Goal: Task Accomplishment & Management: Complete application form

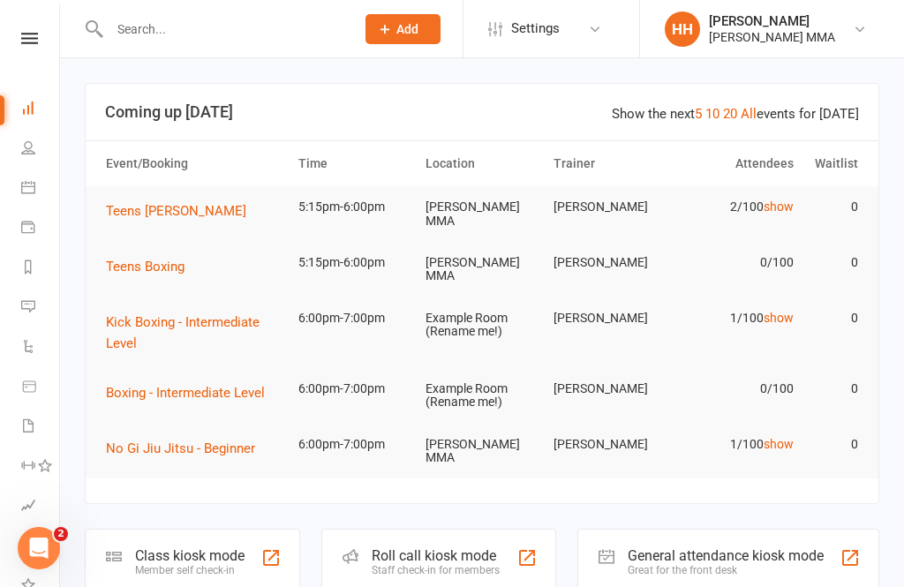
click at [221, 547] on div "Class kiosk mode" at bounding box center [189, 555] width 109 height 17
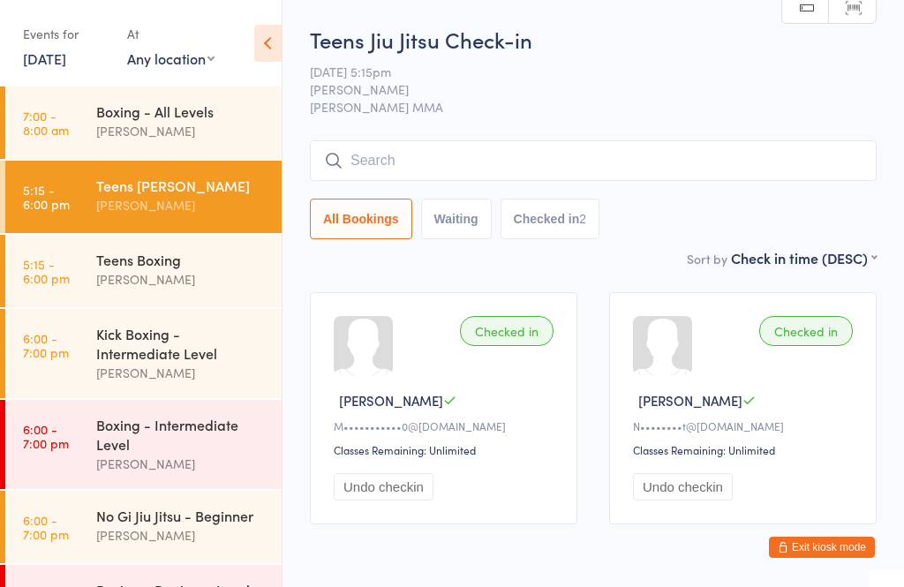
click at [827, 557] on button "Exit kiosk mode" at bounding box center [822, 547] width 106 height 21
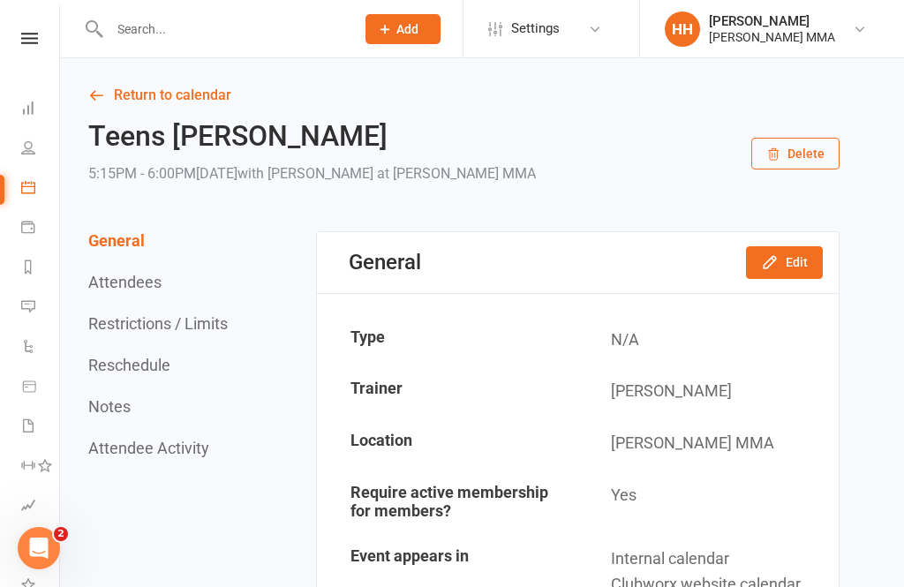
click at [392, 35] on icon at bounding box center [385, 29] width 16 height 16
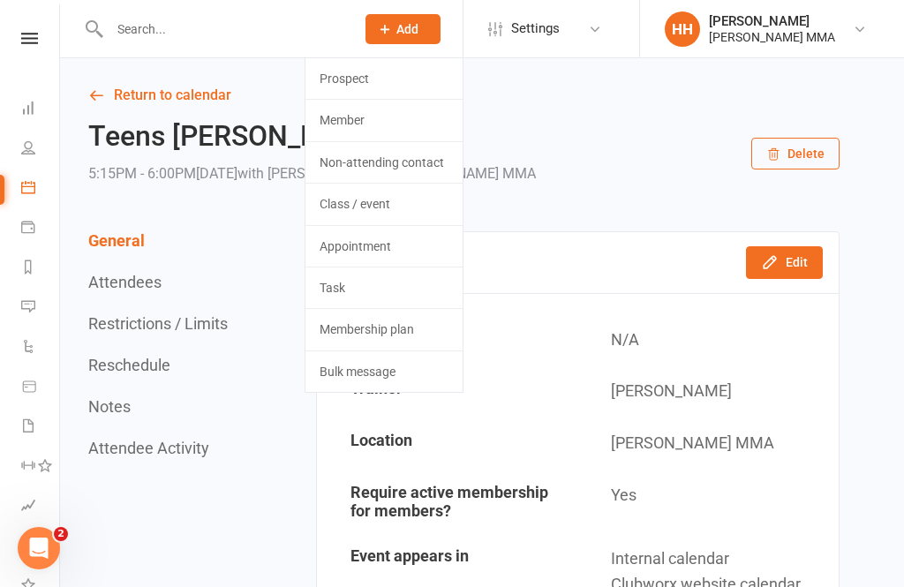
click at [381, 74] on link "Prospect" at bounding box center [384, 78] width 157 height 41
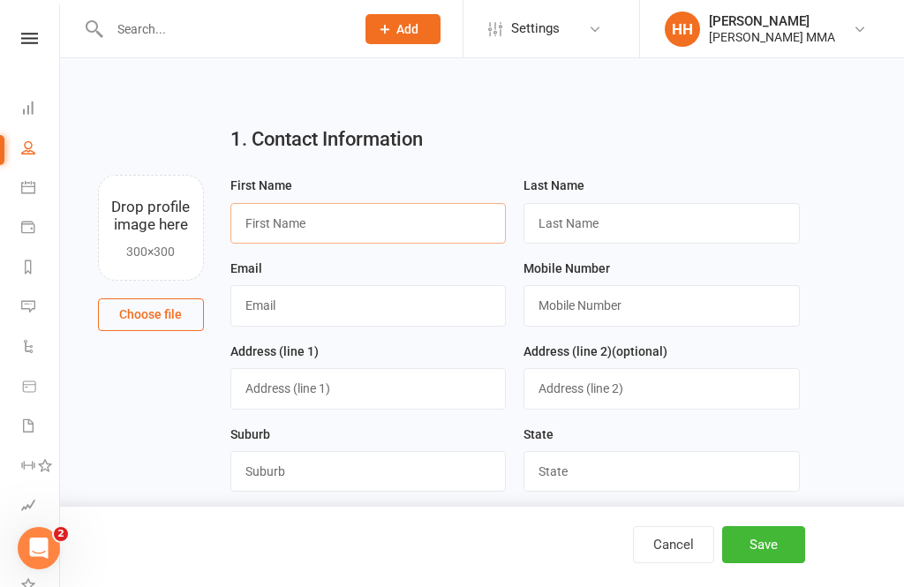
click at [257, 223] on input "text" at bounding box center [368, 223] width 276 height 41
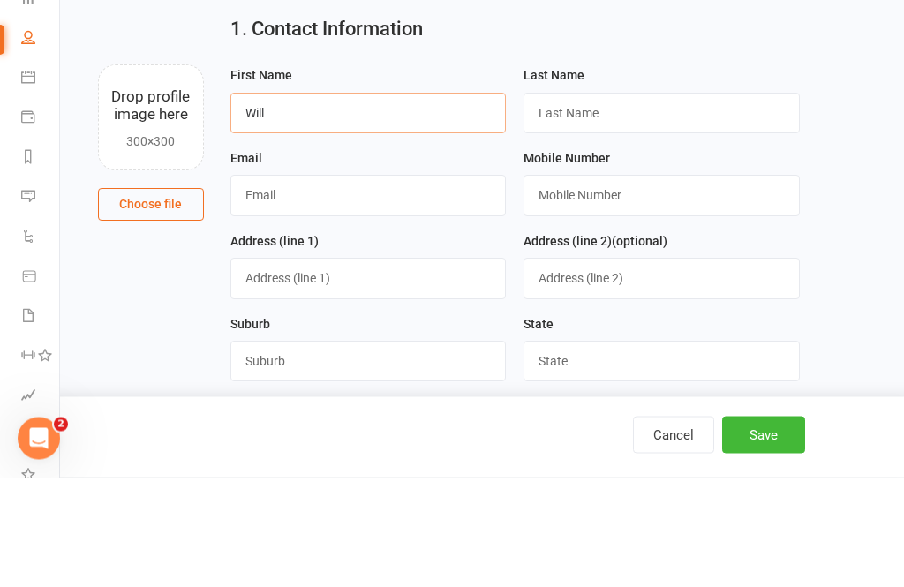
type input "Will"
click at [690, 203] on input "text" at bounding box center [662, 223] width 276 height 41
type input "Matthews"
click at [383, 285] on input "text" at bounding box center [368, 305] width 276 height 41
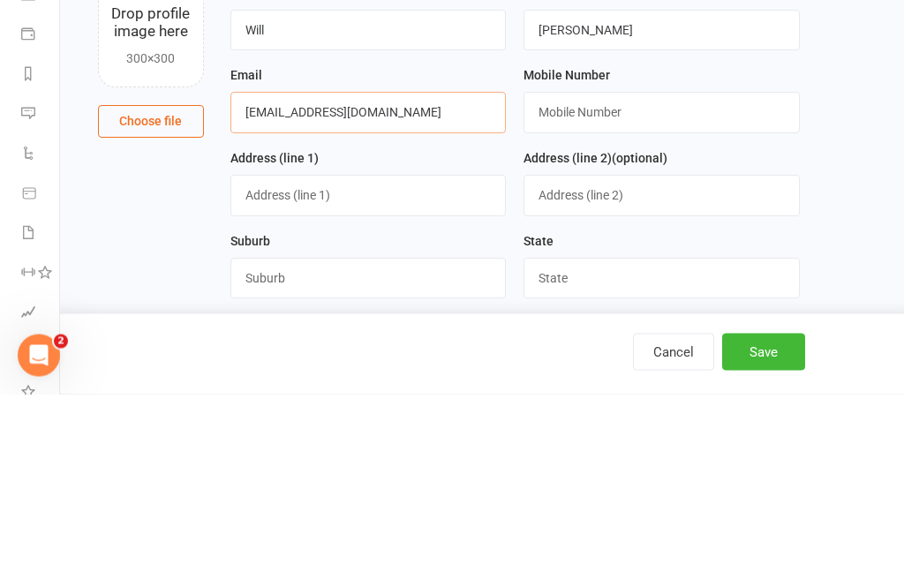
type input "Willmatt200@icloud.com"
click at [645, 285] on input "text" at bounding box center [662, 305] width 276 height 41
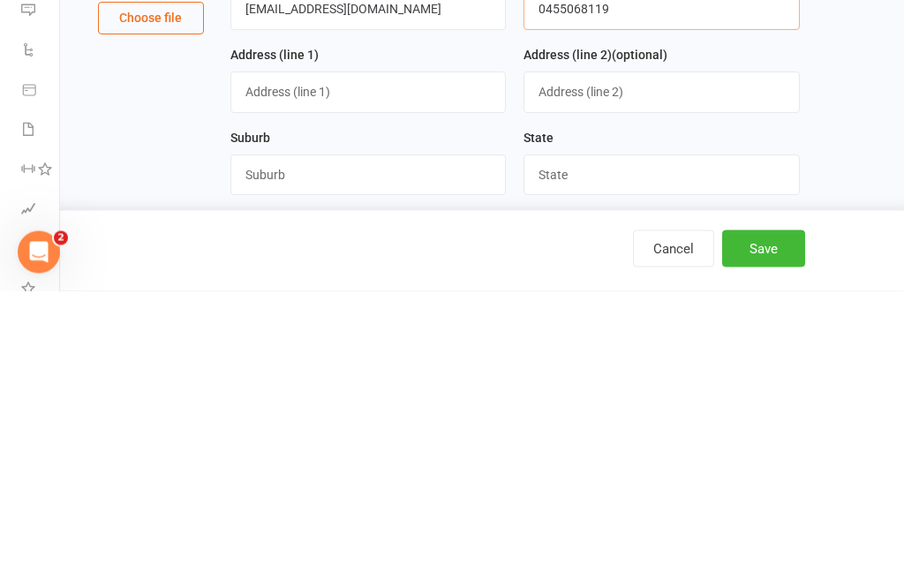
type input "0455068119"
click at [433, 368] on input "text" at bounding box center [368, 388] width 276 height 41
type input "114 Tyron Rd"
click at [594, 368] on input "text" at bounding box center [662, 388] width 276 height 41
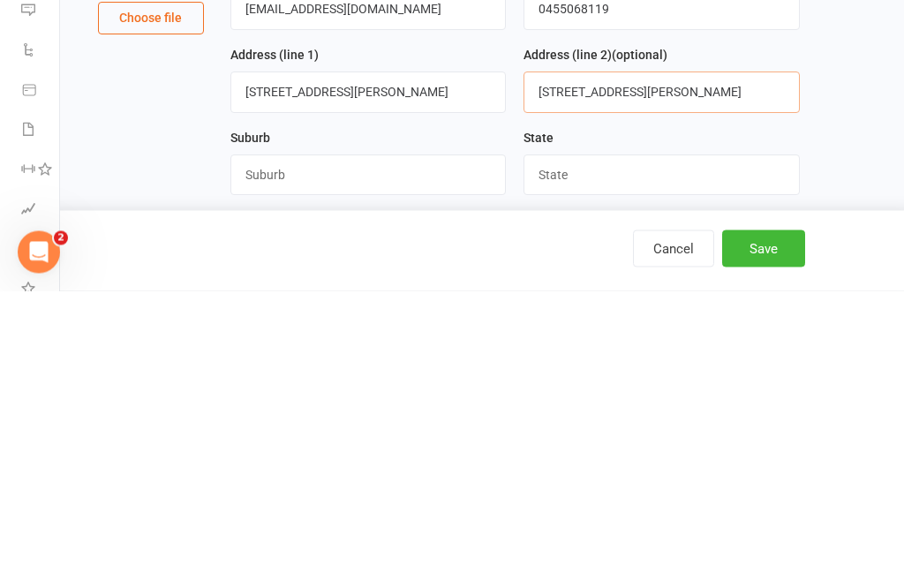
type input "114 Tyron Rd"
click at [381, 368] on input "114 Tyron Rd" at bounding box center [368, 388] width 276 height 41
click at [326, 451] on input "text" at bounding box center [368, 471] width 276 height 41
type input "Lindfeild"
click at [626, 451] on input "text" at bounding box center [662, 471] width 276 height 41
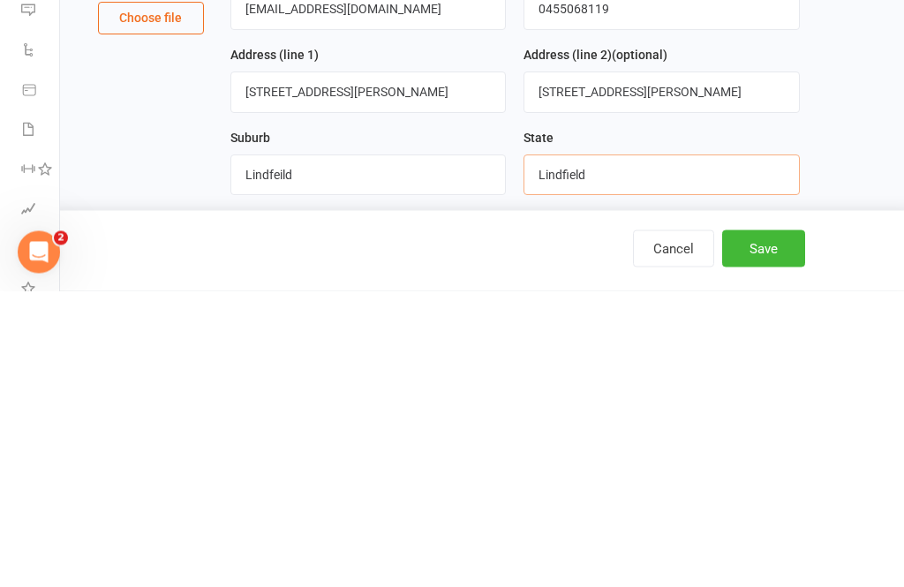
type input "Lindfield"
click at [282, 451] on input "Lindfeild" at bounding box center [368, 471] width 276 height 41
click at [276, 451] on input "Lindfeild" at bounding box center [368, 471] width 276 height 41
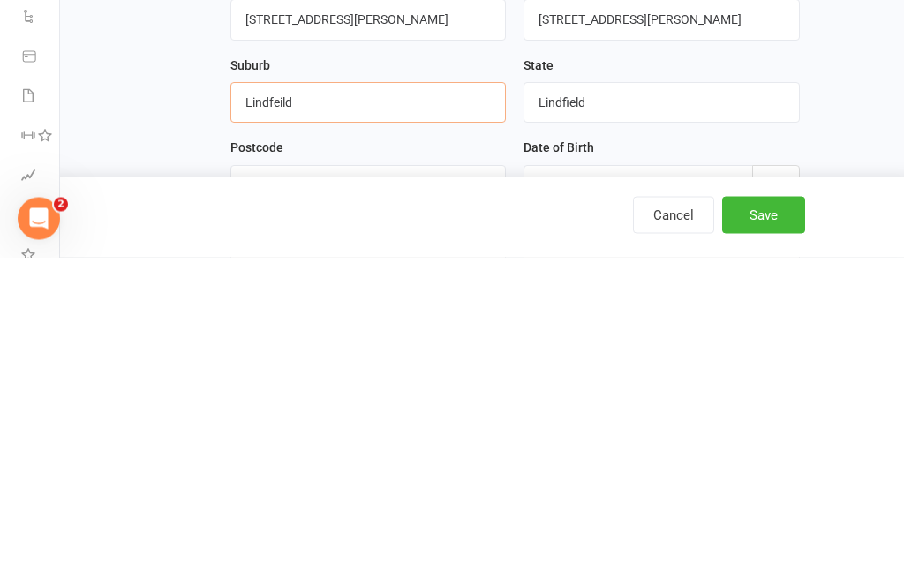
scroll to position [78, 0]
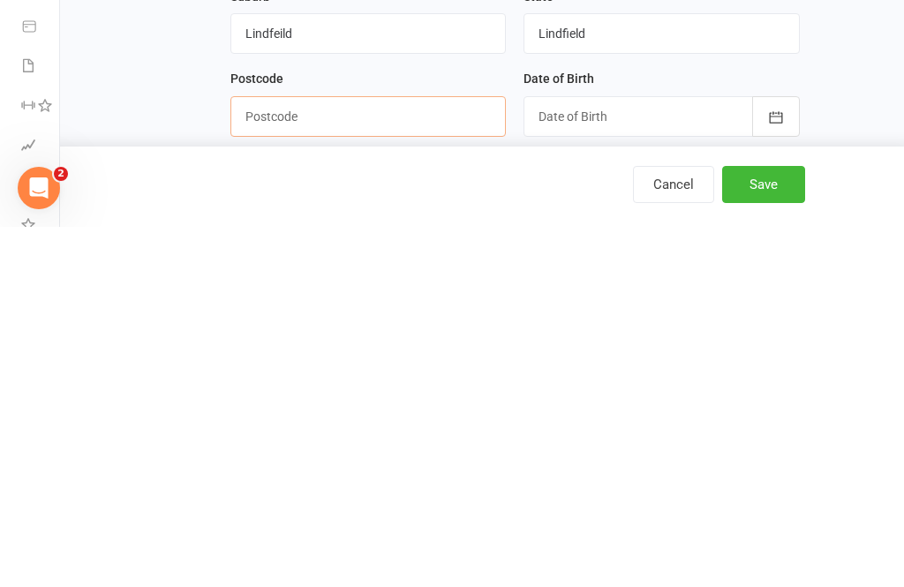
click at [391, 456] on input "text" at bounding box center [368, 476] width 276 height 41
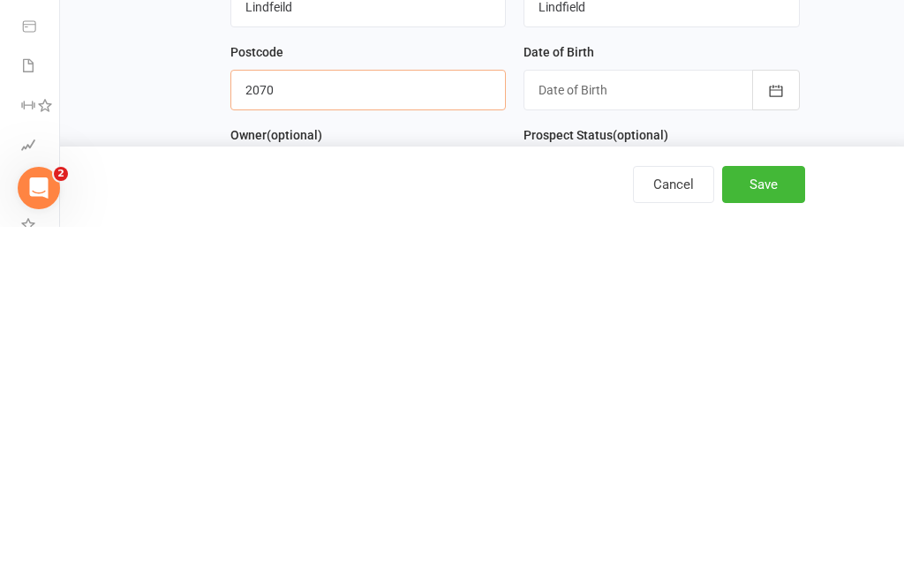
type input "2070"
click at [581, 430] on div at bounding box center [662, 450] width 276 height 41
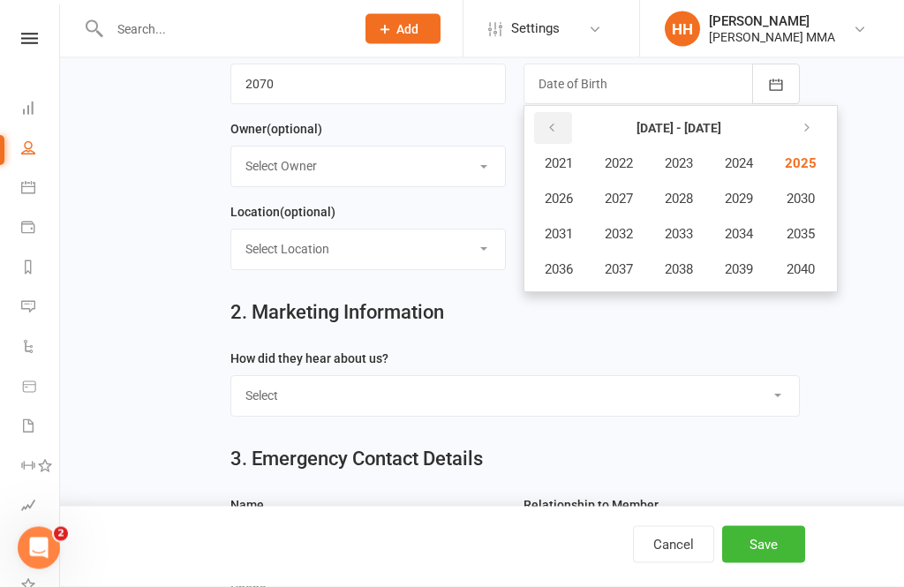
click at [566, 125] on button "button" at bounding box center [553, 129] width 38 height 32
click at [562, 125] on button "button" at bounding box center [553, 128] width 38 height 32
click at [796, 125] on button "button" at bounding box center [805, 128] width 38 height 32
click at [819, 121] on button "button" at bounding box center [805, 128] width 38 height 32
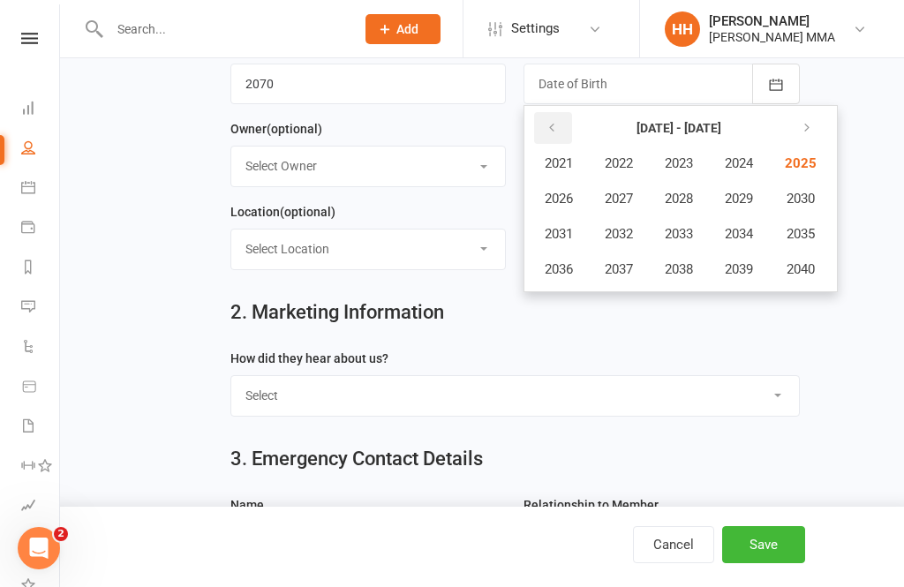
click at [534, 132] on button "button" at bounding box center [553, 128] width 38 height 32
click at [627, 199] on span "2007" at bounding box center [619, 199] width 28 height 16
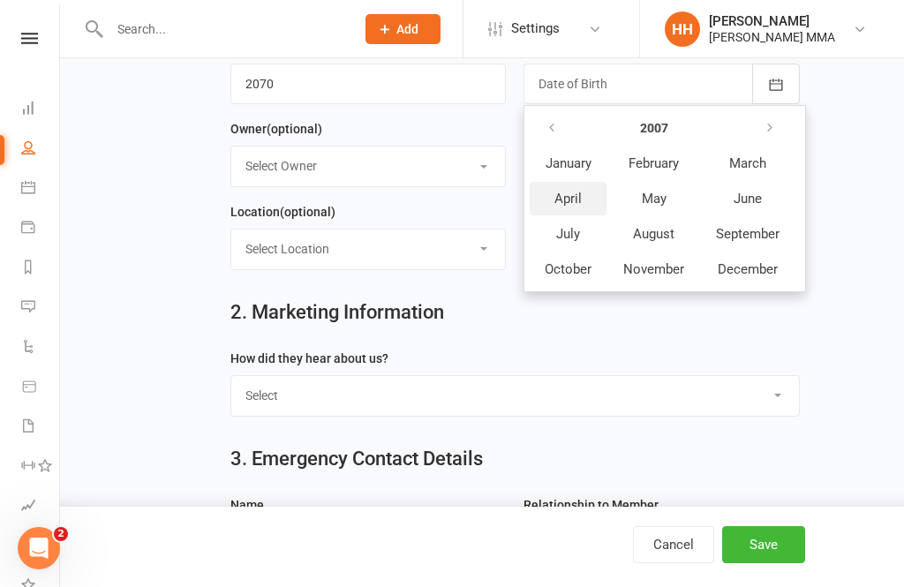
click at [588, 192] on button "April" at bounding box center [568, 199] width 77 height 34
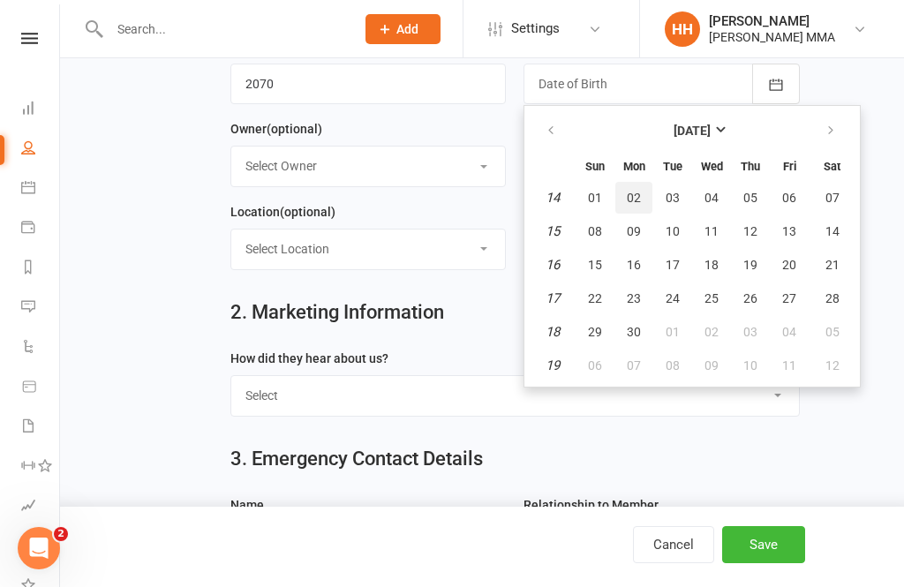
click at [637, 200] on span "02" at bounding box center [634, 198] width 14 height 14
type input "02 Apr 2007"
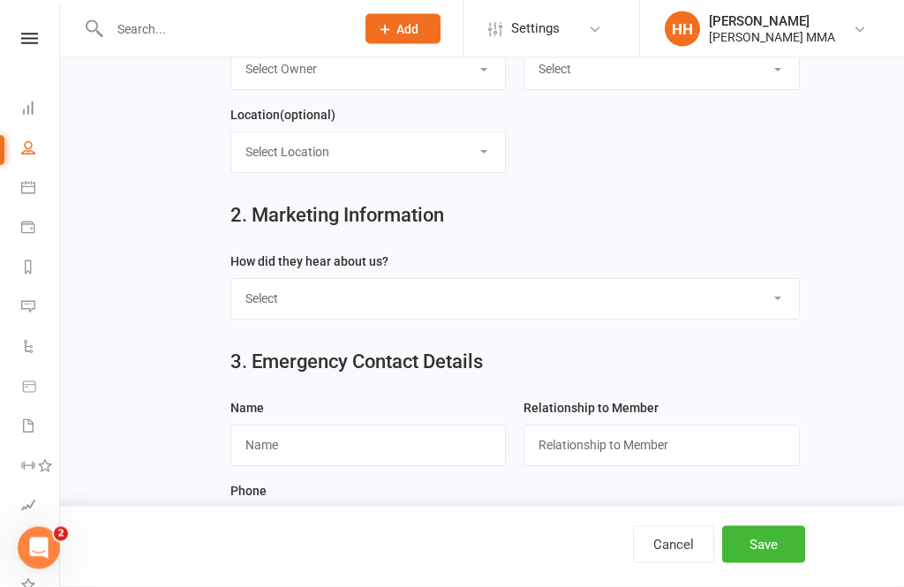
scroll to position [601, 0]
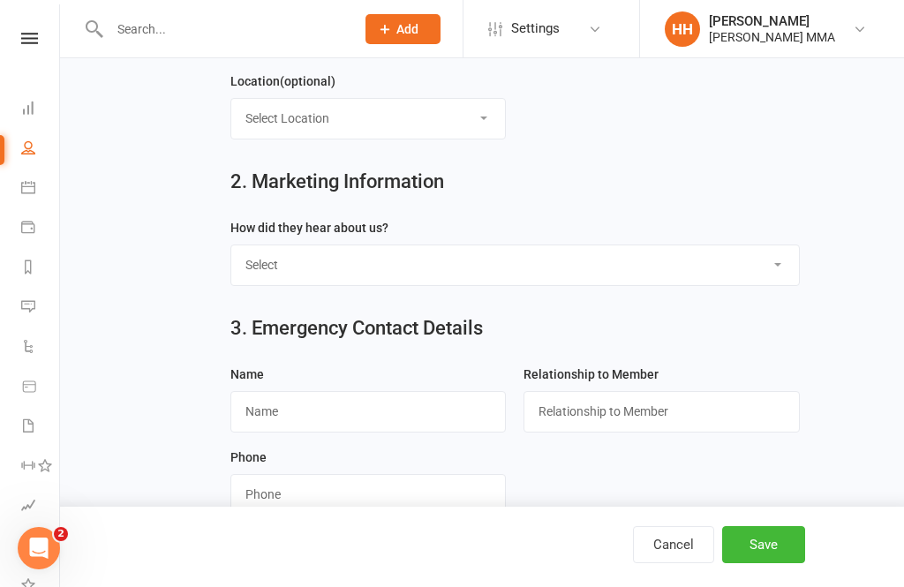
click at [539, 265] on select "Select Through A Friend Social Media Google Walk by" at bounding box center [515, 264] width 568 height 39
click at [766, 563] on button "Save" at bounding box center [763, 544] width 83 height 37
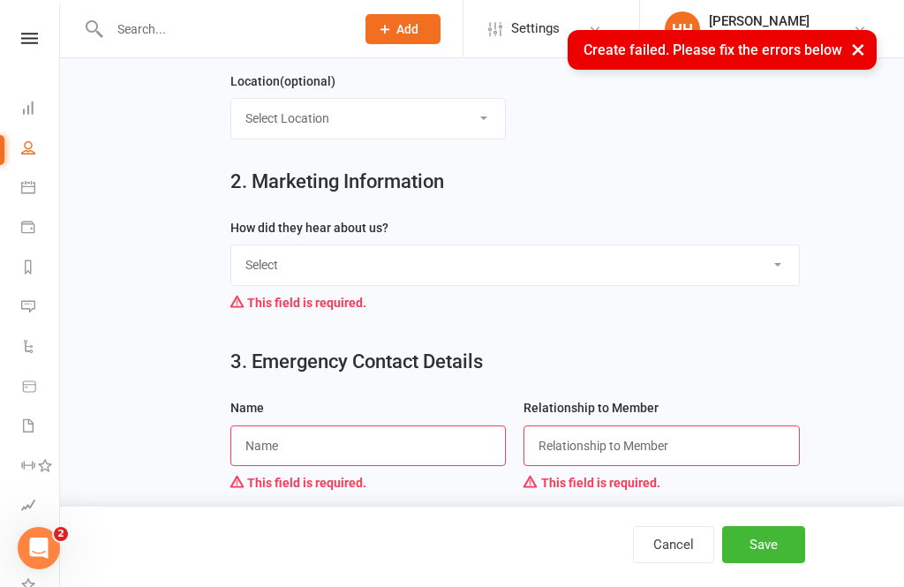
click at [347, 433] on input "text" at bounding box center [368, 446] width 276 height 41
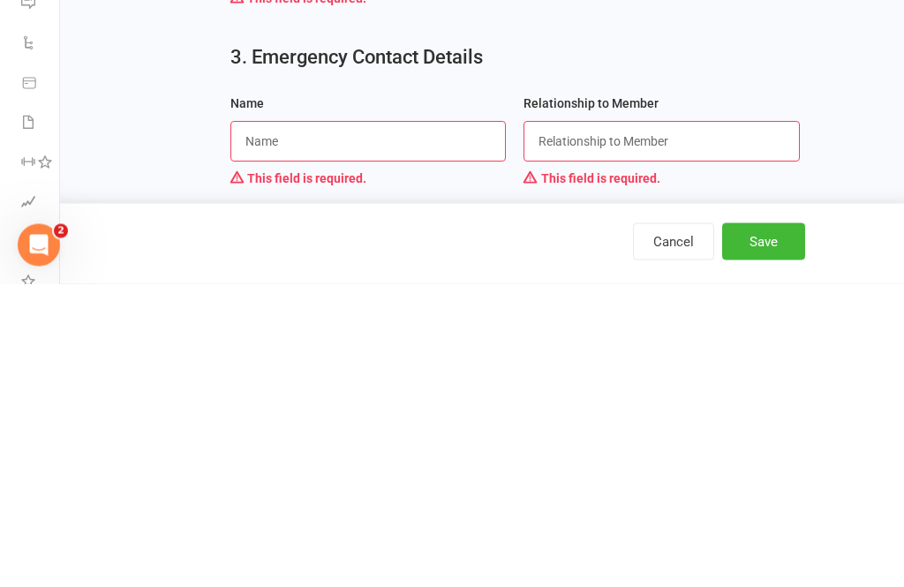
type input "M"
type input "P"
type input "Maria"
click at [597, 425] on input "text" at bounding box center [662, 445] width 276 height 41
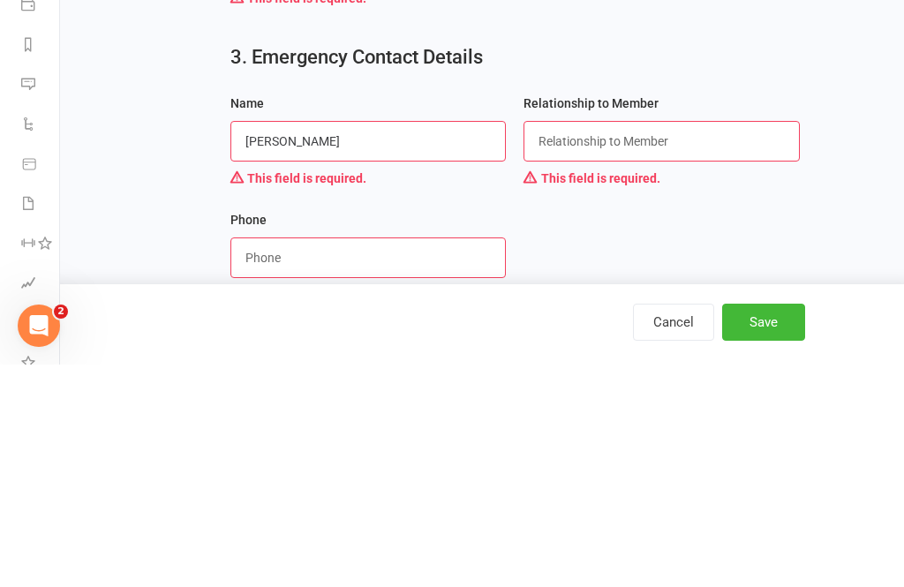
scroll to position [685, 0]
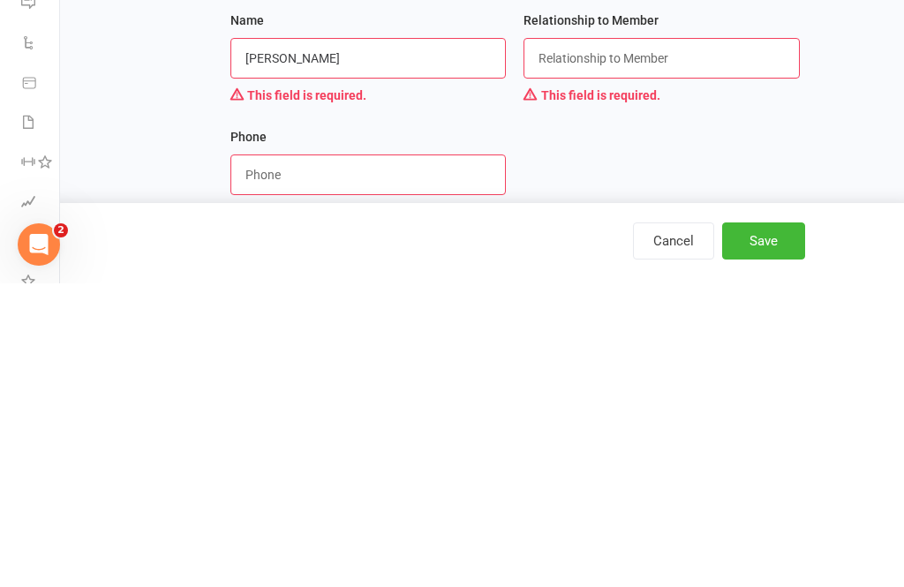
click at [448, 458] on input "string" at bounding box center [368, 478] width 276 height 41
type input "045089112"
click at [751, 526] on button "Save" at bounding box center [763, 544] width 83 height 37
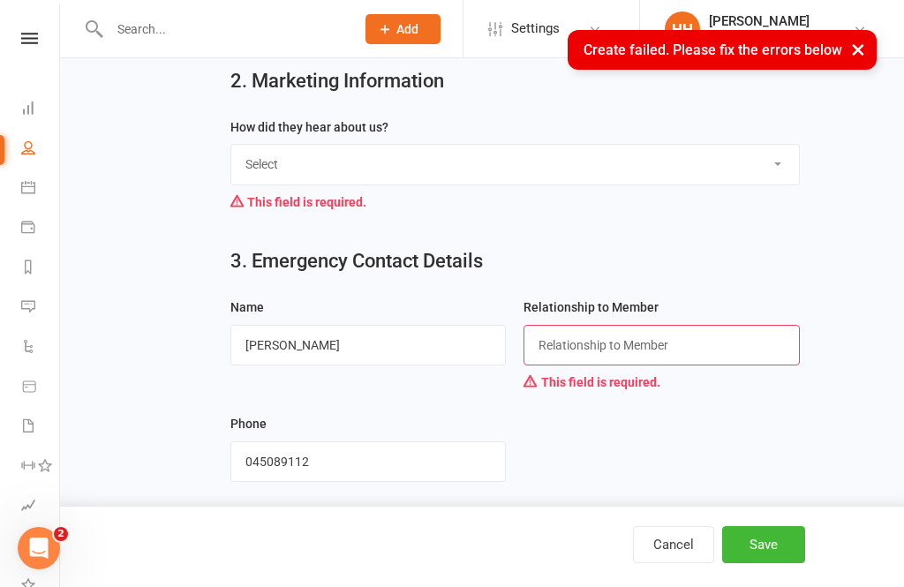
scroll to position [668, 0]
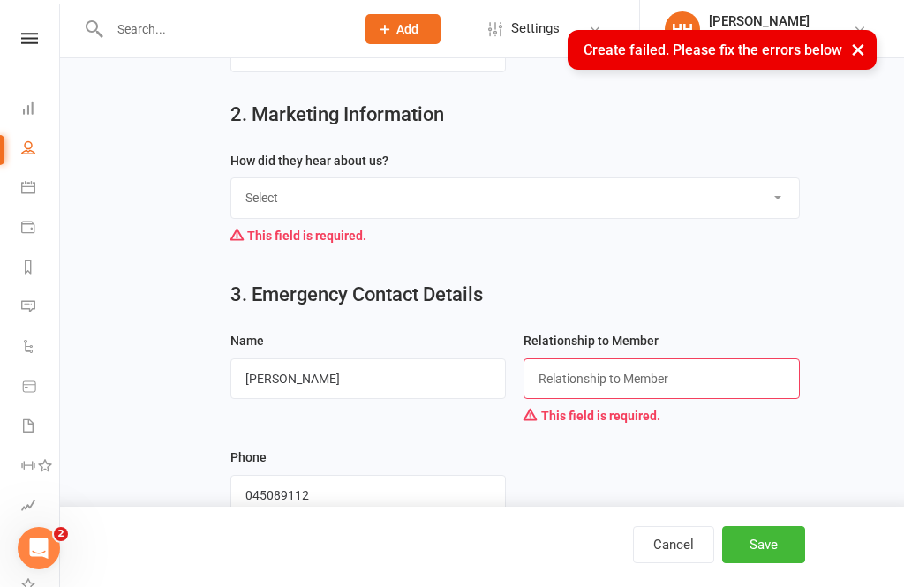
click at [707, 374] on input "text" at bounding box center [662, 378] width 276 height 41
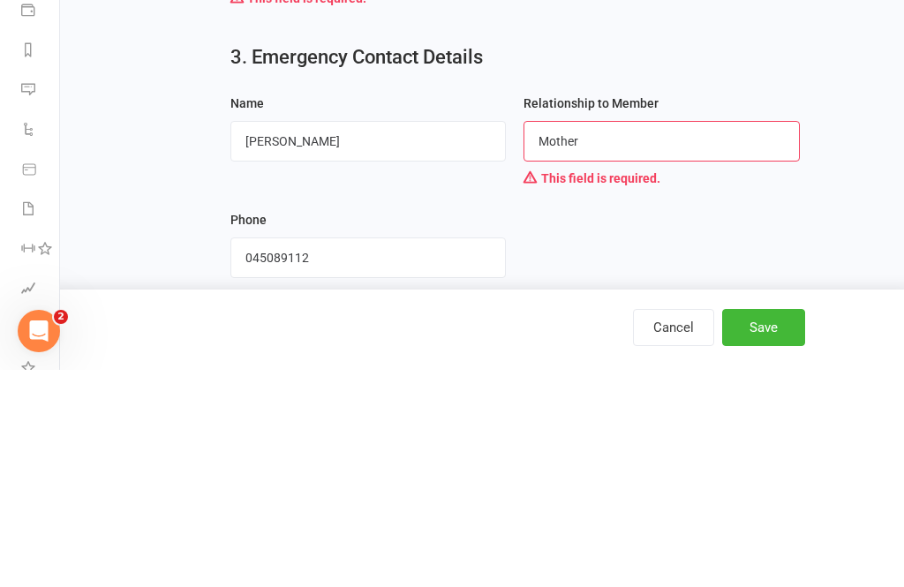
scroll to position [725, 0]
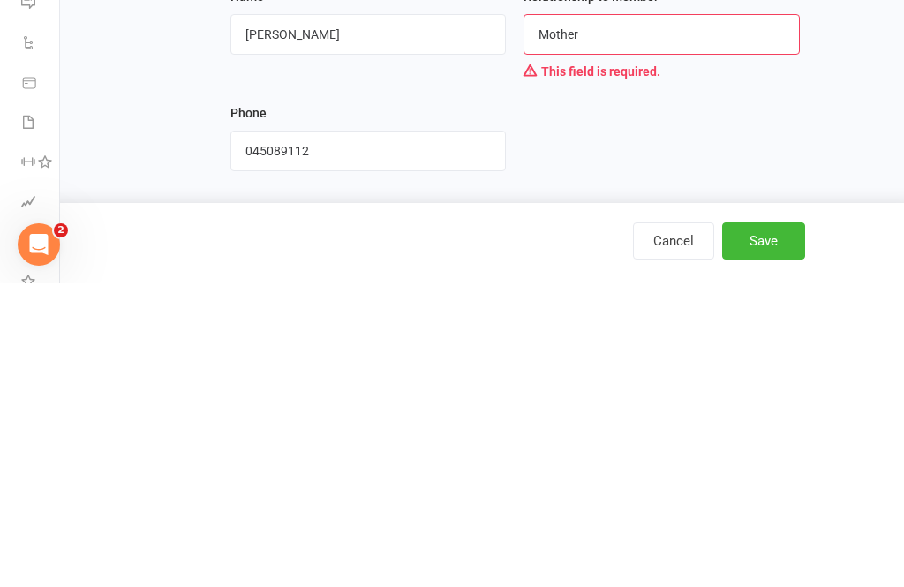
type input "Mother"
click at [772, 526] on button "Save" at bounding box center [763, 544] width 83 height 37
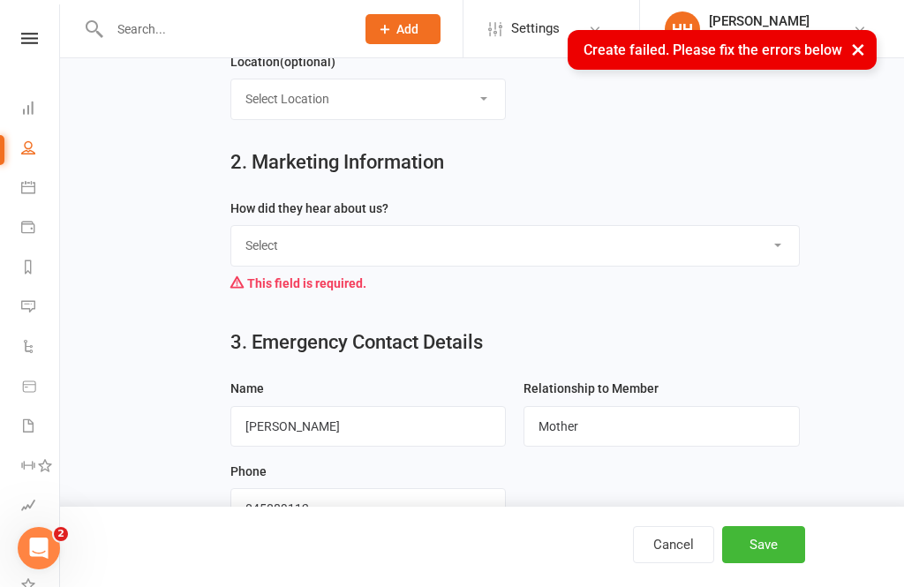
scroll to position [613, 45]
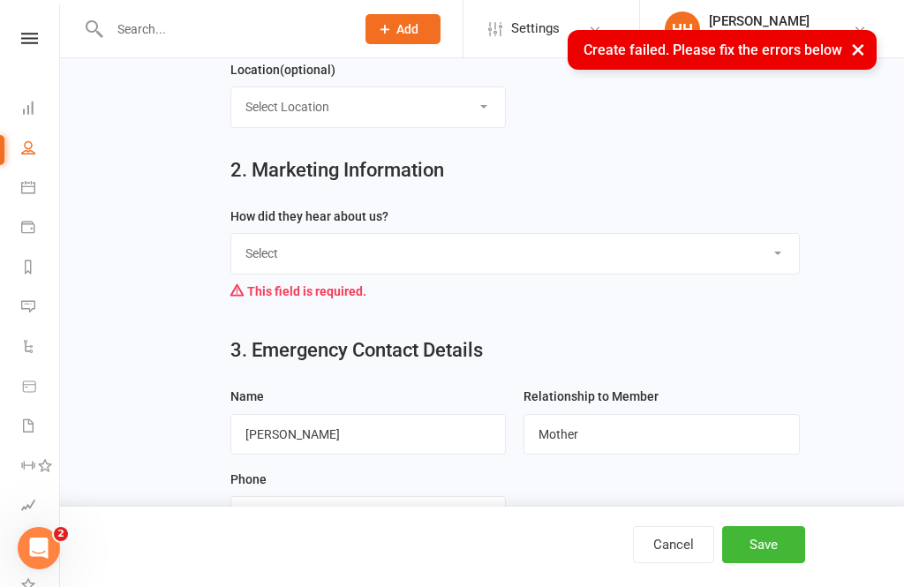
click at [637, 248] on select "Select Through A Friend Social Media Google Walk by" at bounding box center [515, 253] width 568 height 39
click at [593, 247] on select "Select Through A Friend Social Media Google Walk by" at bounding box center [515, 253] width 568 height 39
click at [589, 258] on select "Select Through A Friend Social Media Google Walk by" at bounding box center [515, 253] width 568 height 39
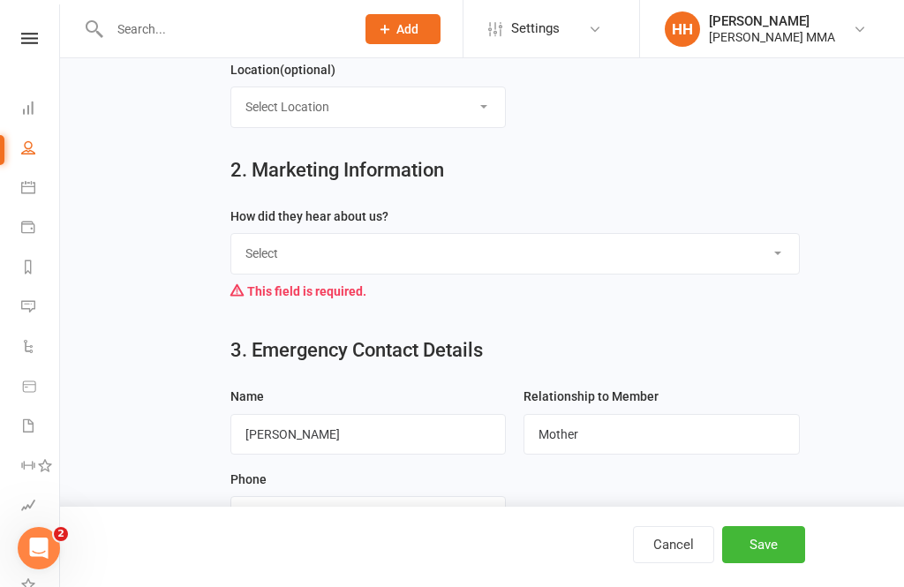
scroll to position [613, 0]
select select "Through A Friend"
click at [773, 551] on button "Save" at bounding box center [763, 544] width 83 height 37
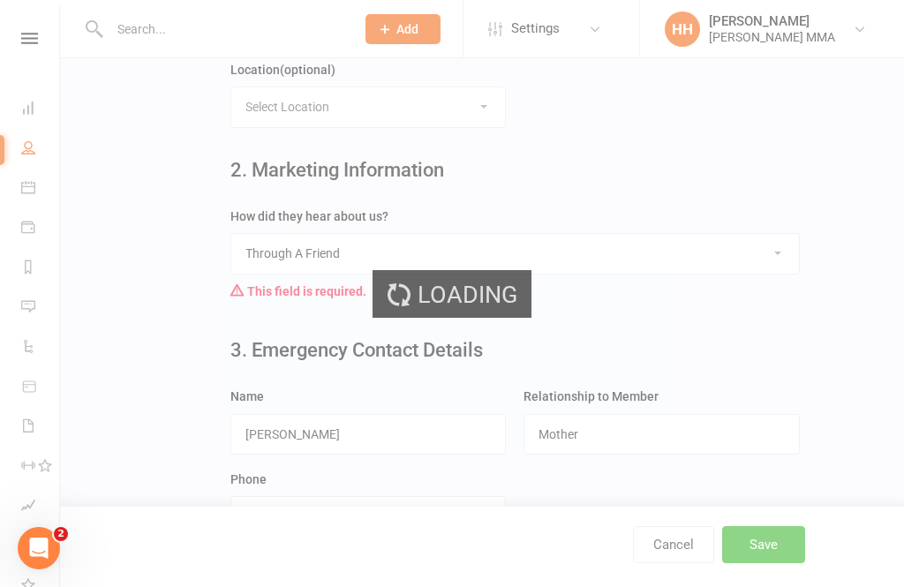
scroll to position [0, 0]
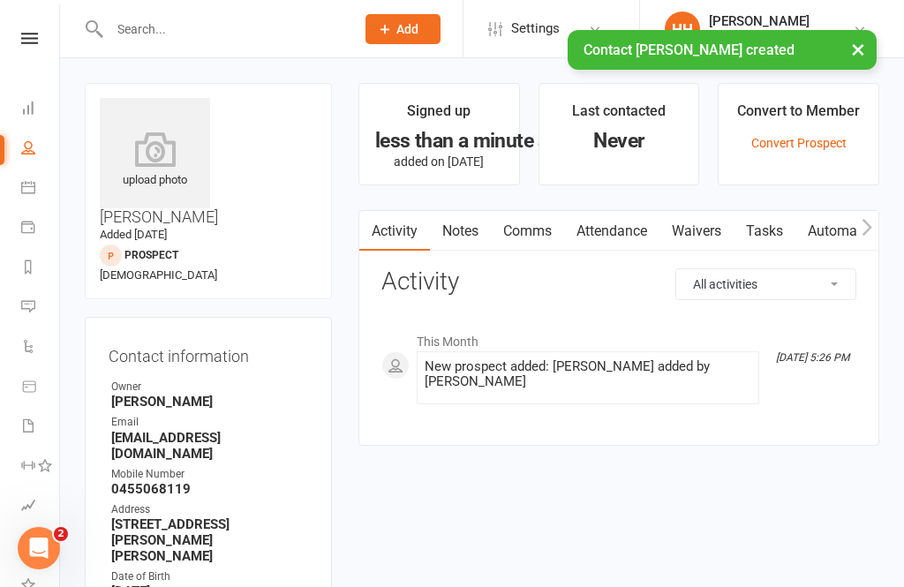
click at [704, 245] on link "Waivers" at bounding box center [697, 231] width 74 height 41
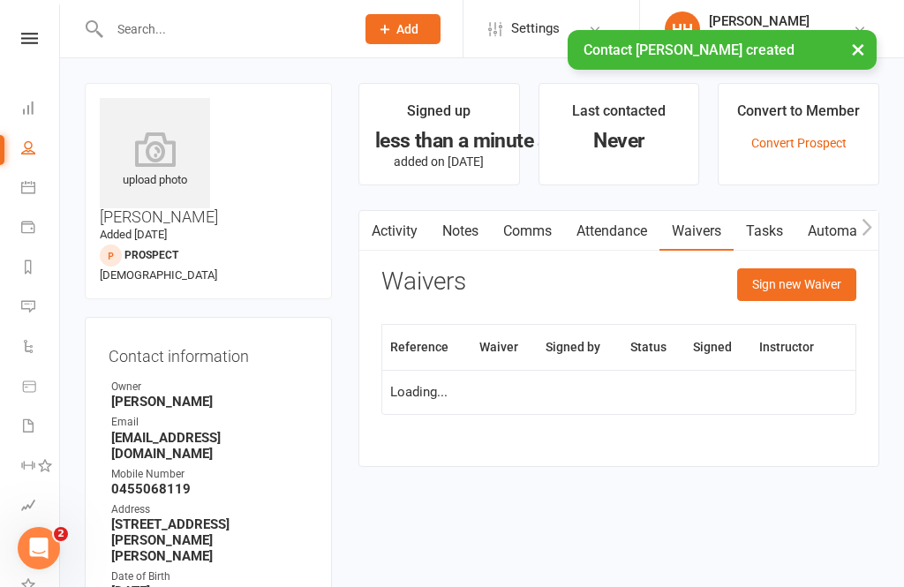
click at [817, 282] on button "Sign new Waiver" at bounding box center [796, 284] width 119 height 32
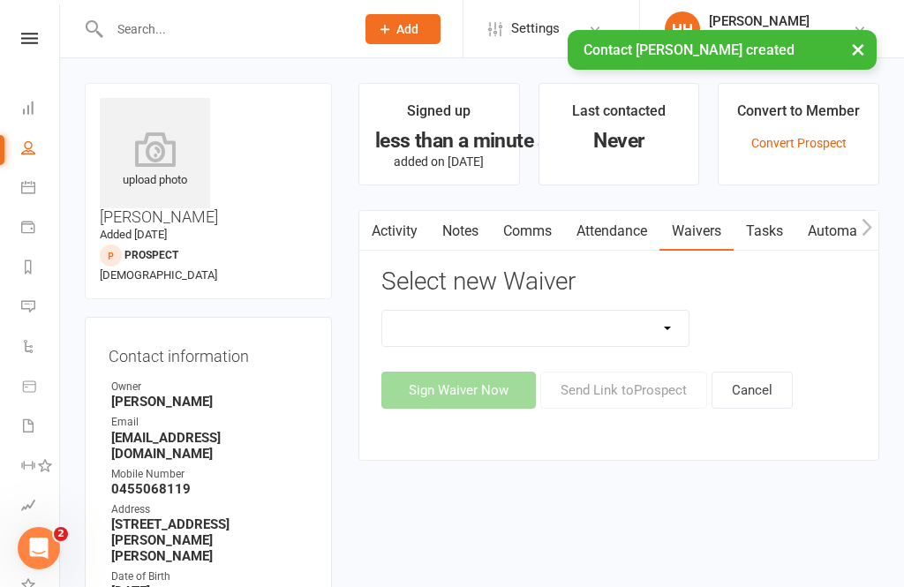
click at [600, 320] on select "Do not use - MEMBER GENERAL WAIVER Do not use - MEMBERSHIP SIGN UP Do not use -…" at bounding box center [535, 328] width 306 height 35
select select "10455"
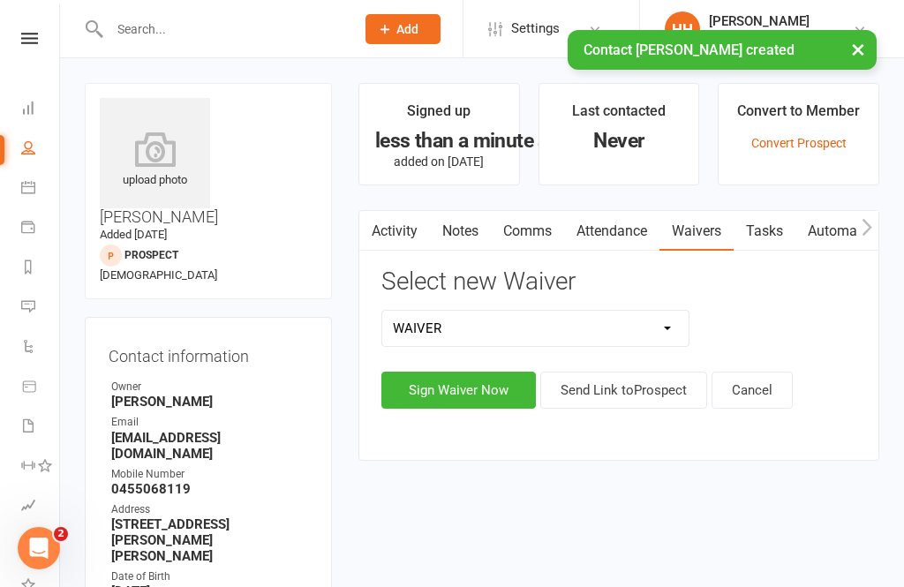
click at [464, 379] on button "Sign Waiver Now" at bounding box center [458, 390] width 155 height 37
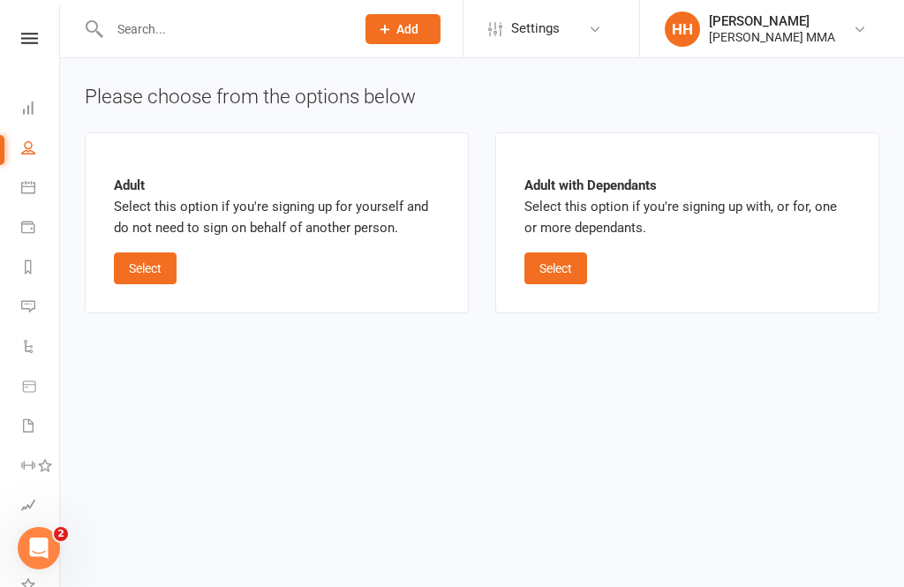
click at [158, 273] on button "Select" at bounding box center [145, 269] width 63 height 32
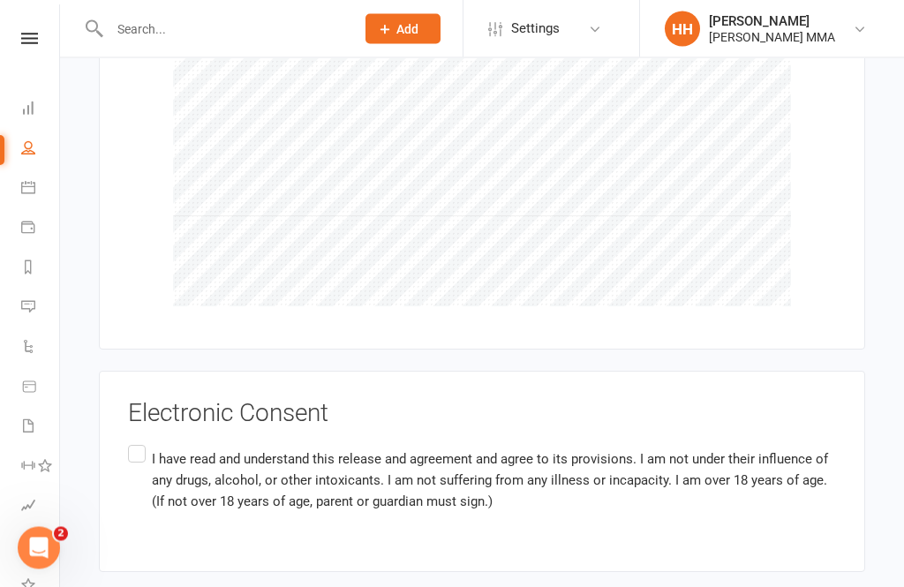
scroll to position [1721, 0]
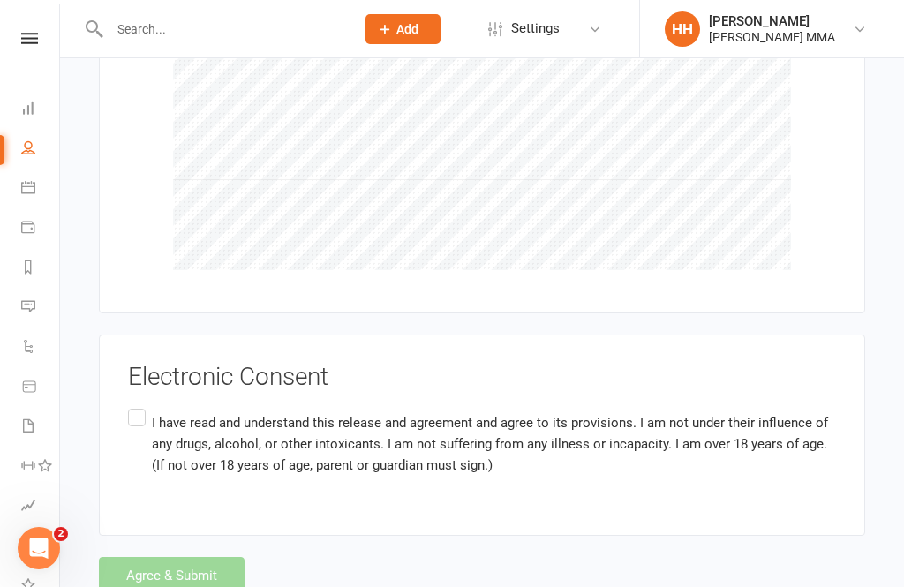
click at [152, 412] on p "I have read and understand this release and agreement and agree to its provisio…" at bounding box center [494, 444] width 684 height 64
click at [140, 405] on input "I have read and understand this release and agreement and agree to its provisio…" at bounding box center [133, 405] width 11 height 0
click at [197, 566] on button "Agree & Submit" at bounding box center [172, 575] width 146 height 37
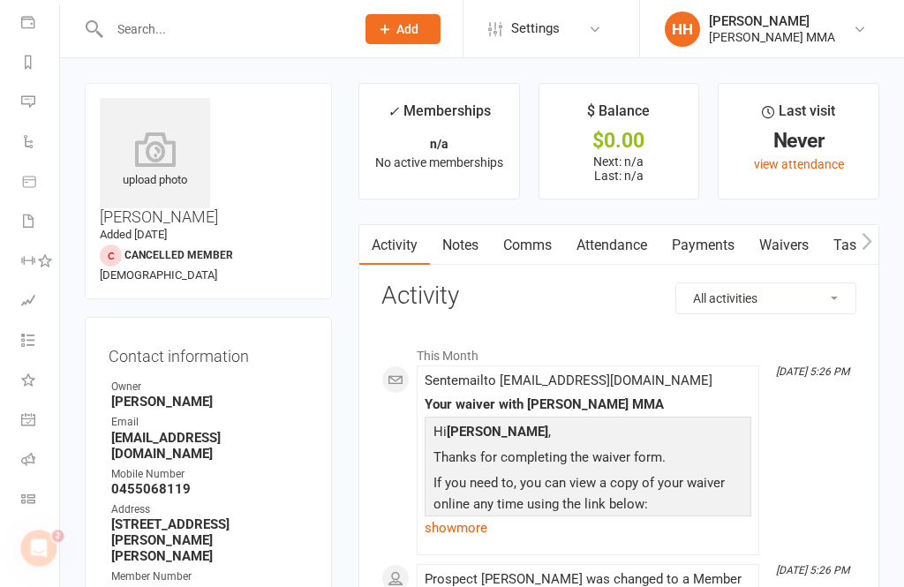
scroll to position [205, 0]
click at [27, 502] on icon at bounding box center [28, 499] width 14 height 14
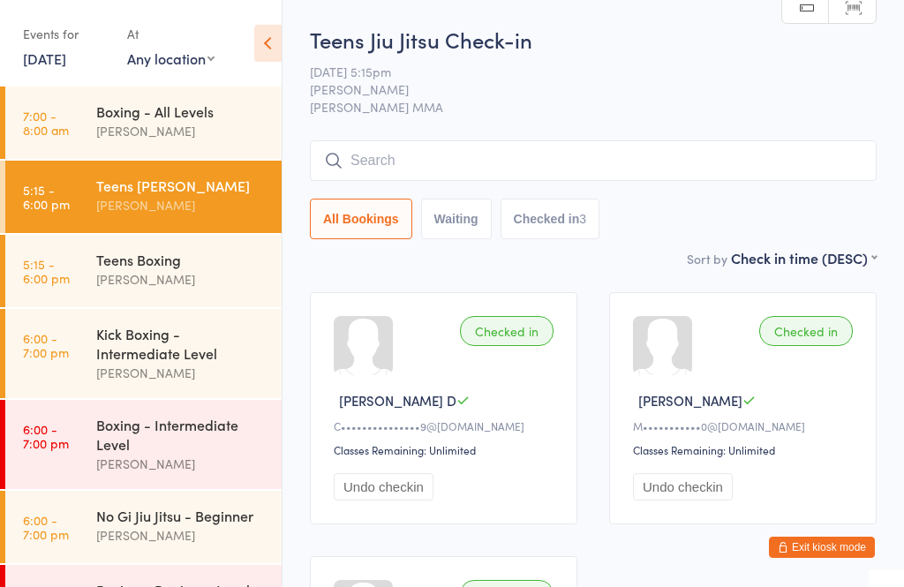
click at [214, 443] on div "Boxing - Intermediate Level" at bounding box center [181, 434] width 170 height 39
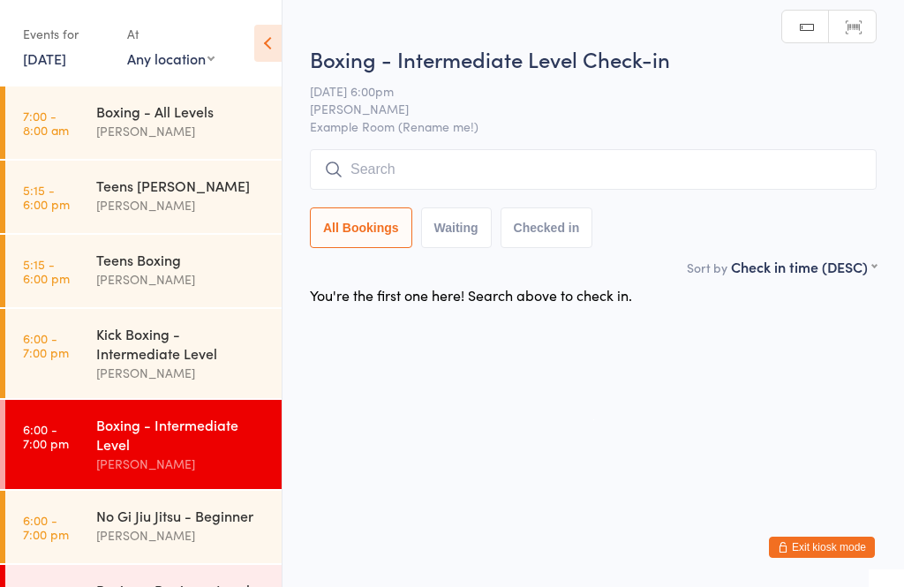
click at [671, 177] on input "search" at bounding box center [593, 169] width 567 height 41
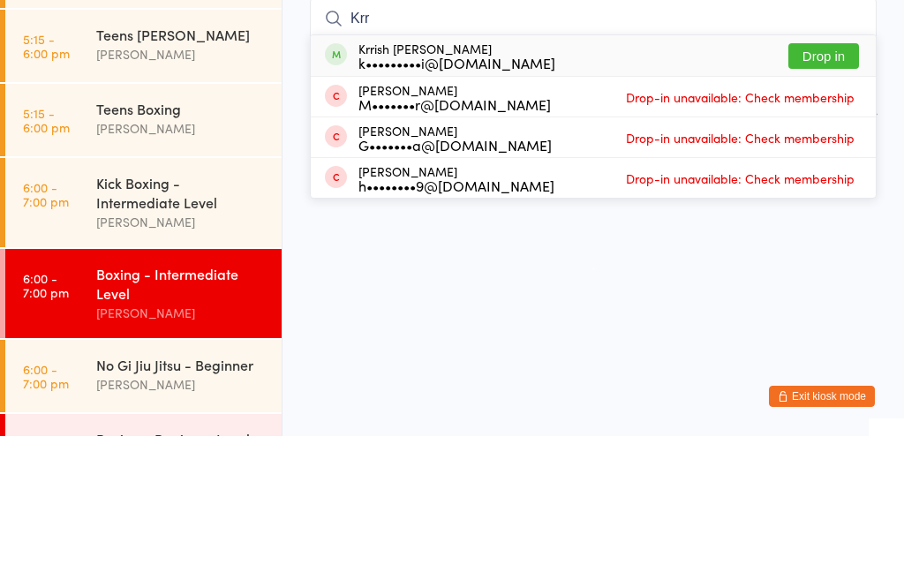
type input "Krr"
click at [841, 194] on button "Drop in" at bounding box center [823, 207] width 71 height 26
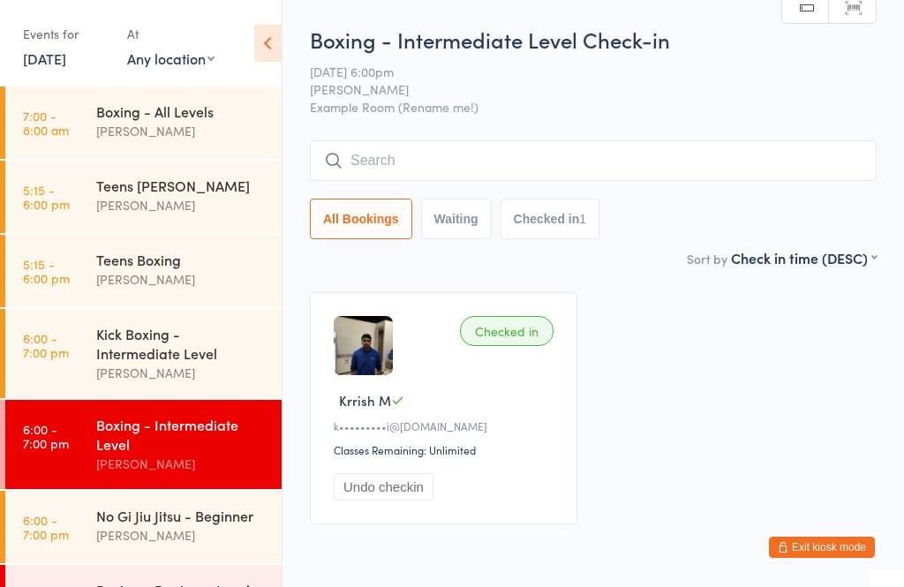
click at [675, 160] on input "search" at bounding box center [593, 160] width 567 height 41
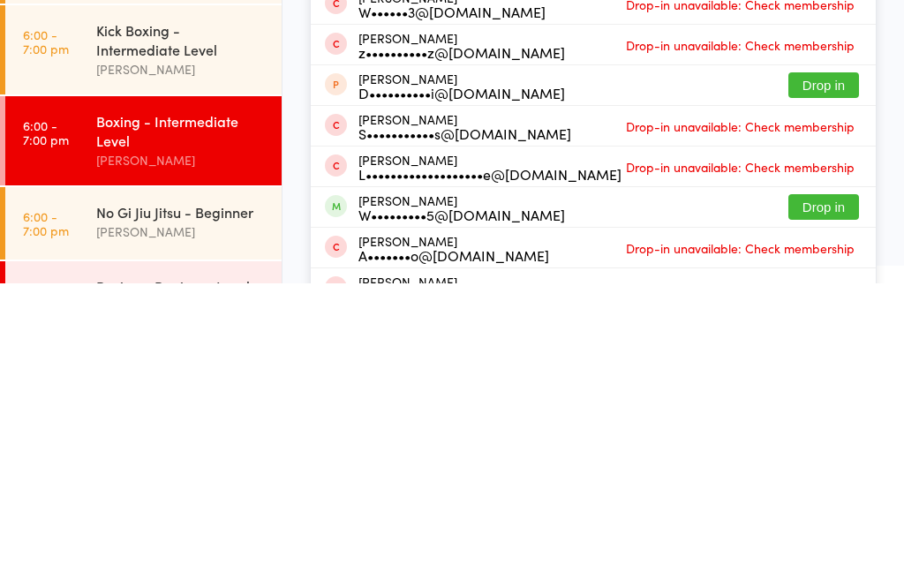
type input "Willis"
click at [836, 498] on button "Drop in" at bounding box center [823, 511] width 71 height 26
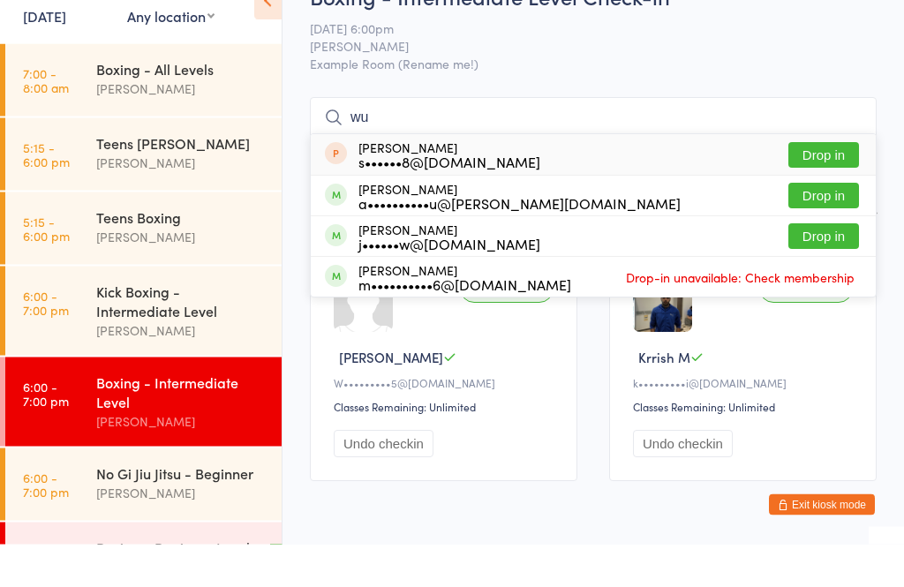
type input "wu"
click at [835, 226] on button "Drop in" at bounding box center [823, 239] width 71 height 26
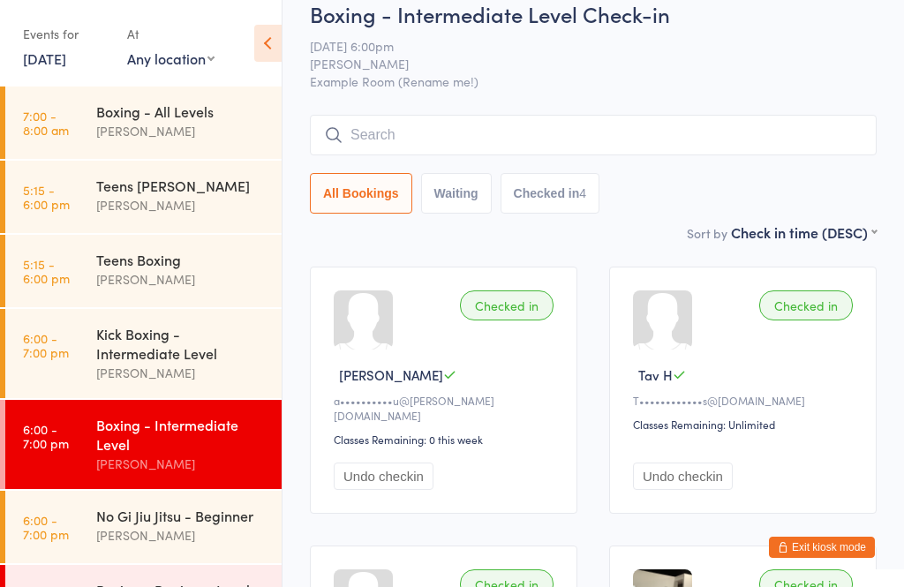
click at [353, 142] on input "search" at bounding box center [593, 135] width 567 height 41
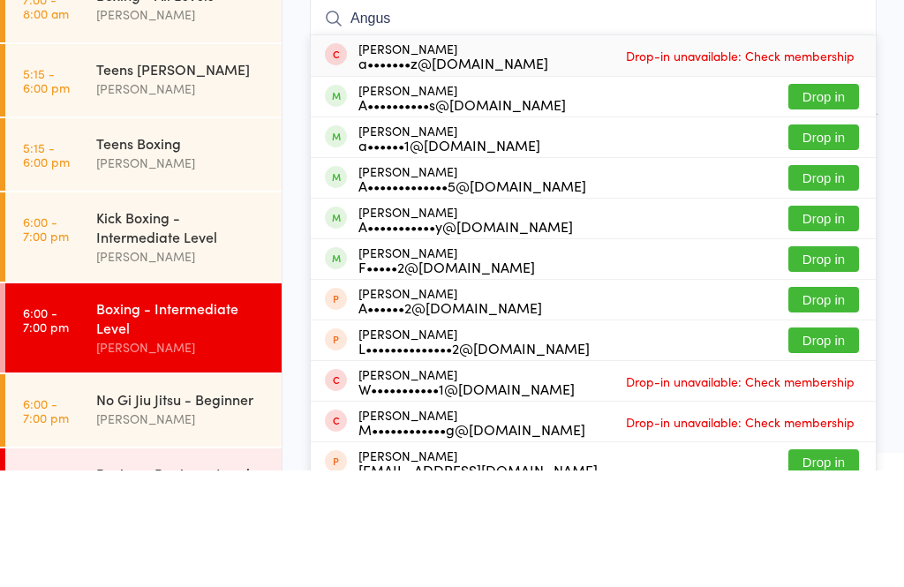
type input "Angus"
click at [798, 282] on button "Drop in" at bounding box center [823, 295] width 71 height 26
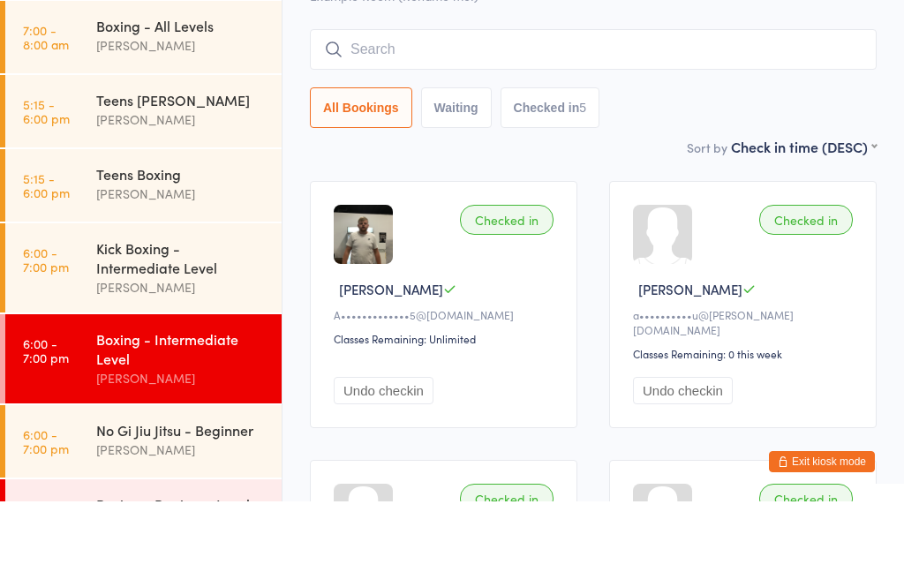
click at [79, 309] on link "6:00 - 7:00 pm Kick Boxing - Intermediate Level Alex Carioti" at bounding box center [143, 353] width 276 height 89
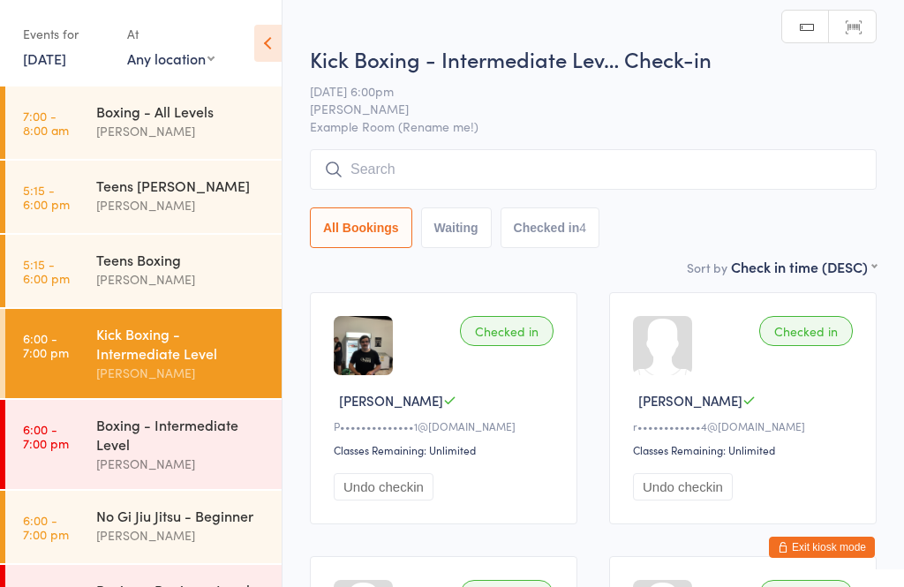
click at [523, 176] on input "search" at bounding box center [593, 169] width 567 height 41
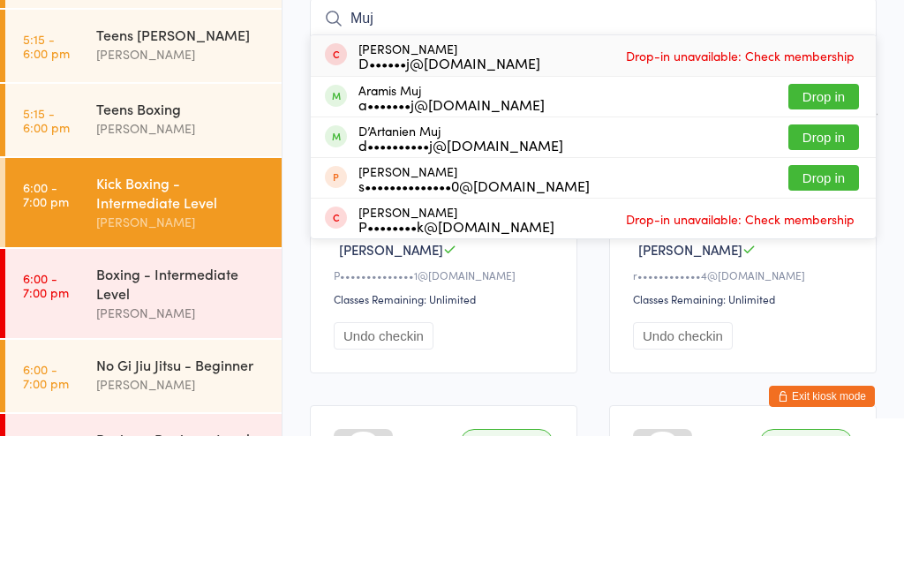
type input "Muj"
click at [839, 275] on button "Drop in" at bounding box center [823, 288] width 71 height 26
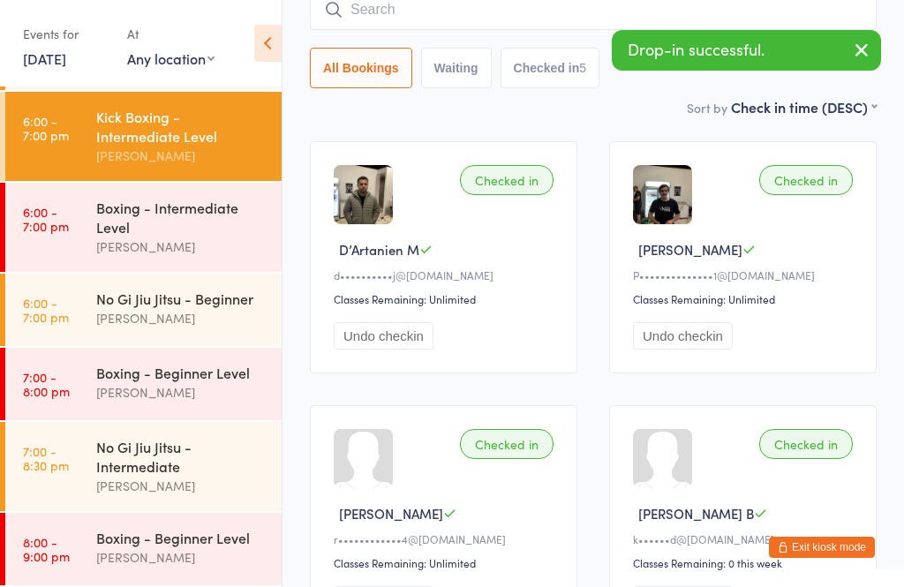
scroll to position [225, 0]
click at [41, 313] on time "6:00 - 7:00 pm" at bounding box center [46, 310] width 46 height 28
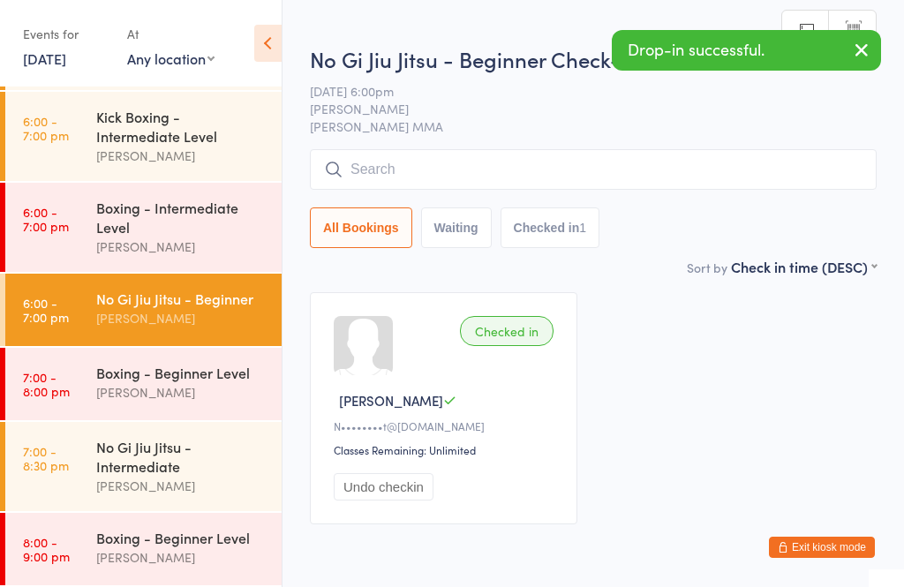
click at [55, 467] on time "7:00 - 8:30 pm" at bounding box center [46, 458] width 46 height 28
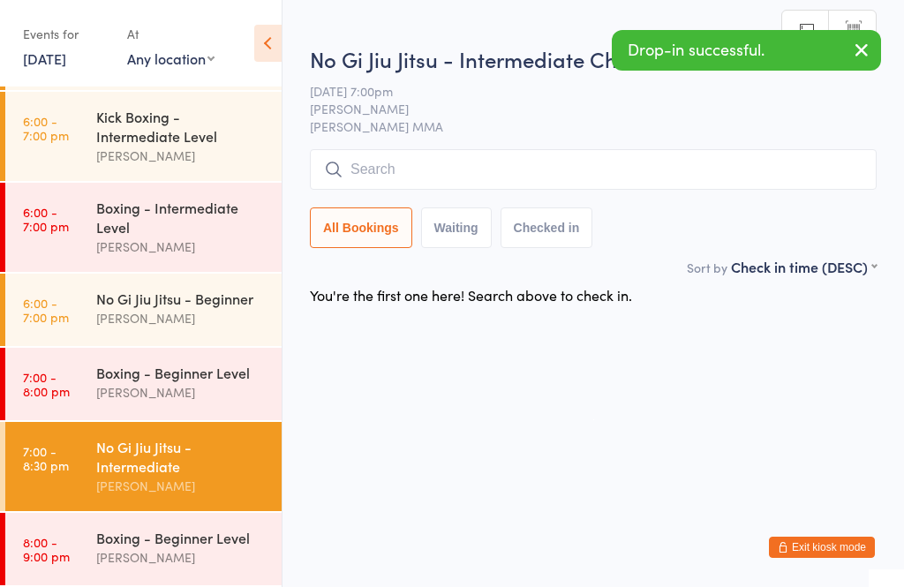
click at [562, 189] on input "search" at bounding box center [593, 169] width 567 height 41
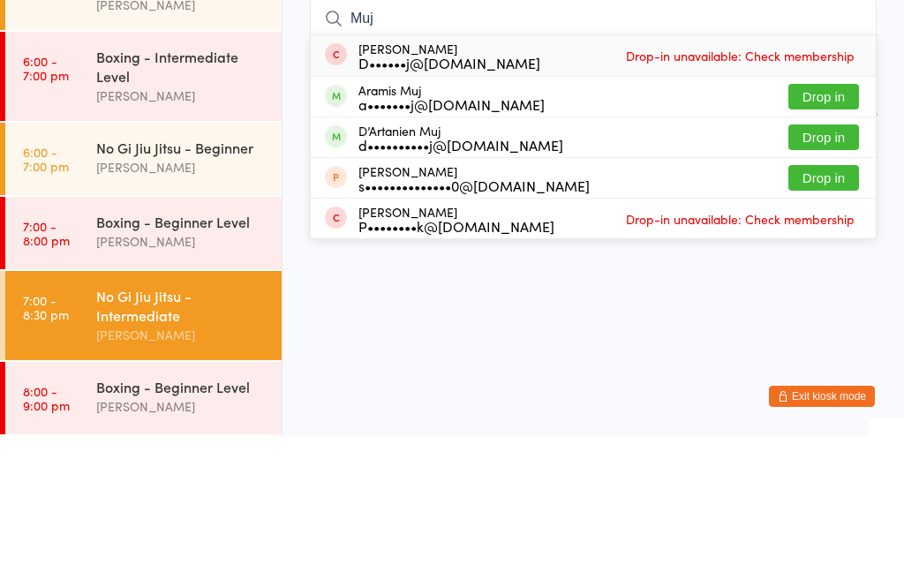
type input "Muj"
click at [830, 275] on button "Drop in" at bounding box center [823, 288] width 71 height 26
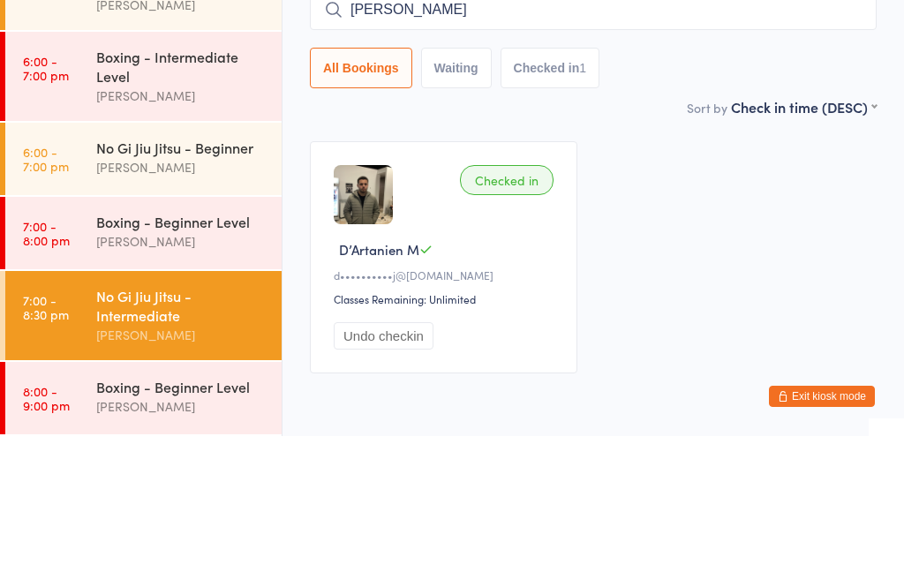
type input "nick"
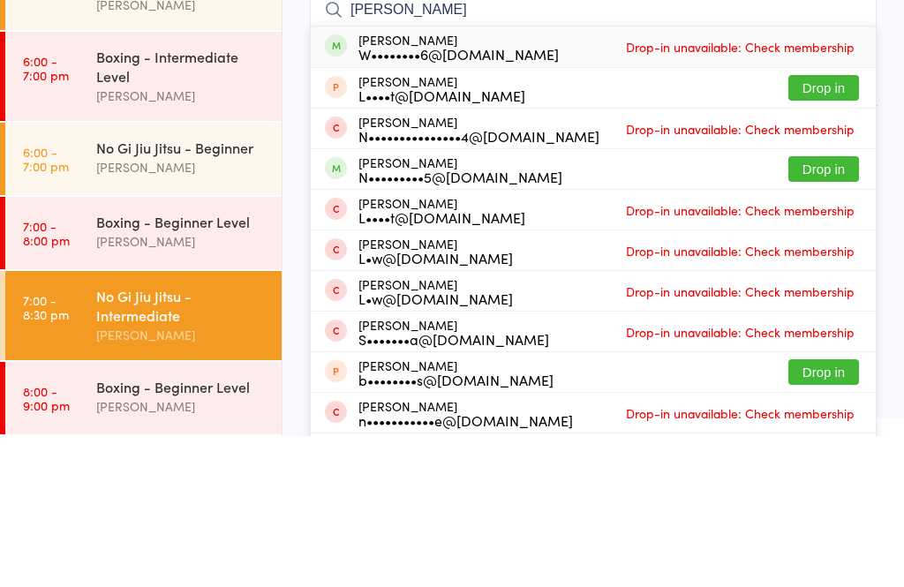
scroll to position [228, 0]
click at [211, 308] on div "[PERSON_NAME]" at bounding box center [181, 318] width 170 height 20
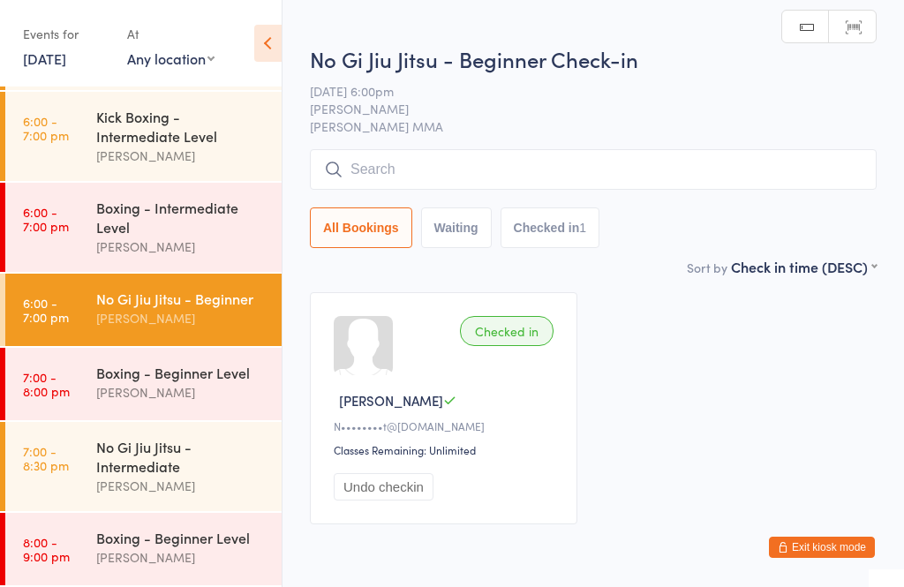
click at [532, 168] on input "search" at bounding box center [593, 169] width 567 height 41
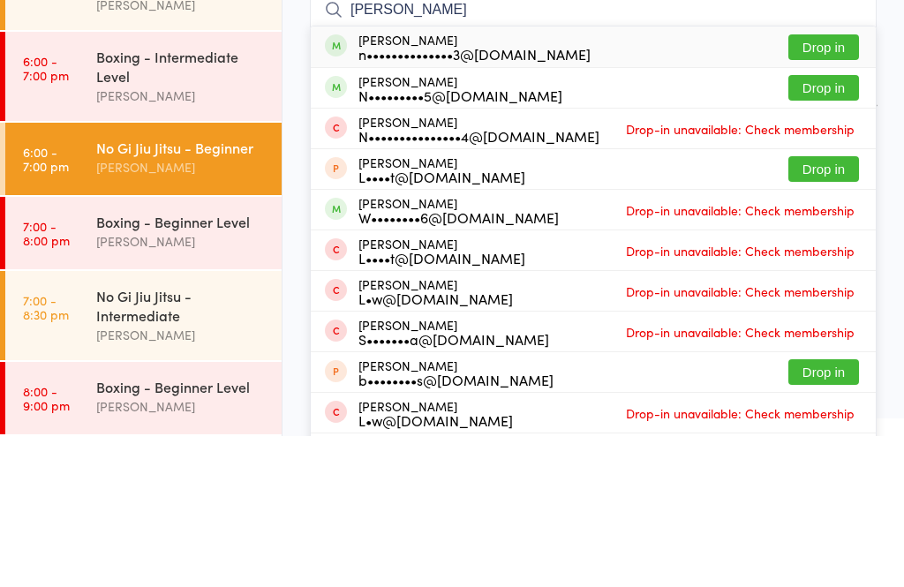
type input "Nick zv"
click at [818, 185] on button "Drop in" at bounding box center [823, 198] width 71 height 26
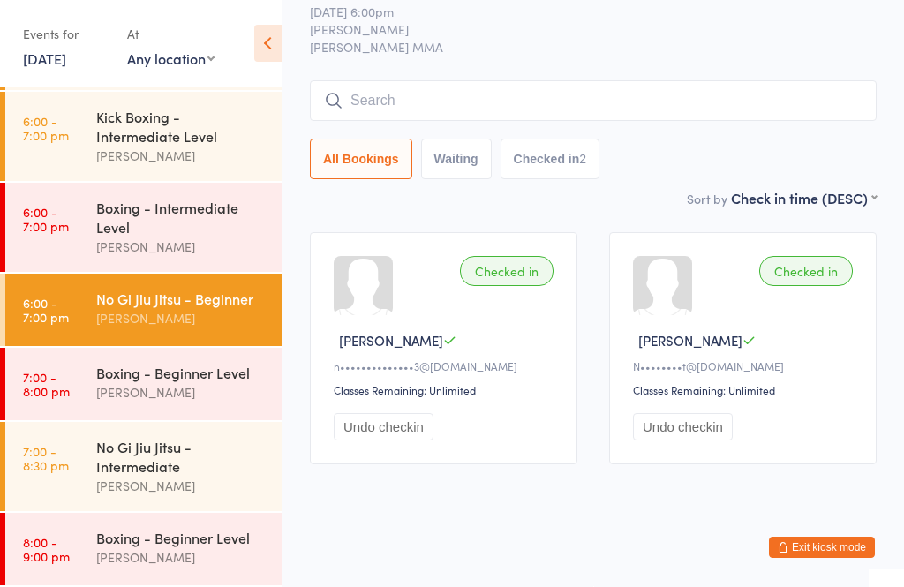
click at [177, 224] on div "Boxing - Intermediate Level" at bounding box center [181, 217] width 170 height 39
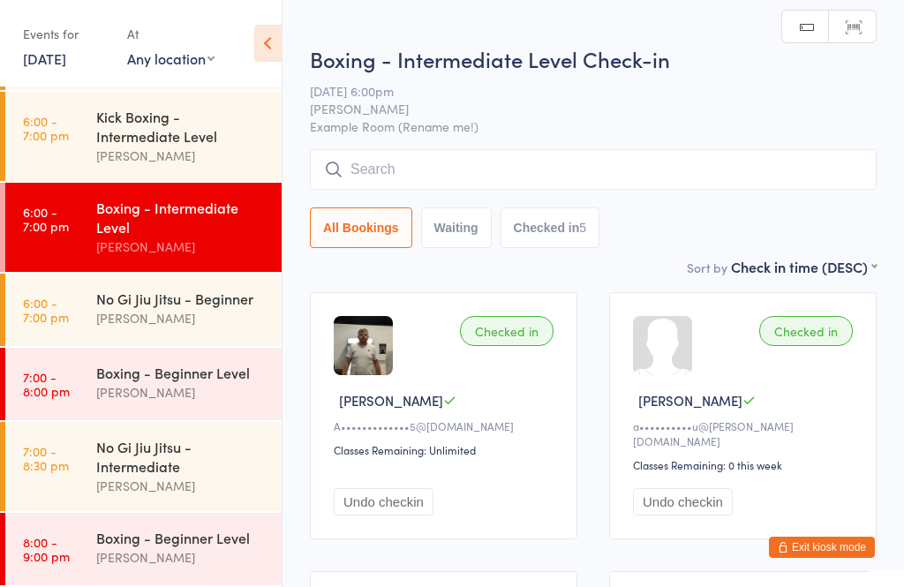
click at [555, 167] on input "search" at bounding box center [593, 169] width 567 height 41
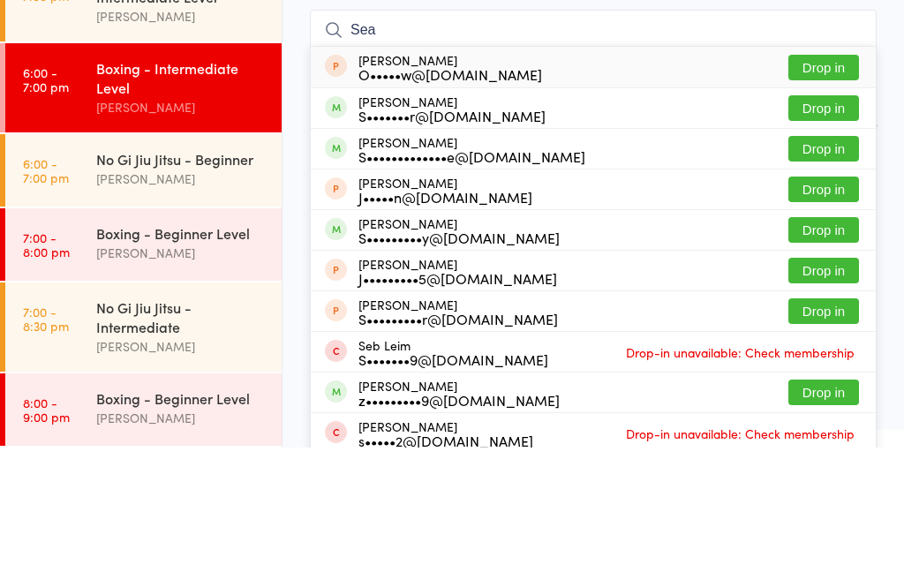
scroll to position [171, 0]
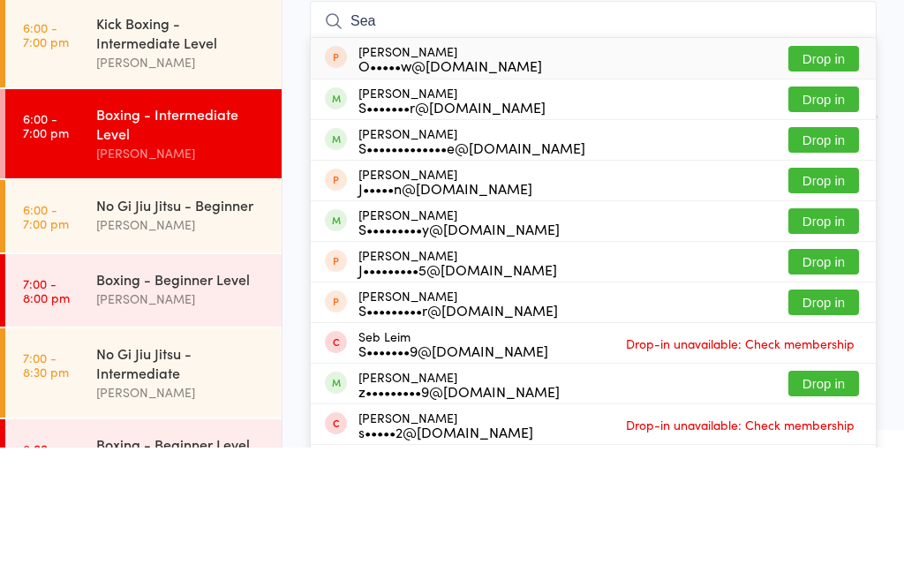
type input "Sea"
click at [815, 348] on button "Drop in" at bounding box center [823, 361] width 71 height 26
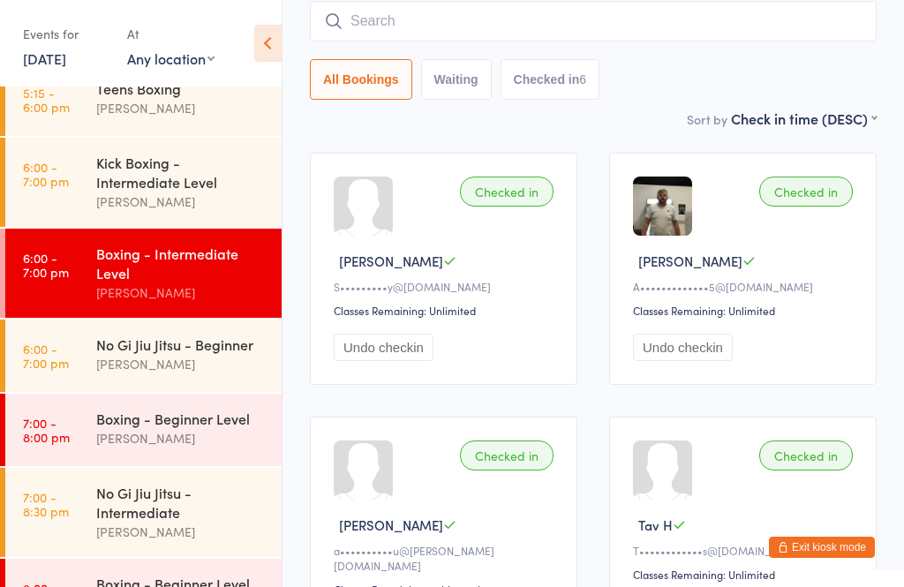
click at [527, 14] on input "search" at bounding box center [593, 21] width 567 height 41
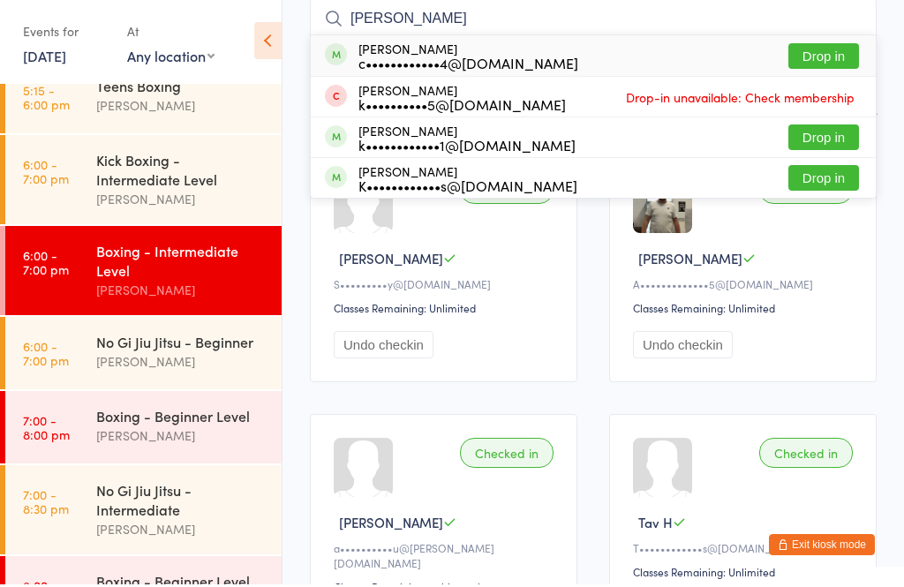
type input "Kylie"
click at [819, 55] on button "Drop in" at bounding box center [823, 59] width 71 height 26
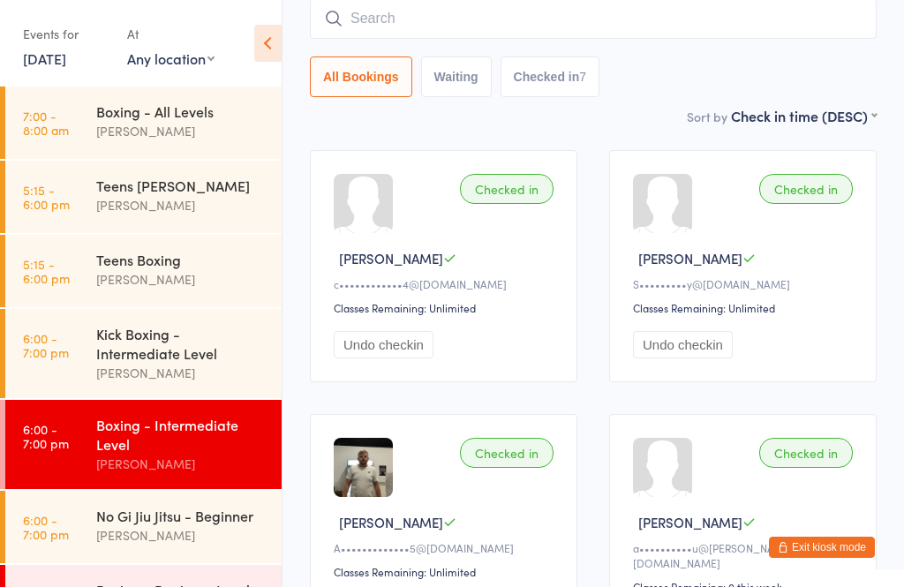
scroll to position [0, 0]
click at [176, 125] on div "[PERSON_NAME]" at bounding box center [181, 131] width 170 height 20
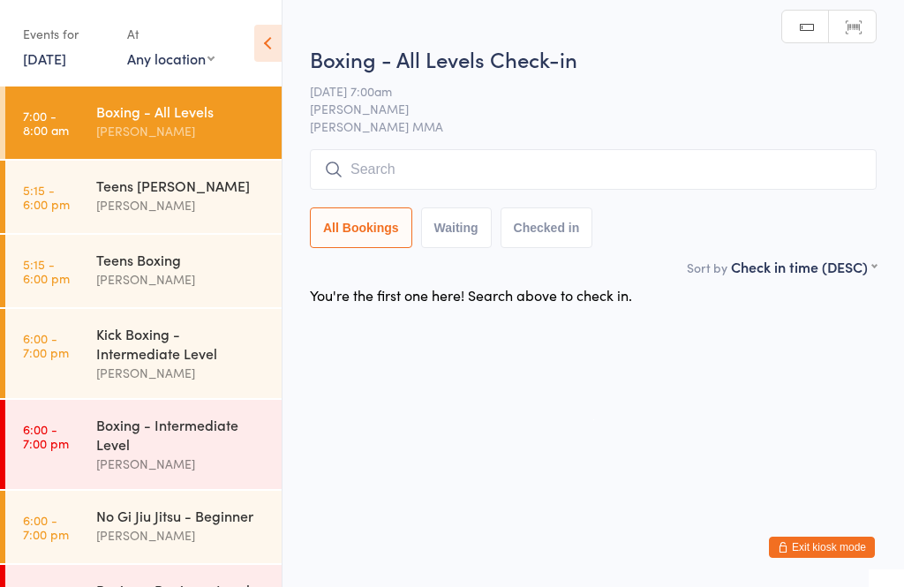
click at [509, 183] on input "search" at bounding box center [593, 169] width 567 height 41
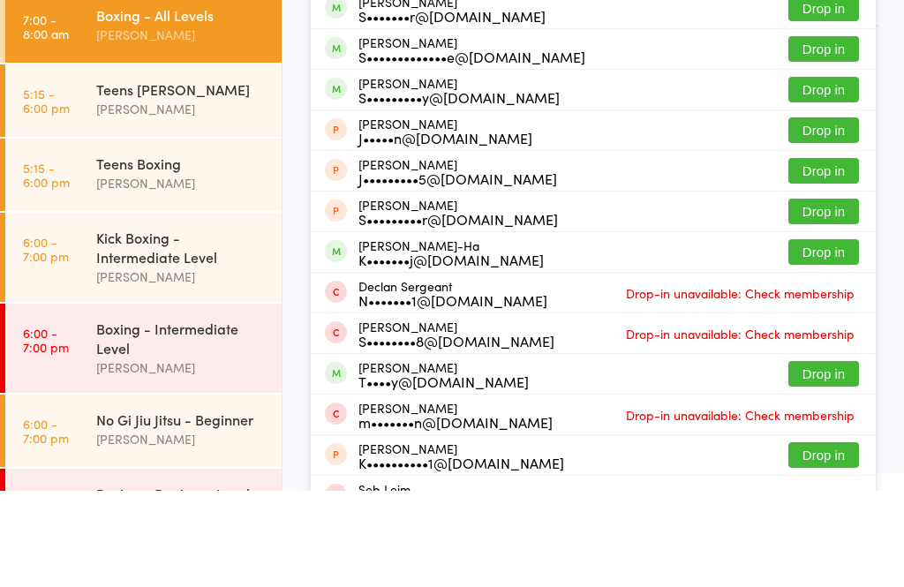
scroll to position [139, 0]
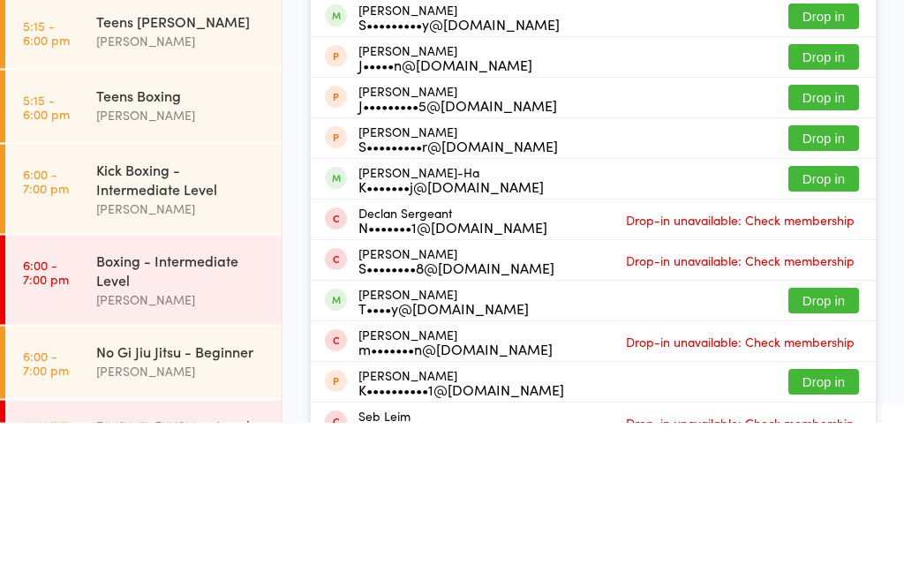
type input "Sean"
click at [839, 331] on button "Drop in" at bounding box center [823, 344] width 71 height 26
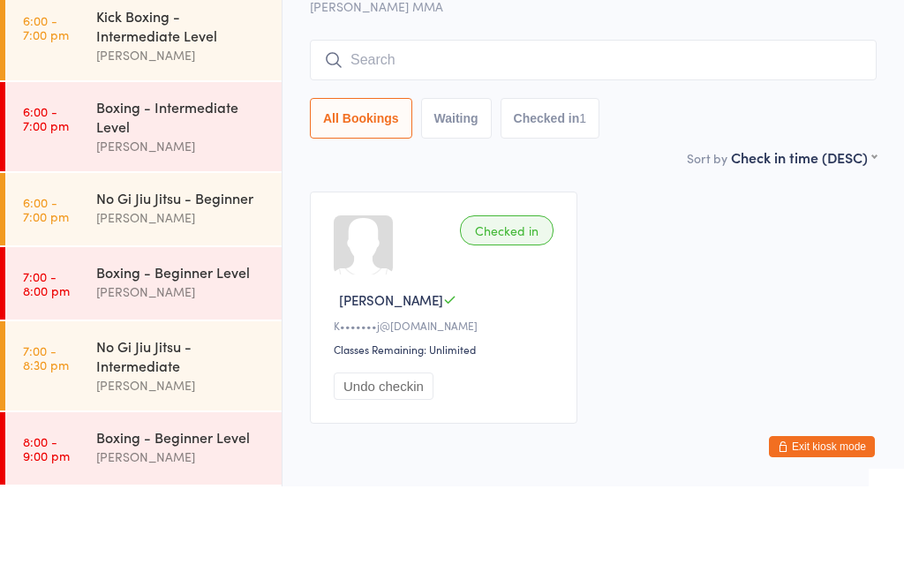
scroll to position [228, 0]
click at [533, 178] on main "Boxing - All Levels Check-in 14 Aug 7:00am Alex Carioti Carioti MMA Manual sear…" at bounding box center [593, 283] width 567 height 516
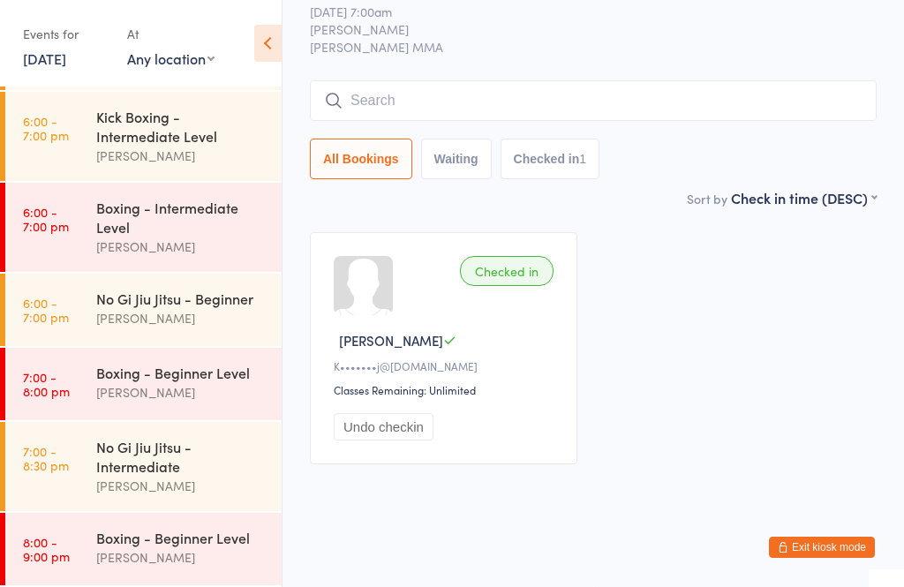
click at [187, 450] on div "No Gi Jiu Jitsu - Intermediate" at bounding box center [181, 456] width 170 height 39
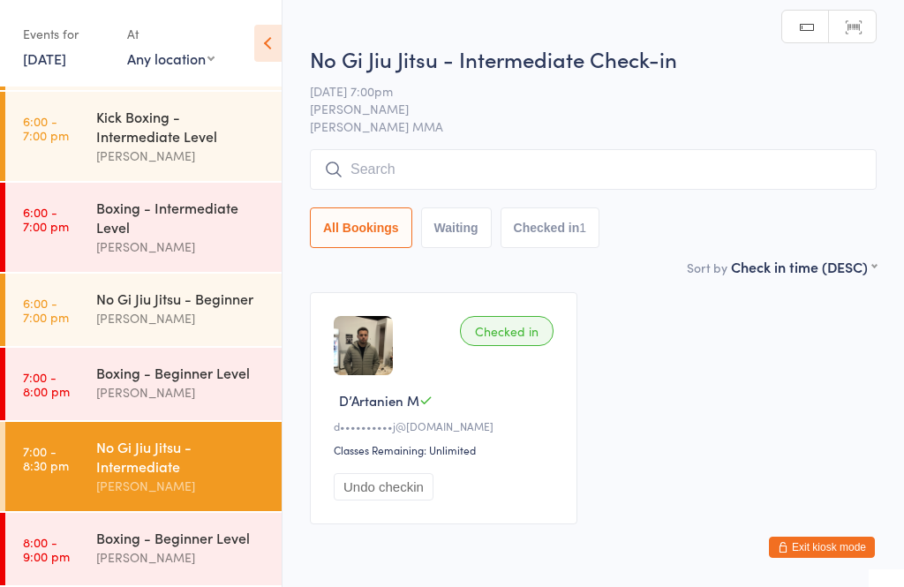
click at [570, 176] on input "search" at bounding box center [593, 169] width 567 height 41
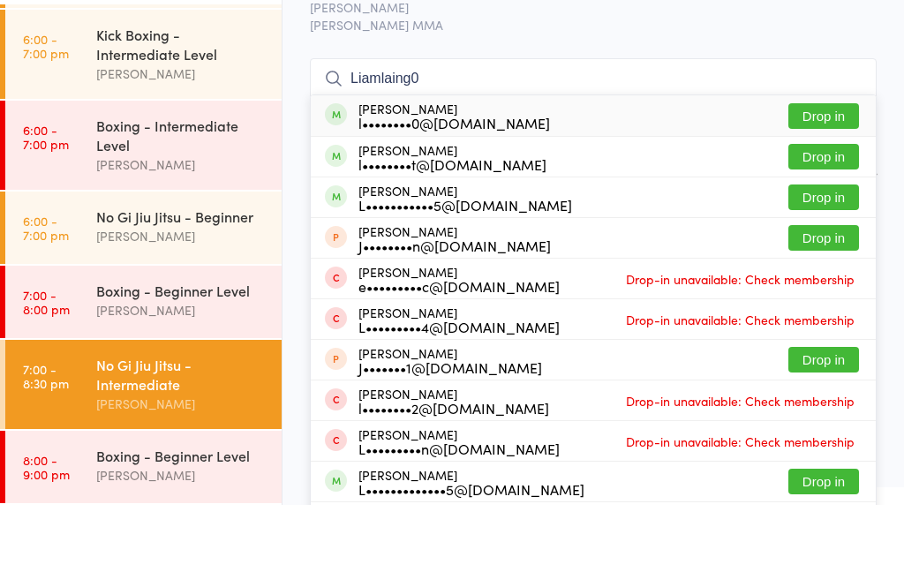
type input "Liamlaing0"
click at [829, 185] on button "Drop in" at bounding box center [823, 198] width 71 height 26
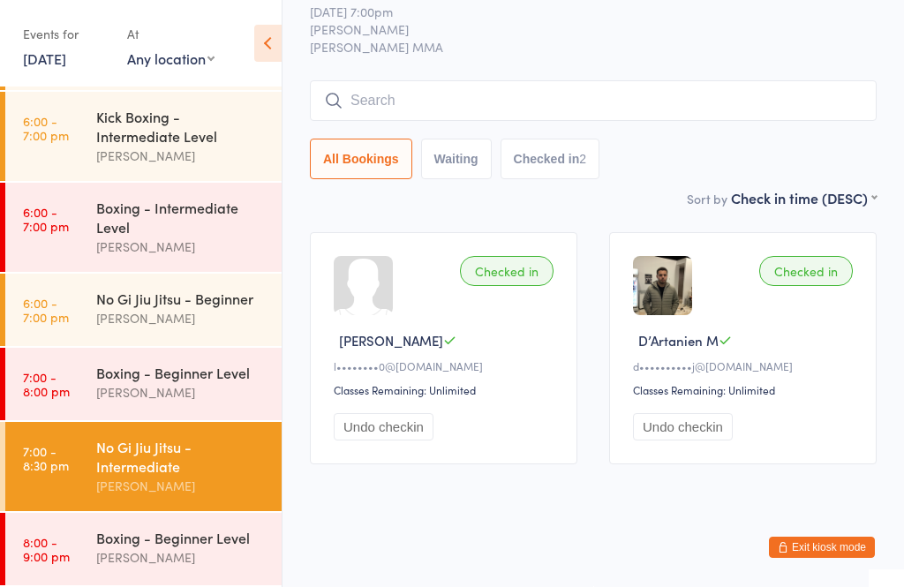
click at [427, 80] on input "search" at bounding box center [593, 100] width 567 height 41
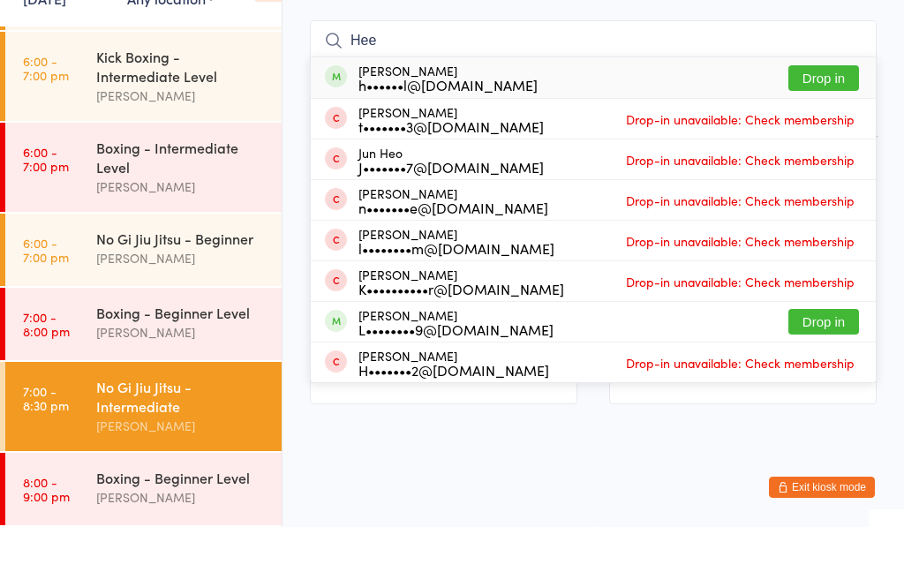
type input "Hee"
click at [823, 125] on button "Drop in" at bounding box center [823, 138] width 71 height 26
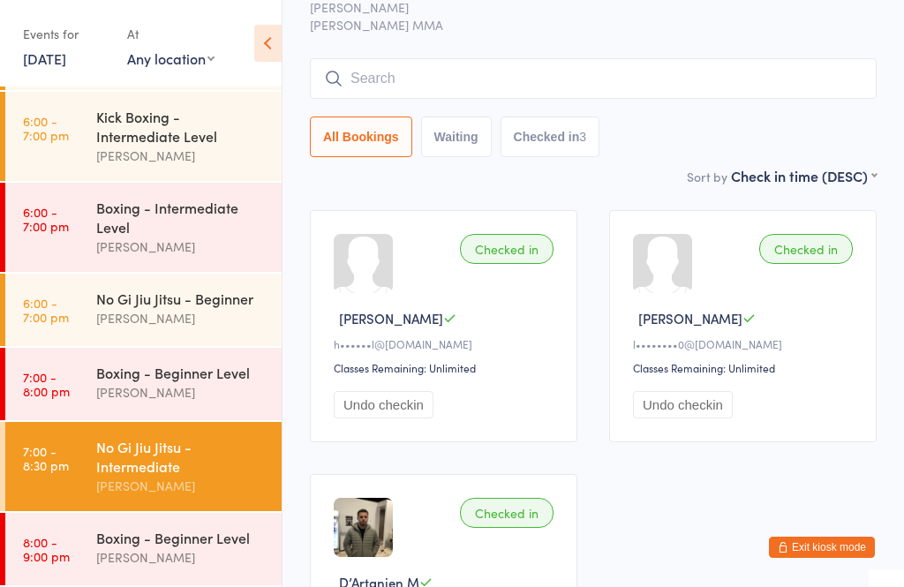
click at [437, 80] on input "search" at bounding box center [593, 78] width 567 height 41
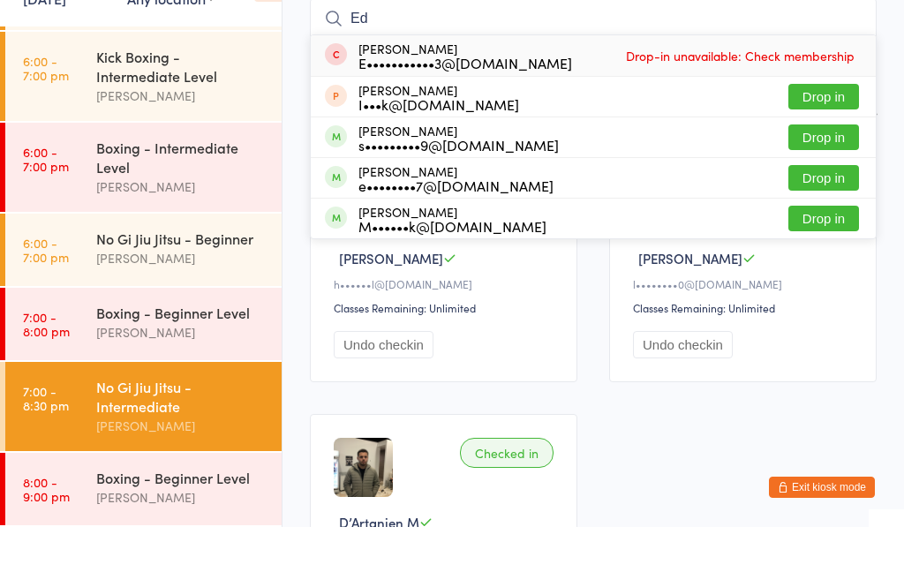
type input "Ed"
click at [827, 225] on button "Drop in" at bounding box center [823, 238] width 71 height 26
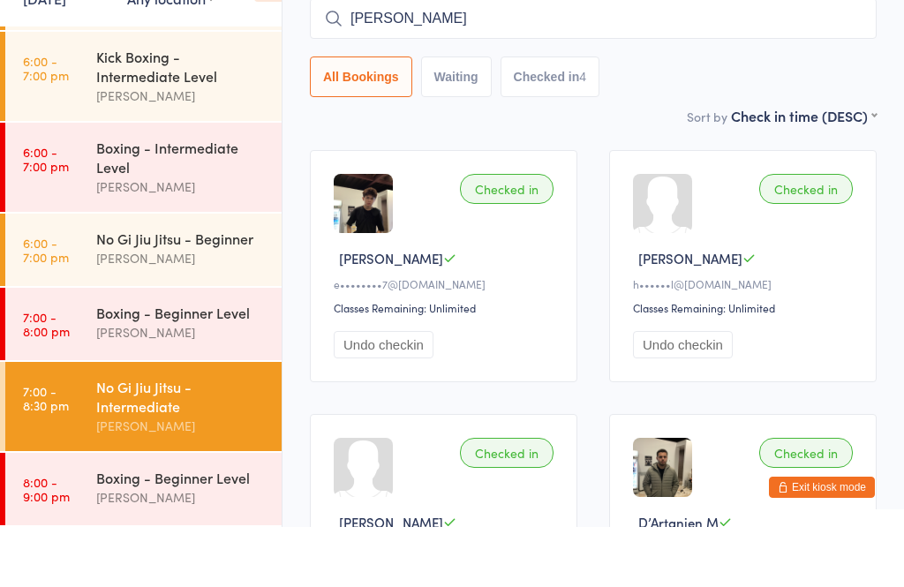
type input "dale"
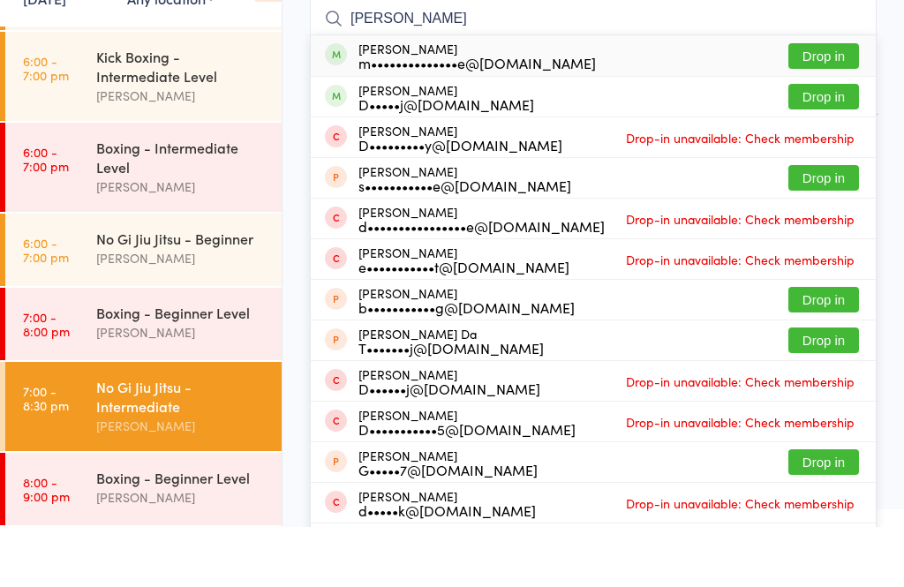
click at [811, 144] on button "Drop in" at bounding box center [823, 157] width 71 height 26
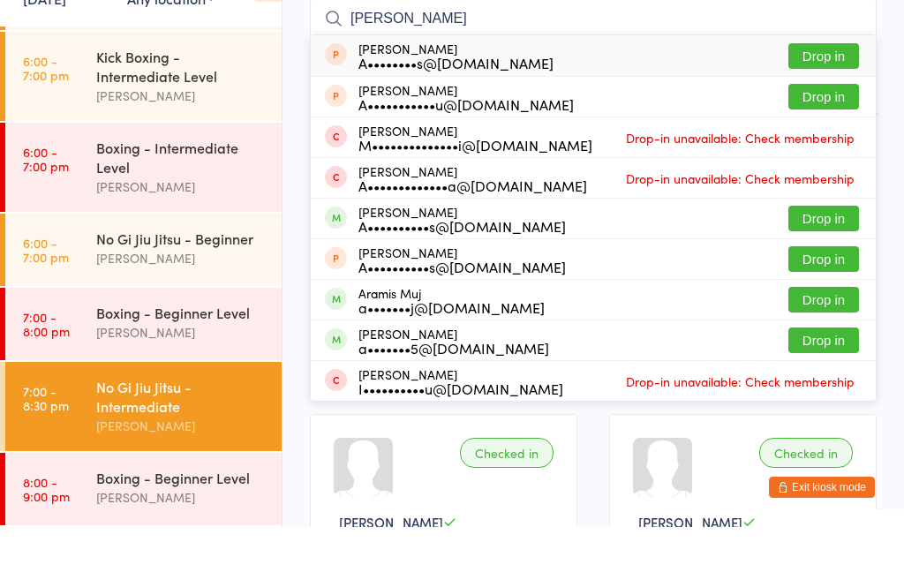
type input "Ari"
click at [819, 266] on button "Drop in" at bounding box center [823, 279] width 71 height 26
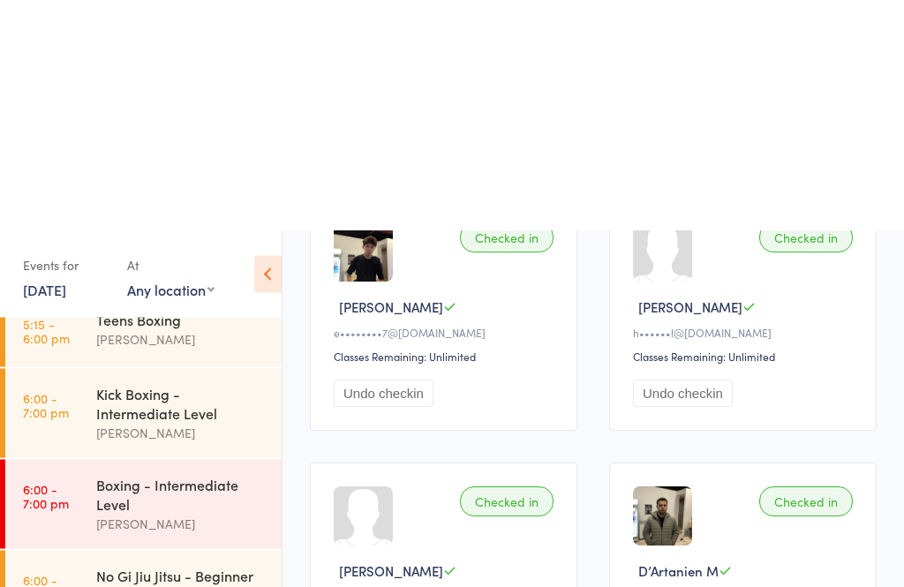
scroll to position [621, 0]
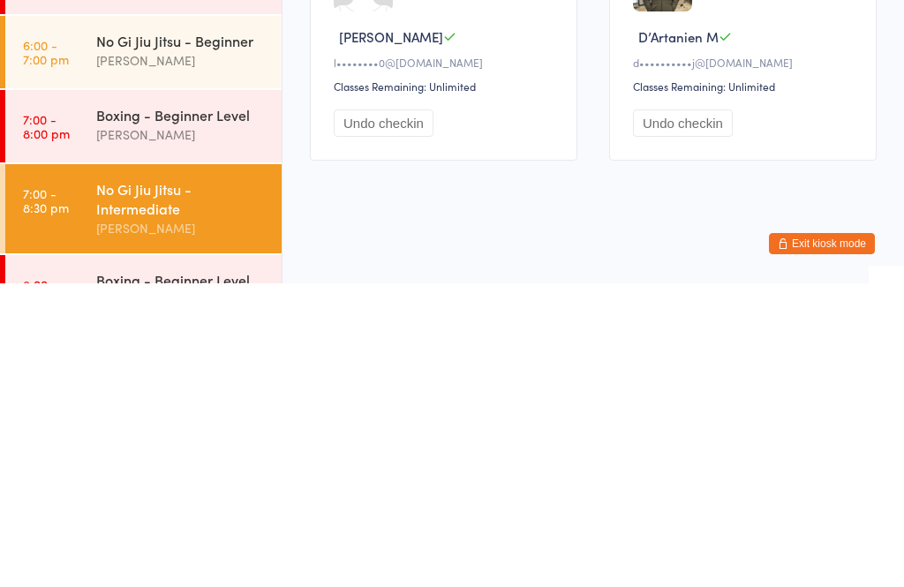
click at [108, 428] on div "[PERSON_NAME]" at bounding box center [181, 438] width 170 height 20
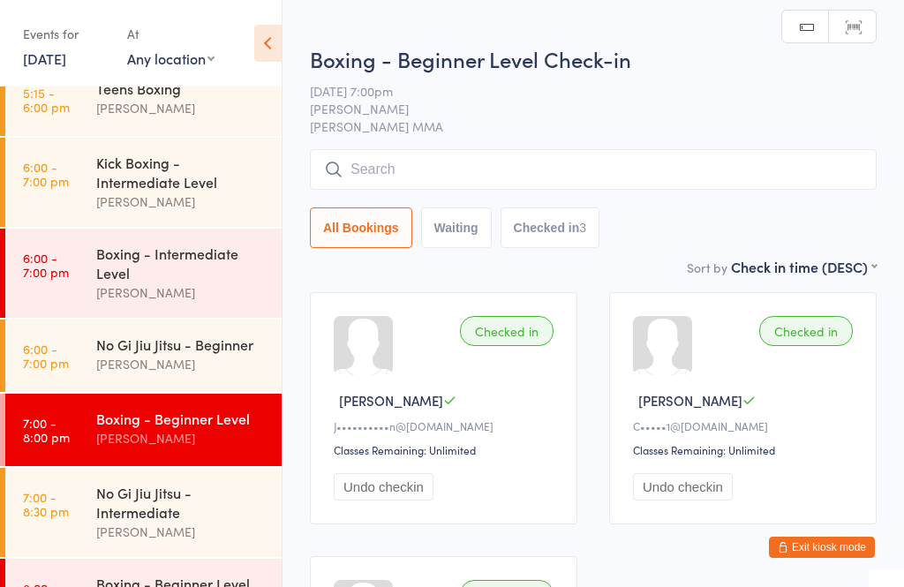
click at [392, 171] on input "search" at bounding box center [593, 169] width 567 height 41
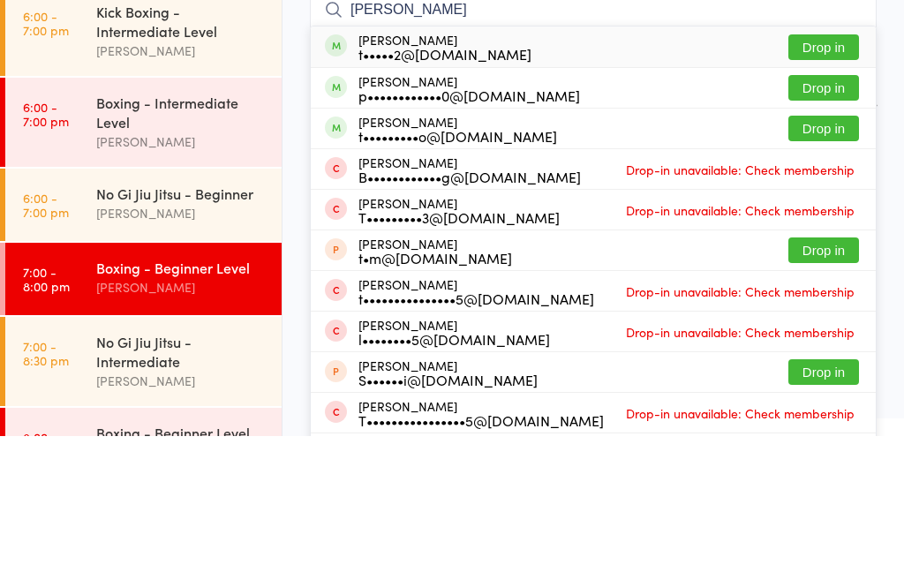
type input "Tim"
click at [828, 267] on button "Drop in" at bounding box center [823, 280] width 71 height 26
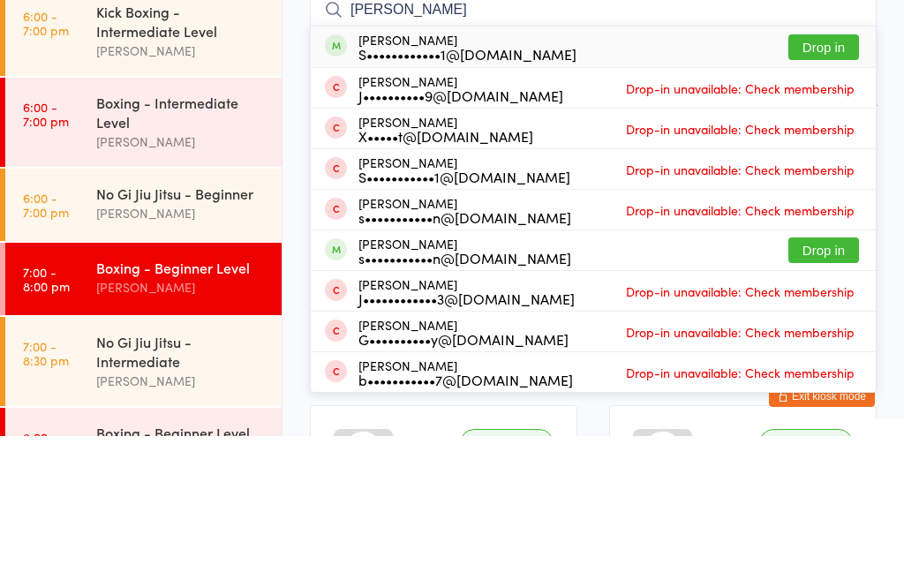
type input "scott campb"
click at [819, 185] on button "Drop in" at bounding box center [823, 198] width 71 height 26
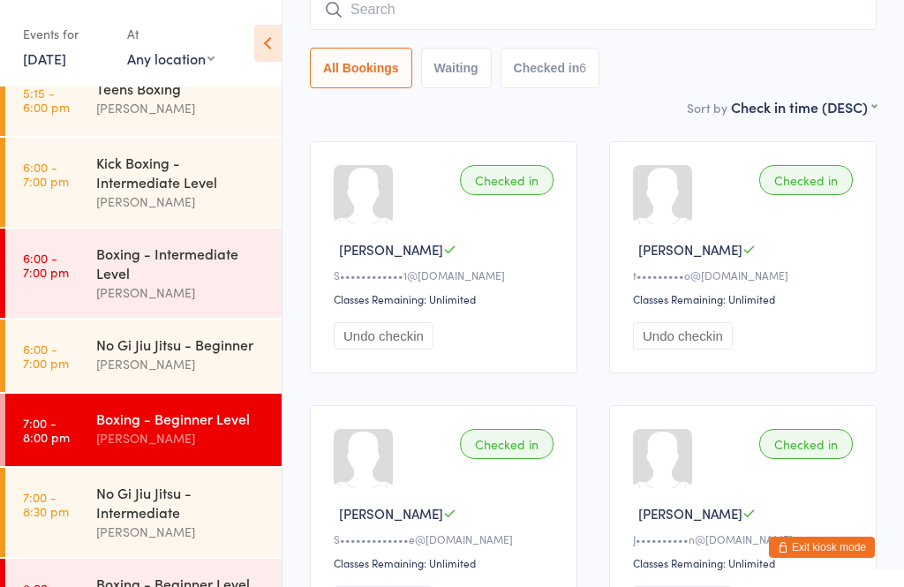
click at [836, 552] on button "Exit kiosk mode" at bounding box center [822, 547] width 106 height 21
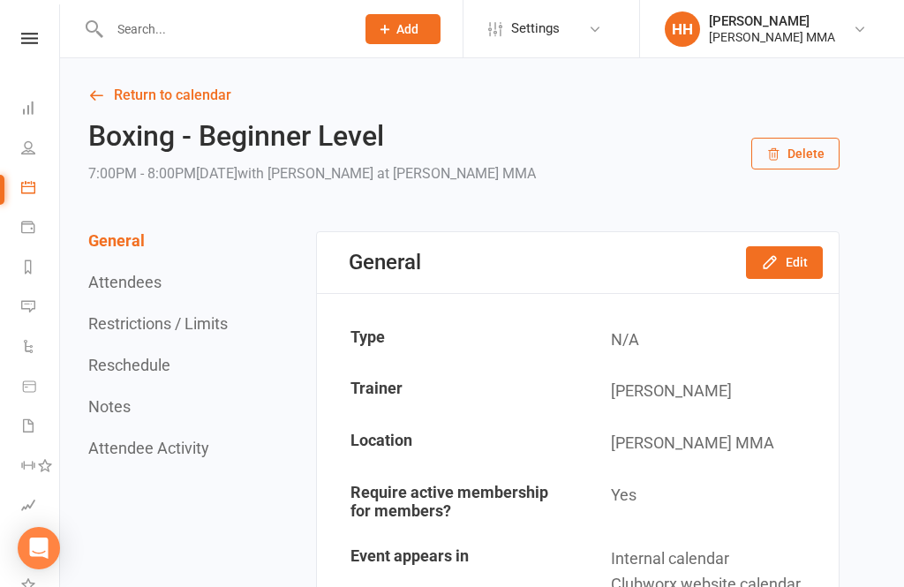
click at [271, 38] on input "text" at bounding box center [223, 29] width 238 height 25
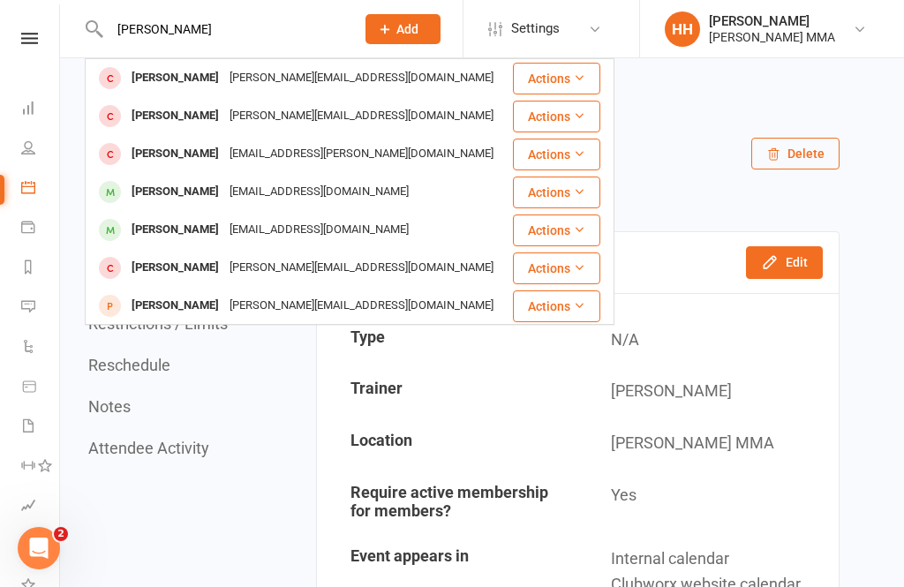
type input "Justin de silva"
click at [323, 86] on div "Justin_desilva@hotmail.com" at bounding box center [361, 78] width 275 height 26
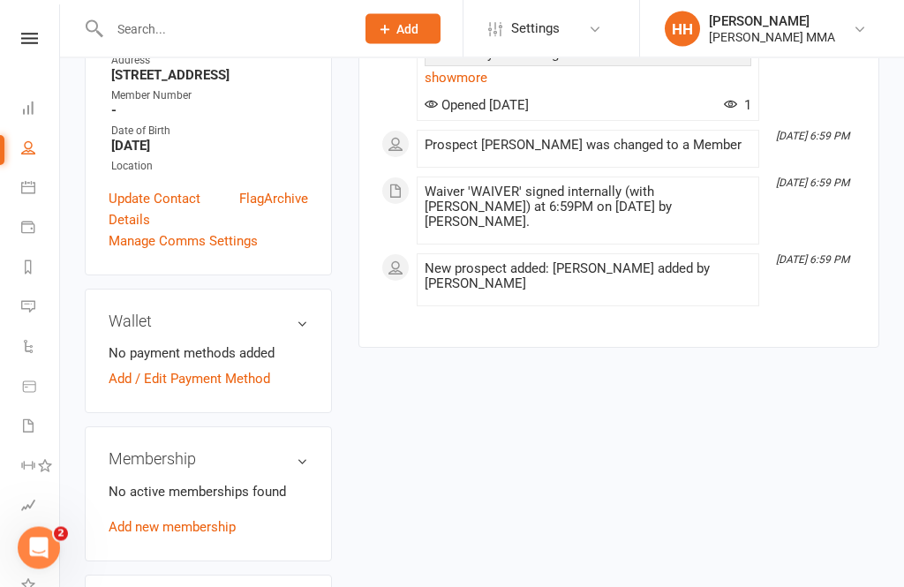
scroll to position [473, 0]
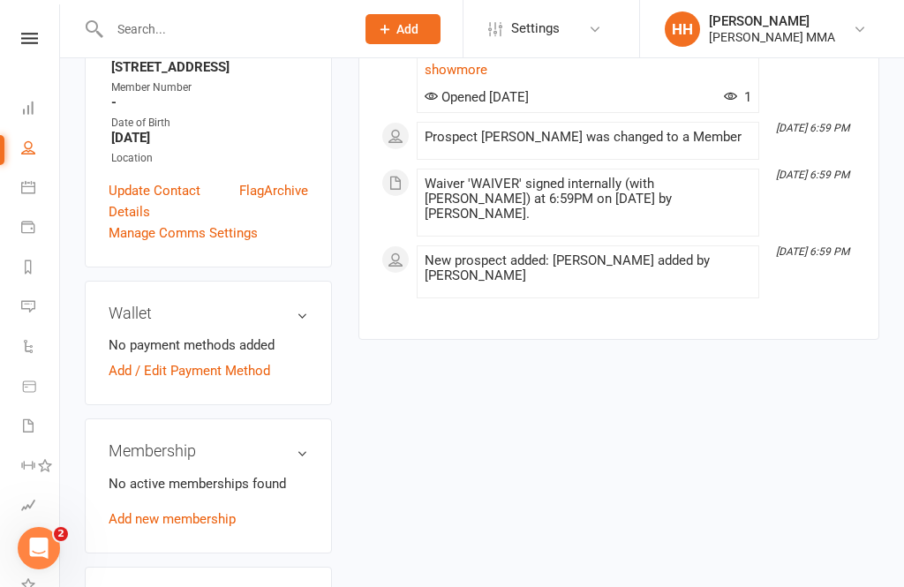
click at [212, 511] on link "Add new membership" at bounding box center [172, 519] width 127 height 16
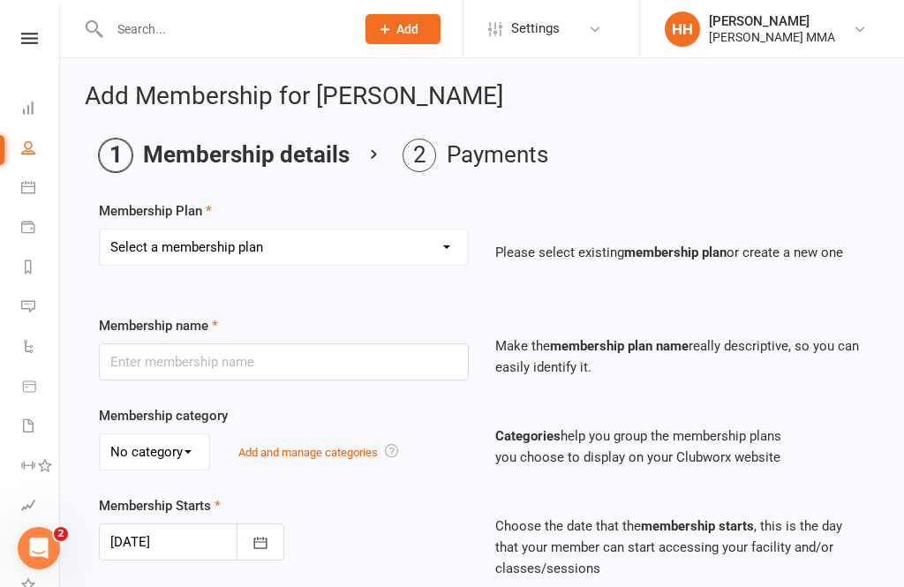
click at [336, 252] on select "Select a membership plan Create new Membership Plan Unlimited Membership Part-t…" at bounding box center [284, 247] width 368 height 35
select select "2"
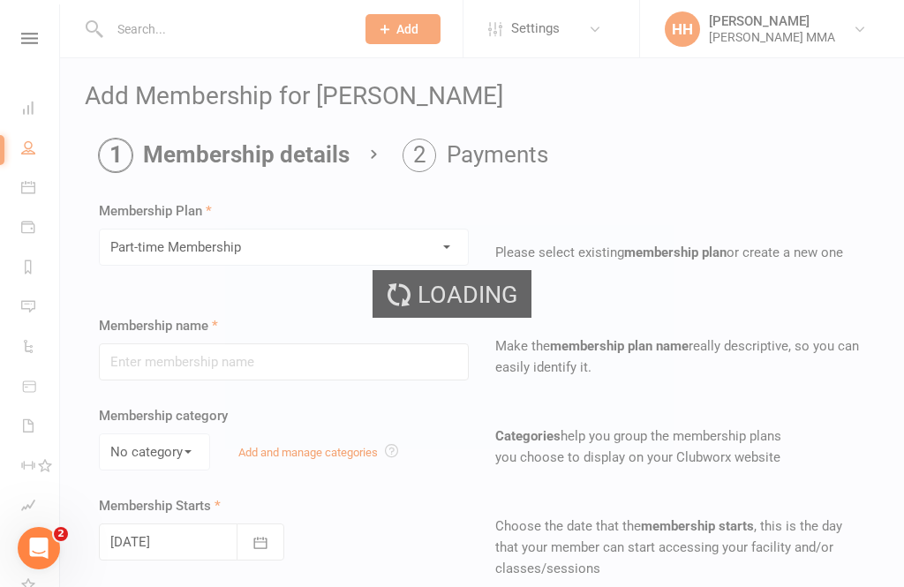
type input "Part-time Membership"
select select "0"
type input "0"
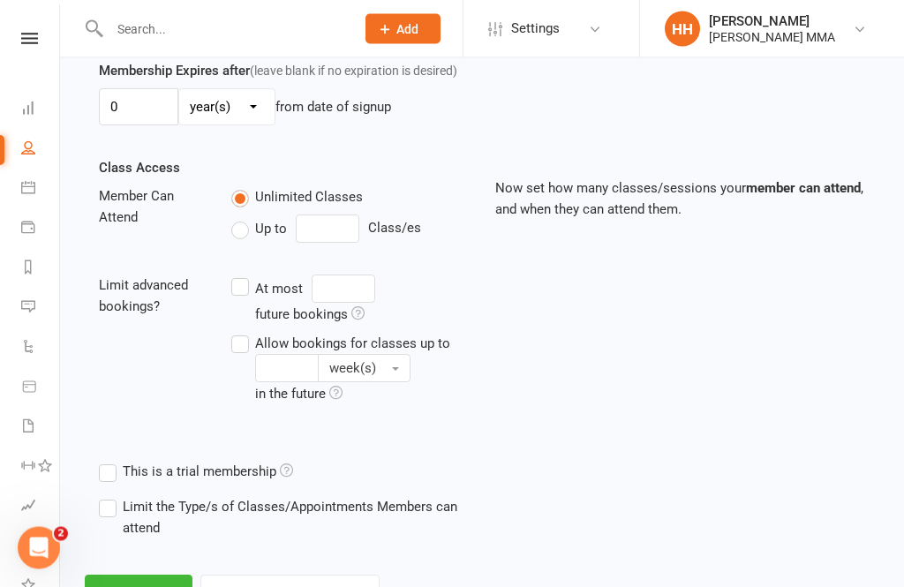
scroll to position [558, 0]
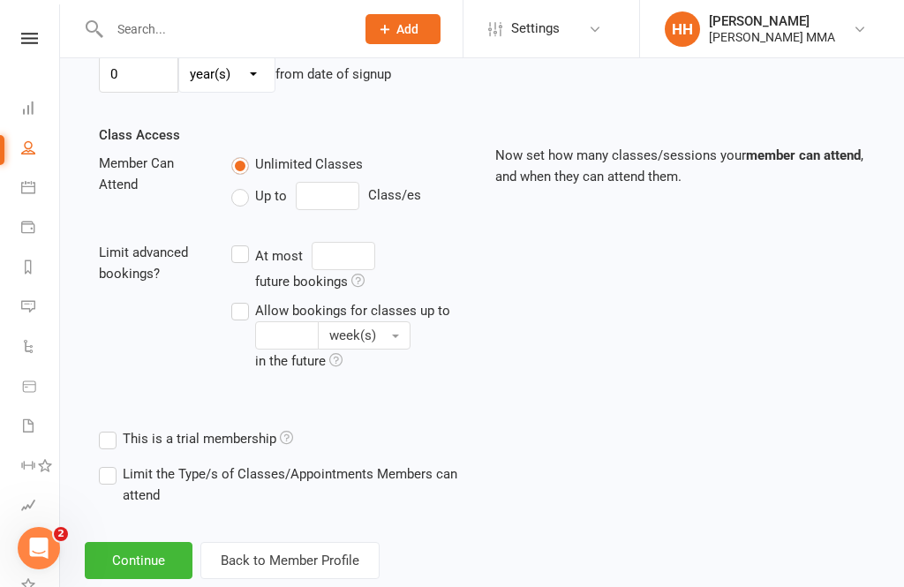
click at [160, 548] on button "Continue" at bounding box center [139, 560] width 108 height 37
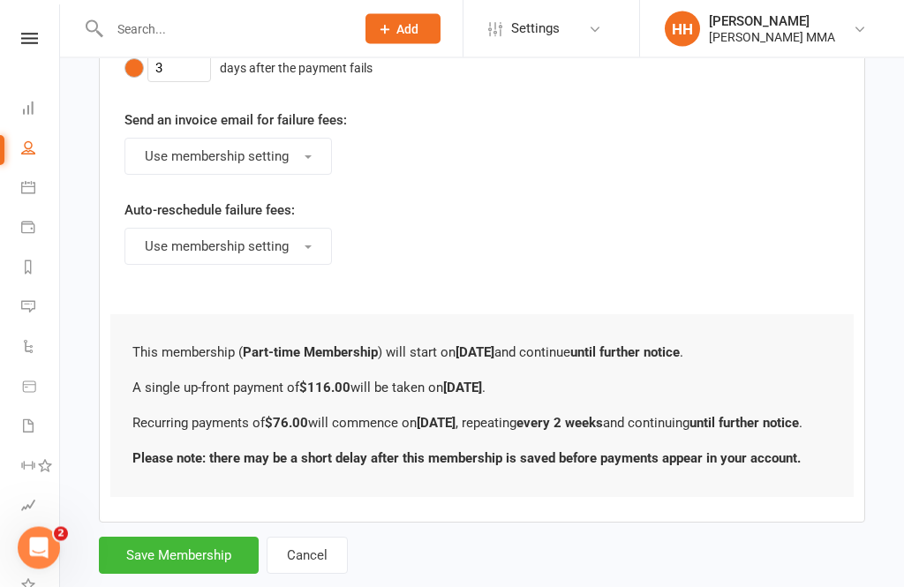
scroll to position [1043, 0]
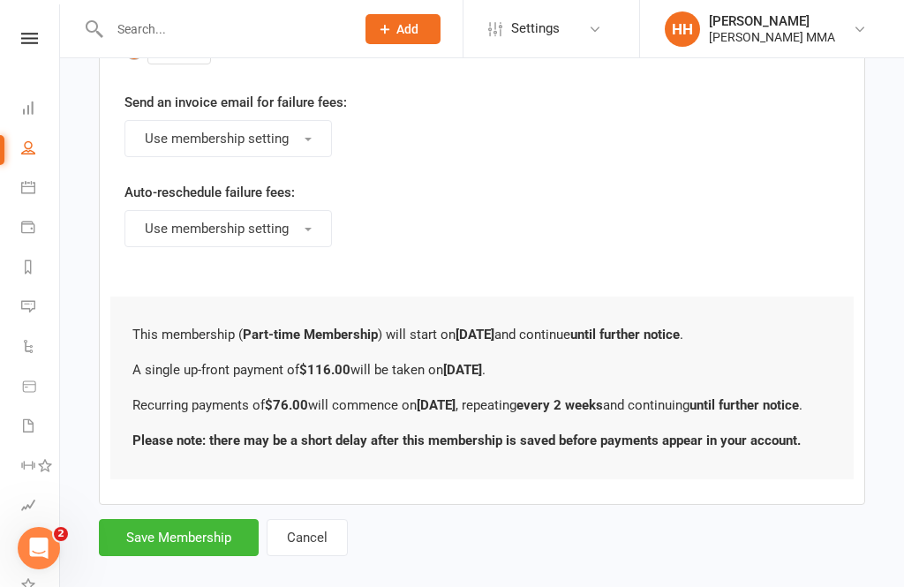
click at [215, 556] on button "Save Membership" at bounding box center [179, 537] width 160 height 37
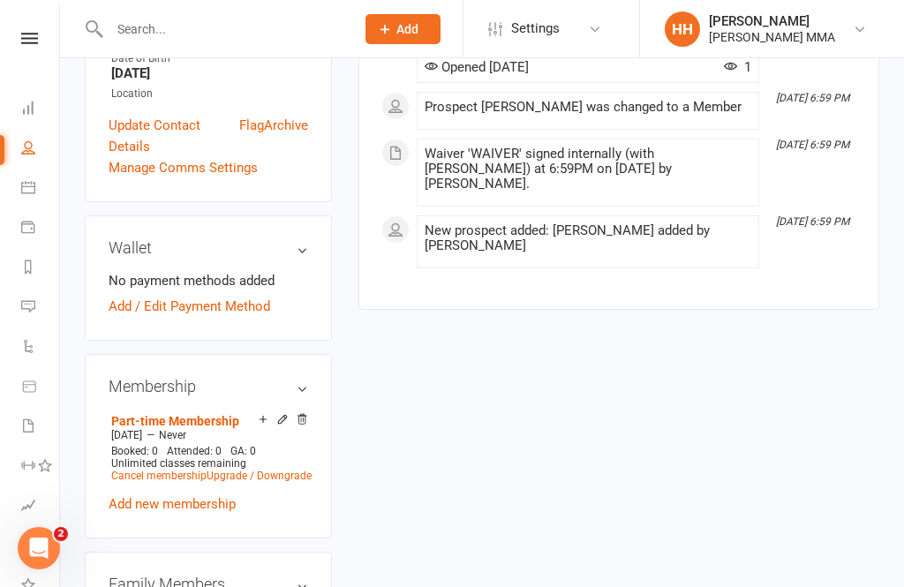
scroll to position [564, 0]
click at [225, 297] on link "Add / Edit Payment Method" at bounding box center [190, 307] width 162 height 21
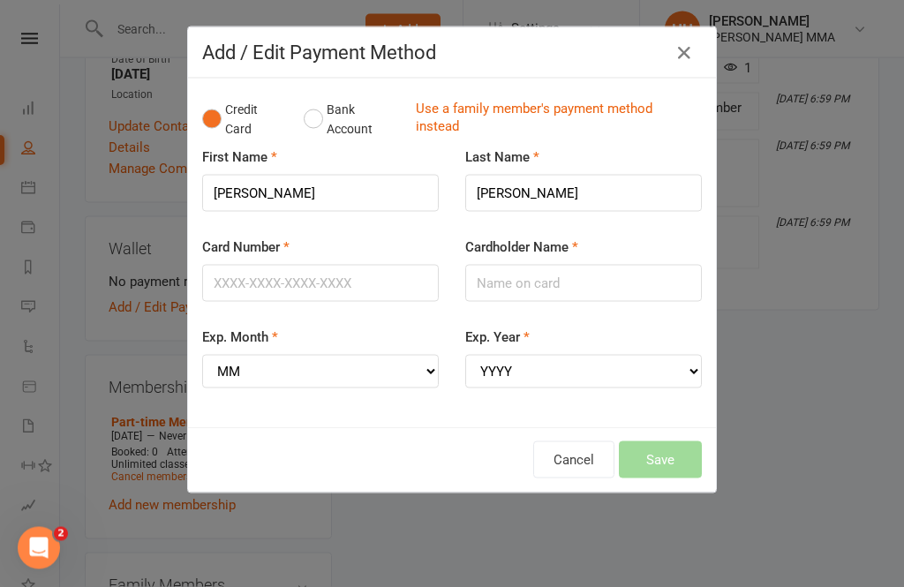
scroll to position [565, 0]
click at [314, 94] on button "Bank Account" at bounding box center [353, 120] width 98 height 54
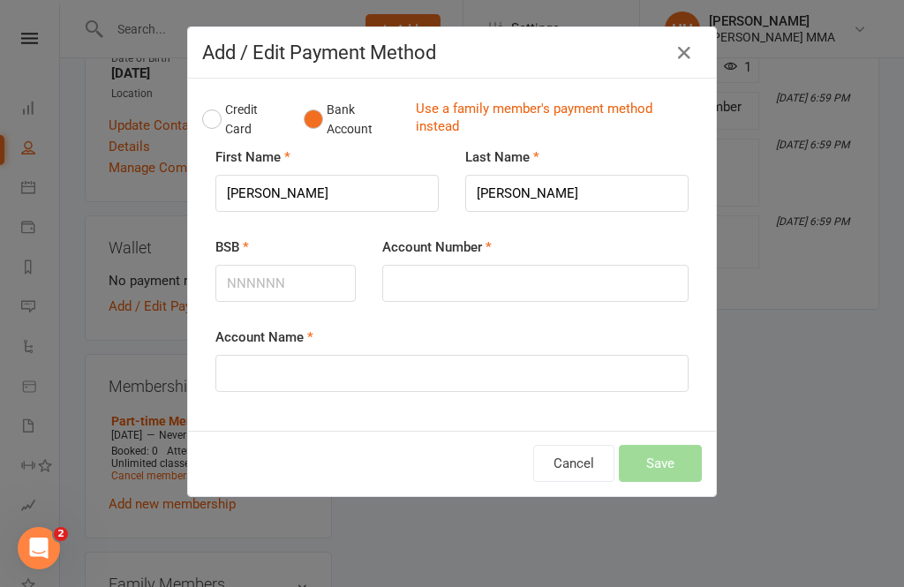
click at [220, 109] on button "Credit Card" at bounding box center [243, 120] width 83 height 54
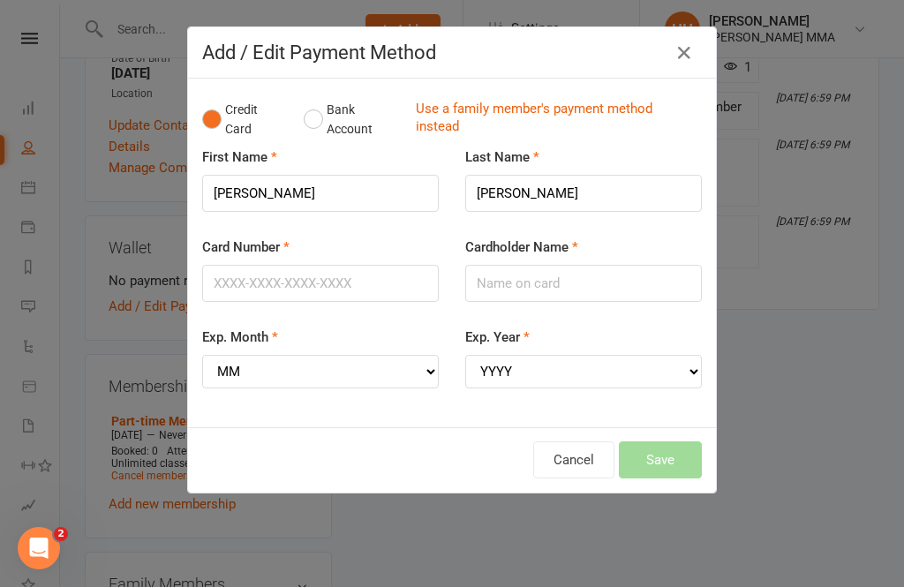
click at [322, 99] on button "Bank Account" at bounding box center [353, 120] width 98 height 54
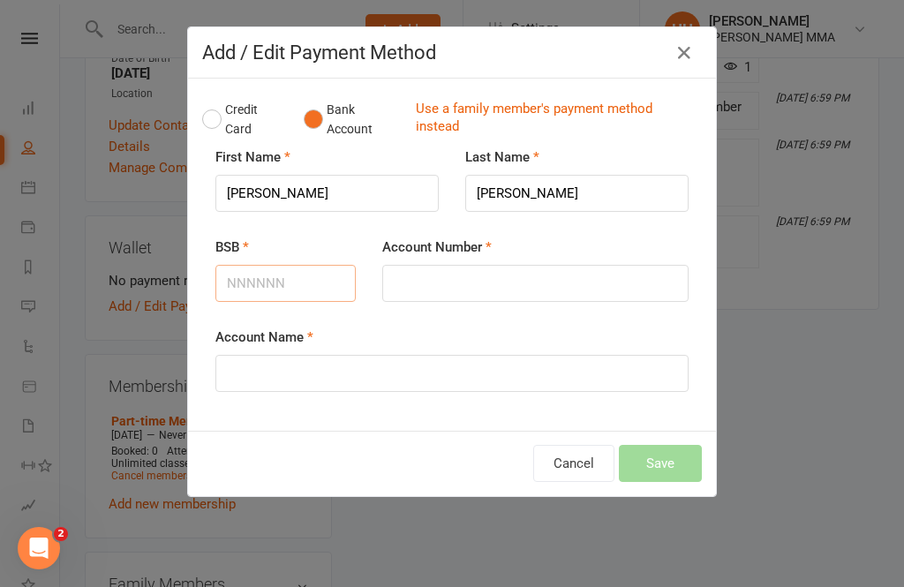
click at [288, 275] on input "BSB" at bounding box center [285, 283] width 140 height 37
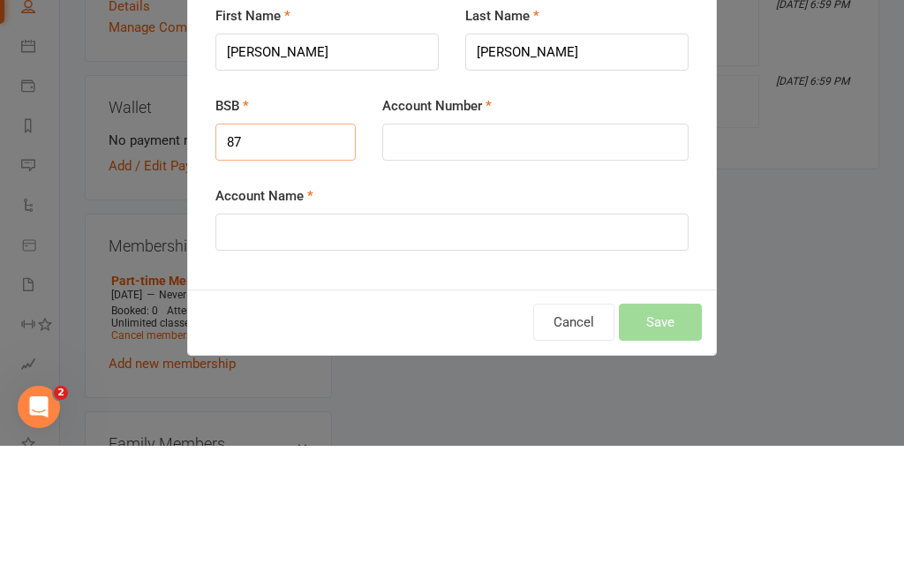
type input "8"
type input "802"
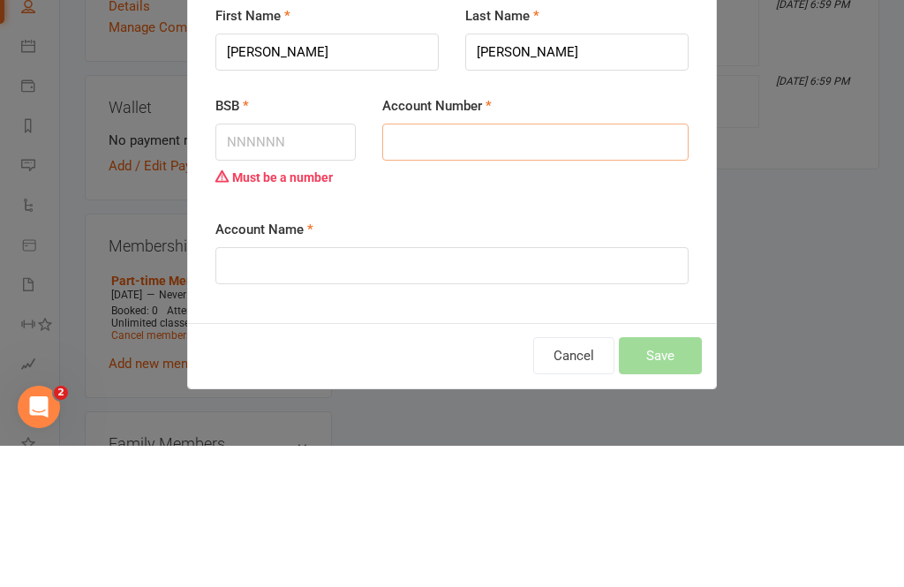
click at [507, 265] on input "Account Number" at bounding box center [535, 283] width 306 height 37
type input "Q"
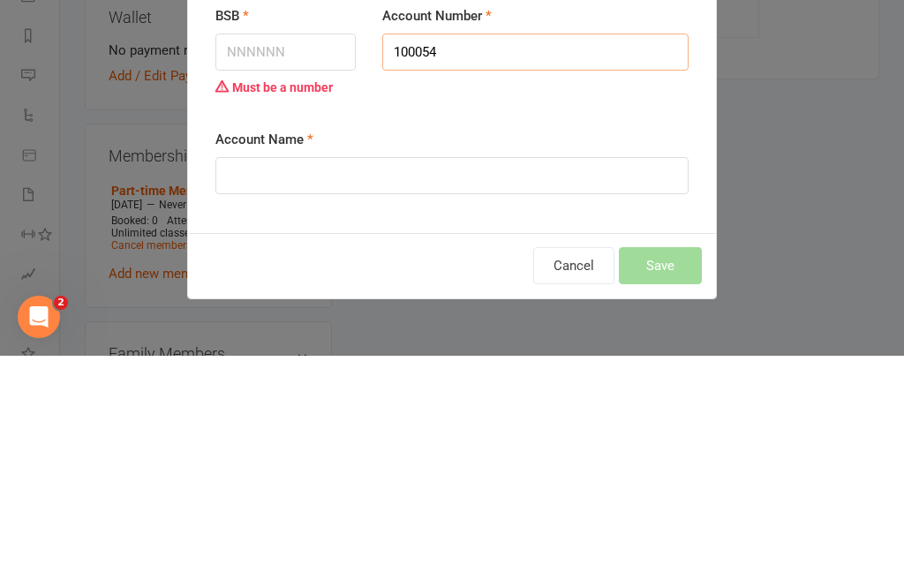
type input "100054"
click at [479, 389] on input "Account Name" at bounding box center [451, 407] width 473 height 37
type input "M"
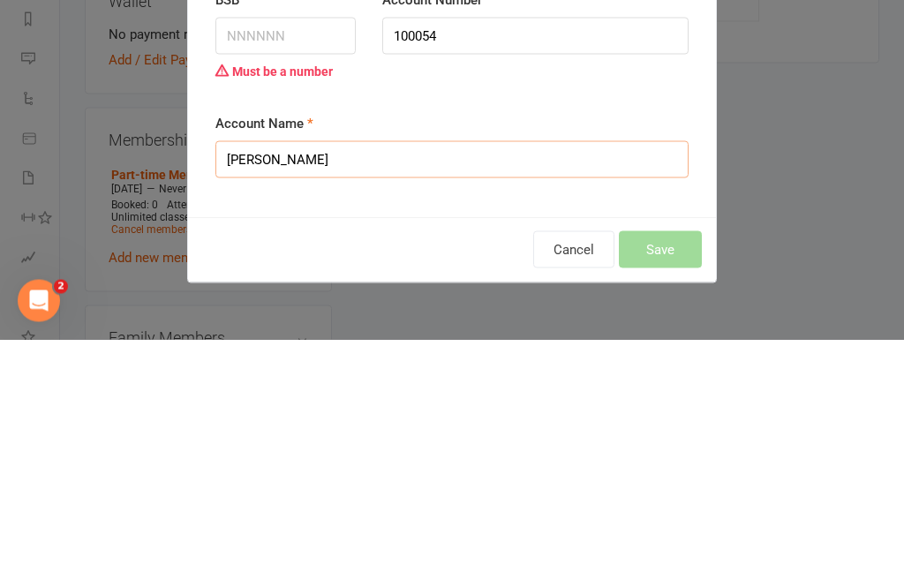
type input "Justin Anthony De Silva"
click at [672, 479] on div "Cancel Save" at bounding box center [452, 497] width 500 height 37
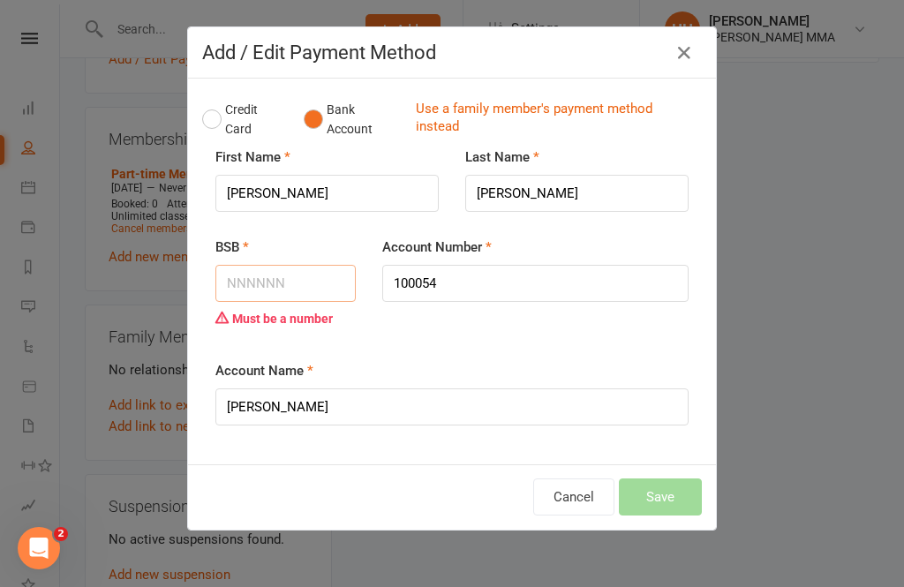
click at [325, 280] on input "BSB" at bounding box center [285, 283] width 140 height 37
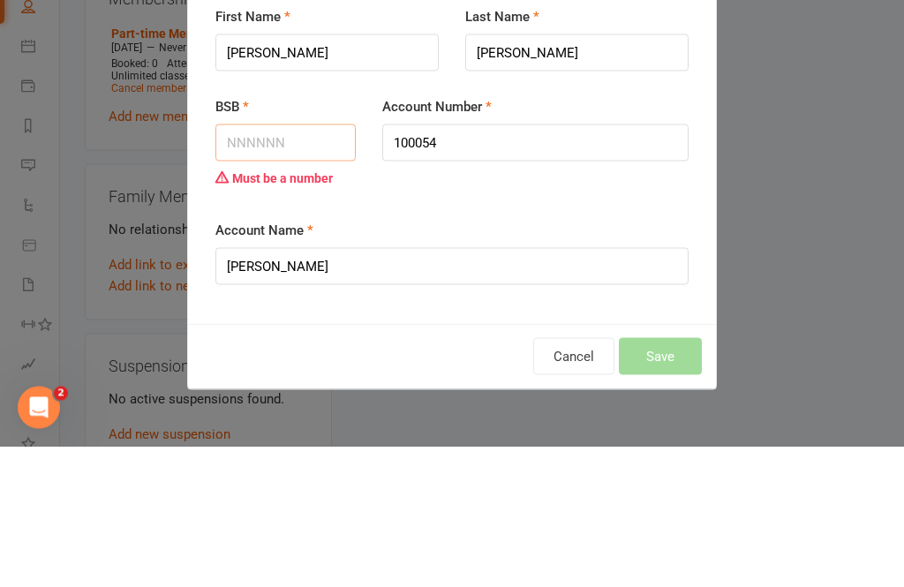
click at [268, 265] on input "BSB" at bounding box center [285, 283] width 140 height 37
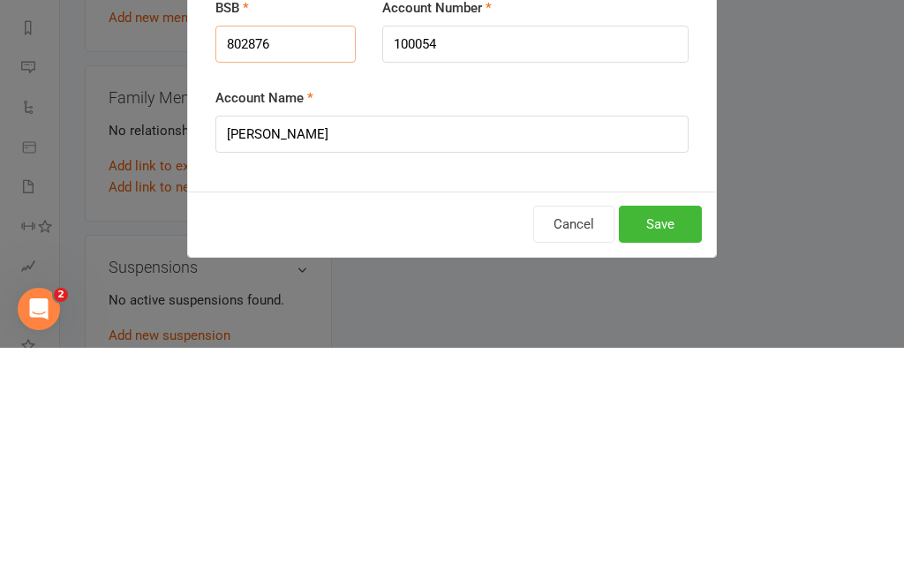
type input "802876"
click at [675, 445] on button "Save" at bounding box center [660, 463] width 83 height 37
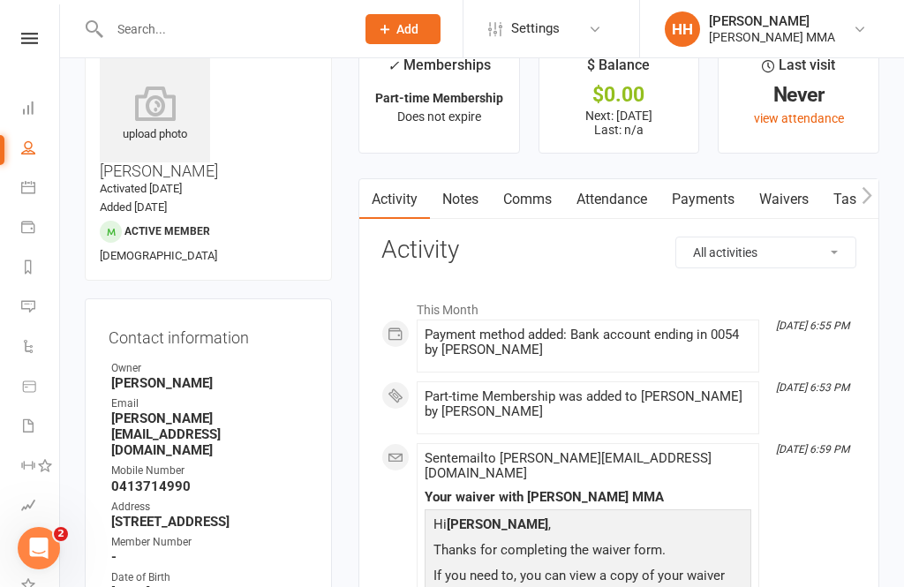
scroll to position [0, 0]
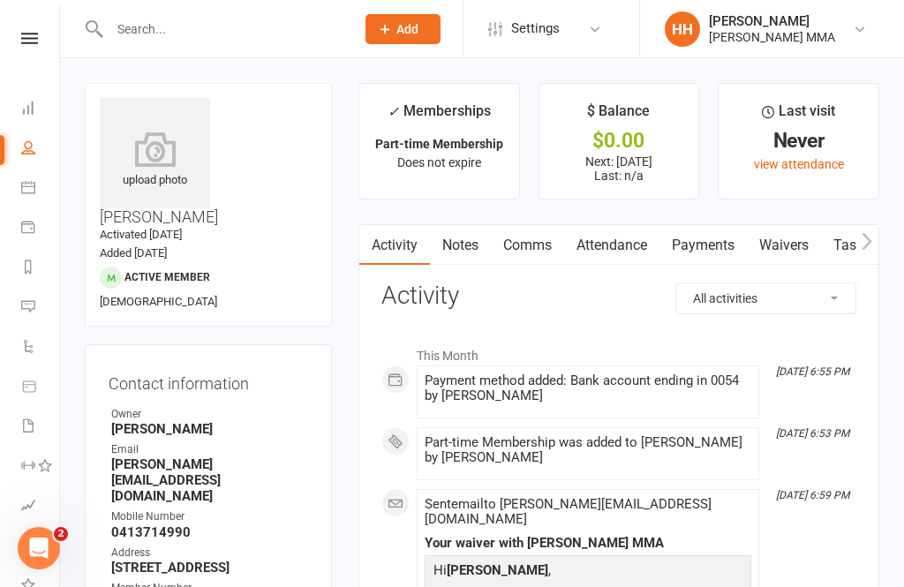
click at [773, 242] on link "Waivers" at bounding box center [784, 245] width 74 height 41
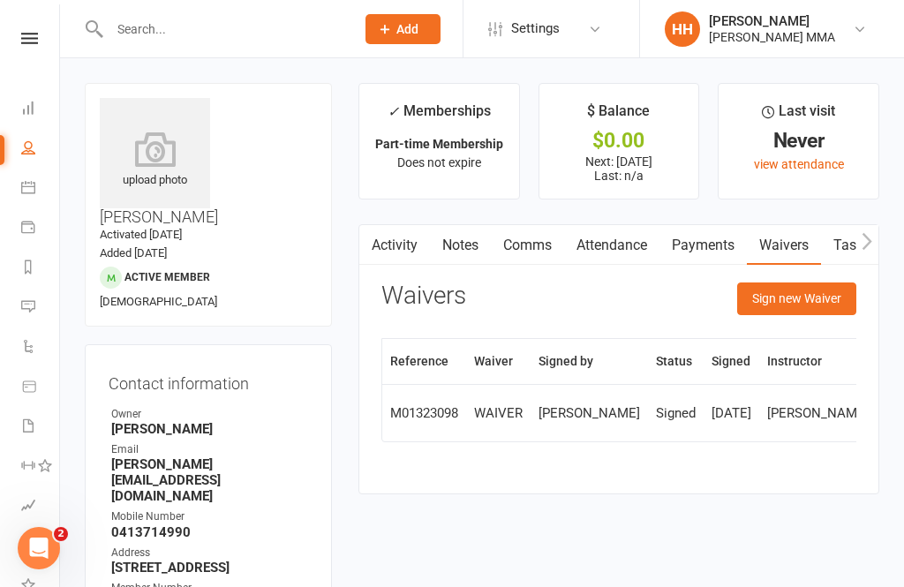
click at [801, 308] on button "Sign new Waiver" at bounding box center [796, 299] width 119 height 32
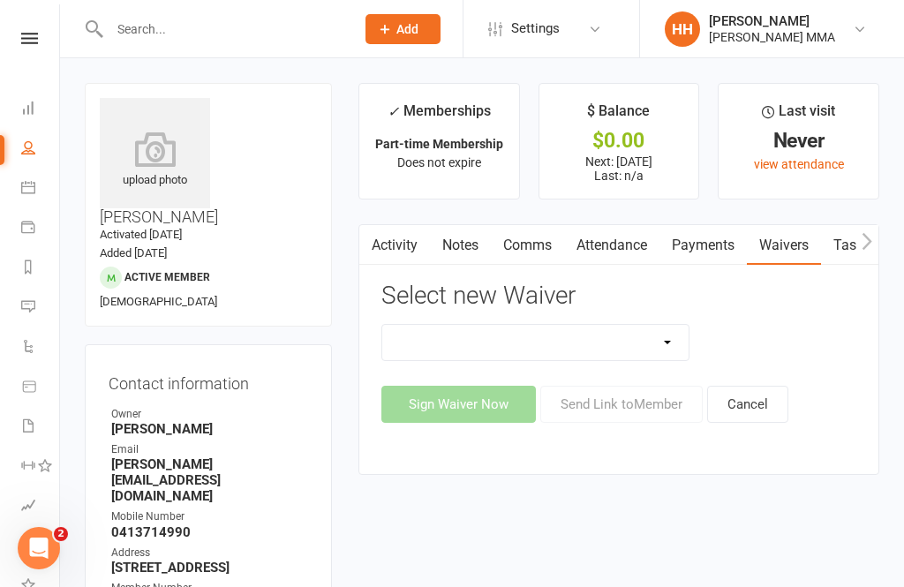
click at [591, 331] on select "Do not use - MEMBER GENERAL WAIVER Do not use - MEMBERSHIP SIGN UP Do not use -…" at bounding box center [535, 342] width 306 height 35
select select "10456"
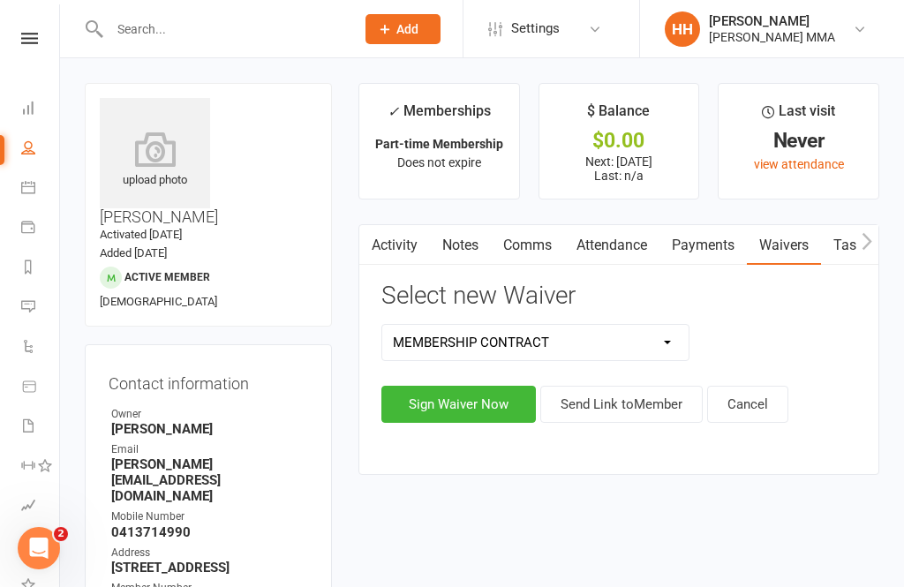
click at [474, 403] on button "Sign Waiver Now" at bounding box center [458, 404] width 155 height 37
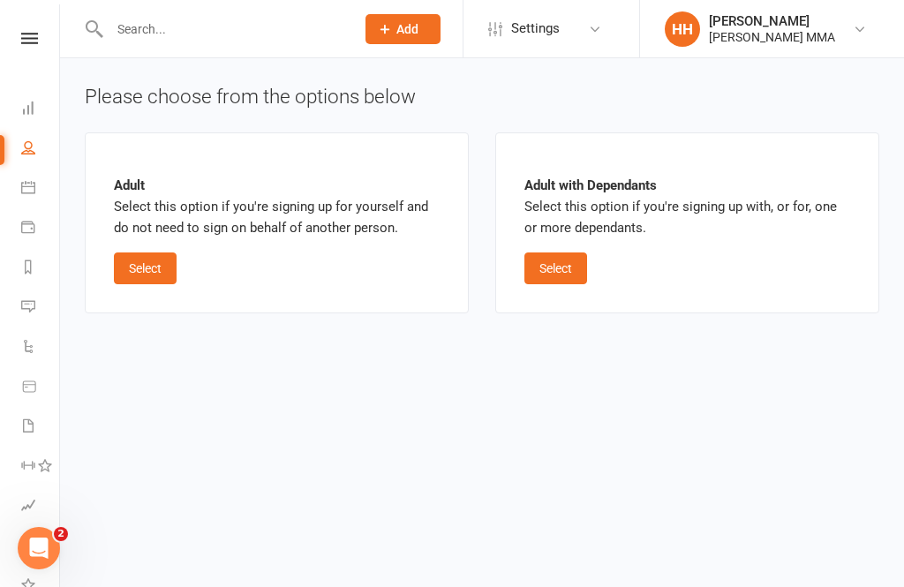
click at [142, 271] on button "Select" at bounding box center [145, 269] width 63 height 32
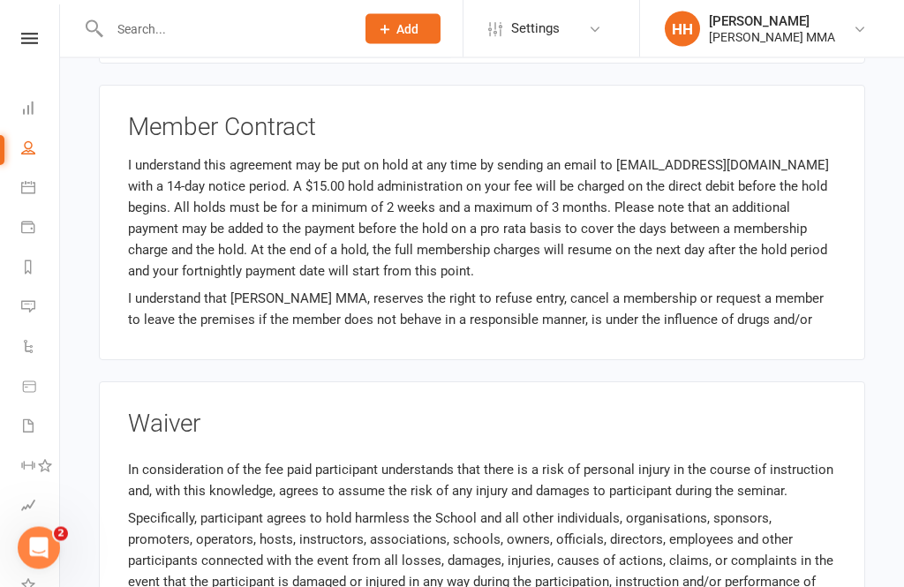
scroll to position [597, 0]
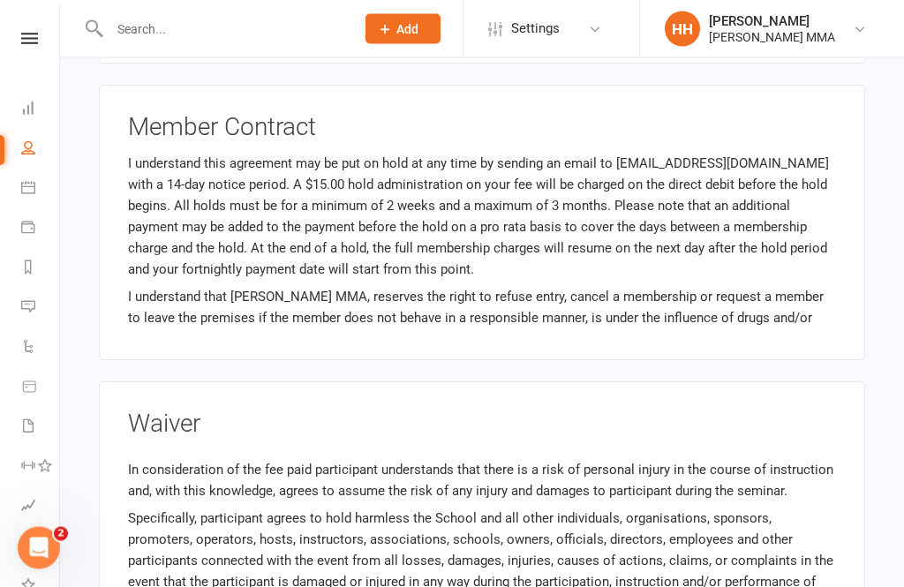
click at [701, 382] on div "Waiver In consideration of the fee paid participant understands that there is a…" at bounding box center [482, 520] width 766 height 276
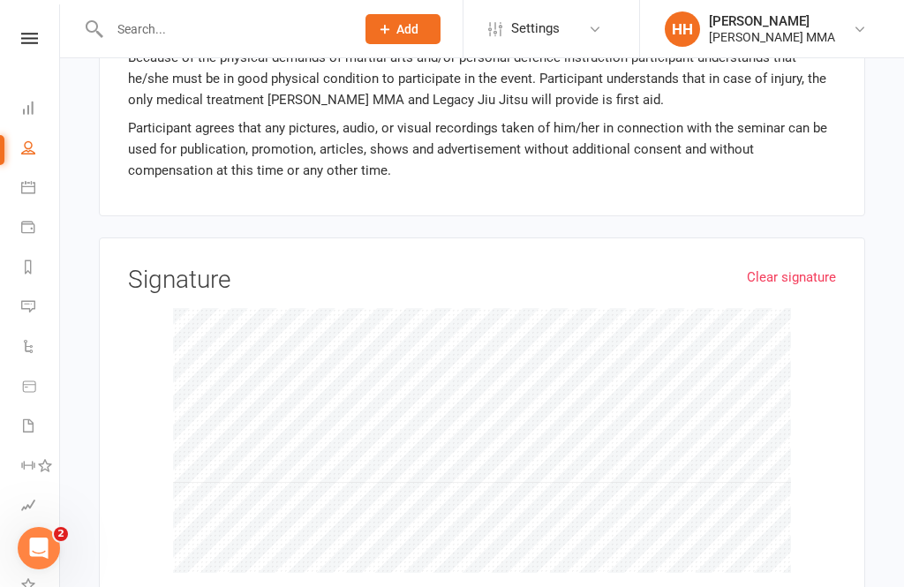
scroll to position [1325, 0]
click at [789, 246] on div "Clear signature Signature" at bounding box center [482, 427] width 766 height 379
click at [790, 267] on link "Clear signature" at bounding box center [791, 277] width 89 height 21
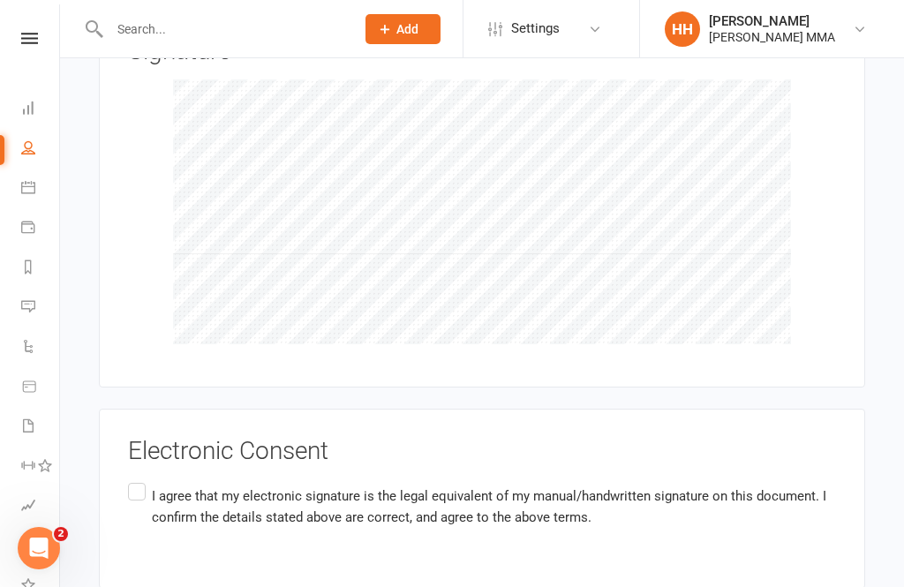
scroll to position [1564, 0]
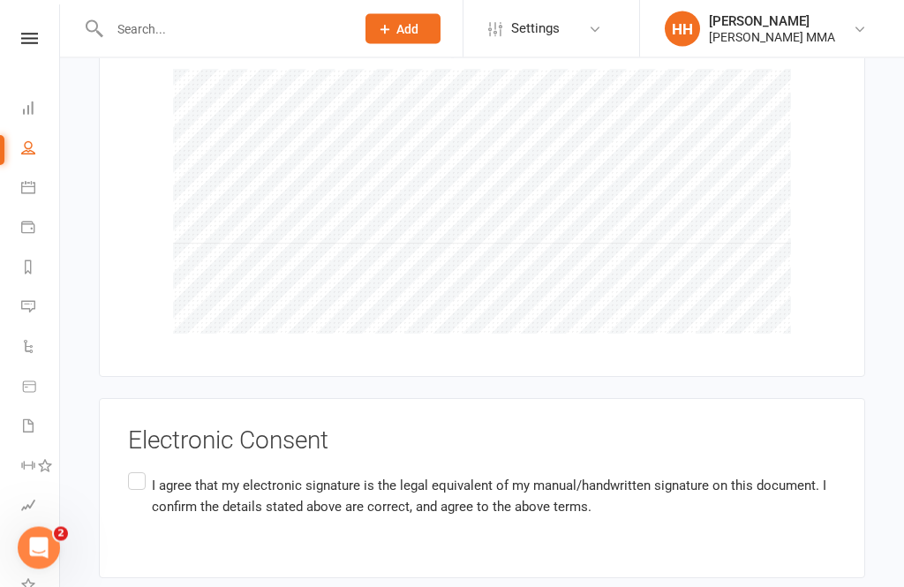
click at [134, 447] on div "Electronic Consent I agree that my electronic signature is the legal equivalent…" at bounding box center [482, 489] width 708 height 122
click at [132, 470] on label "I agree that my electronic signature is the legal equivalent of my manual/handw…" at bounding box center [482, 498] width 708 height 56
click at [132, 470] on input "I agree that my electronic signature is the legal equivalent of my manual/handw…" at bounding box center [133, 470] width 11 height 0
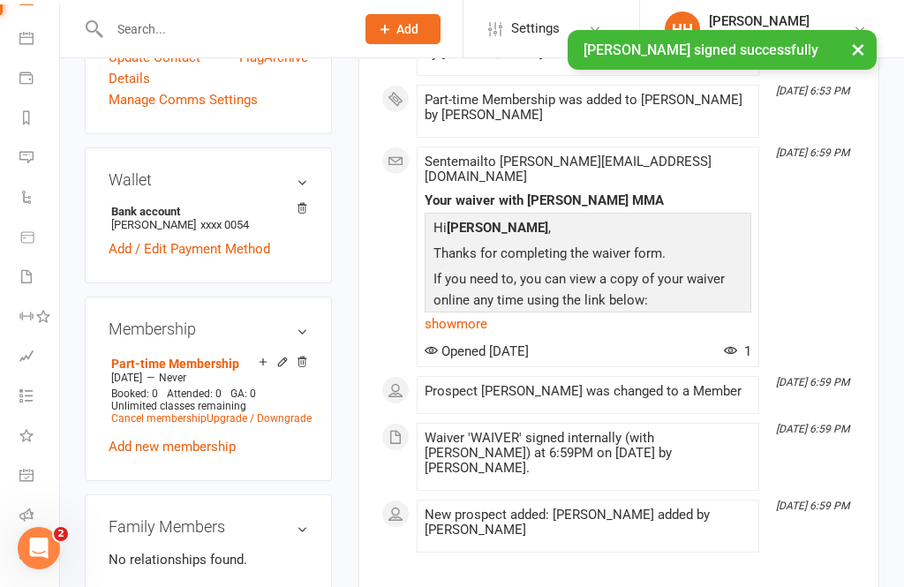
scroll to position [148, 2]
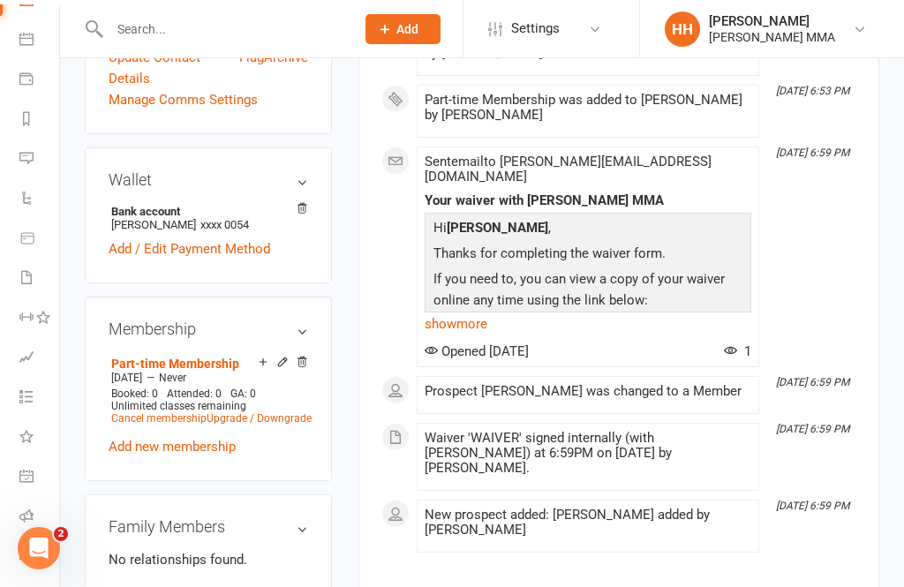
click at [19, 556] on icon at bounding box center [26, 555] width 14 height 14
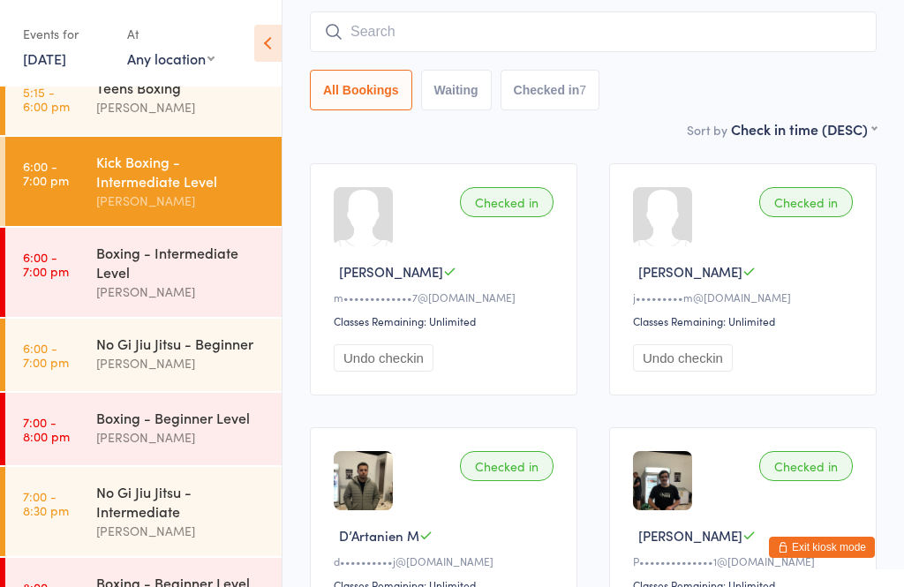
scroll to position [171, 0]
click at [70, 418] on link "7:00 - 8:00 pm Boxing - Beginner Level [PERSON_NAME]" at bounding box center [143, 430] width 276 height 72
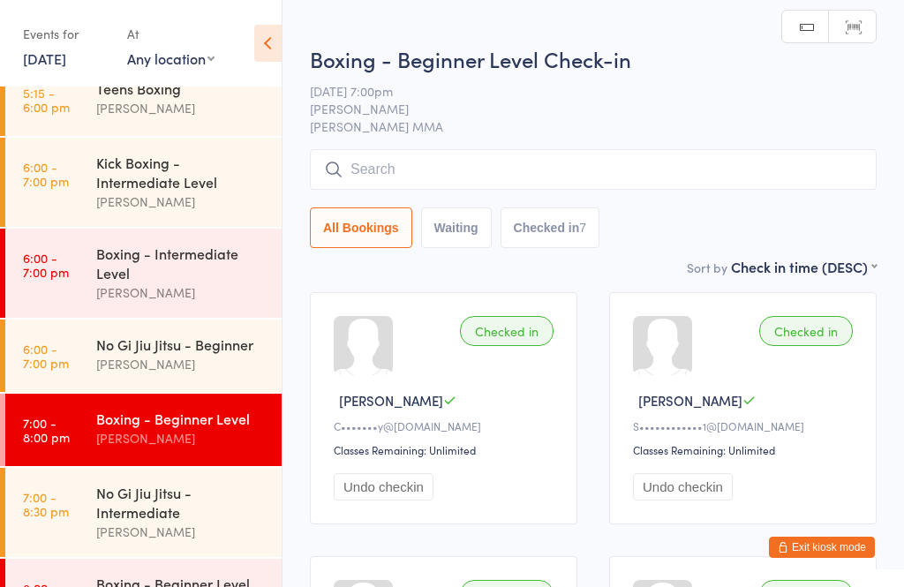
click at [411, 152] on input "search" at bounding box center [593, 169] width 567 height 41
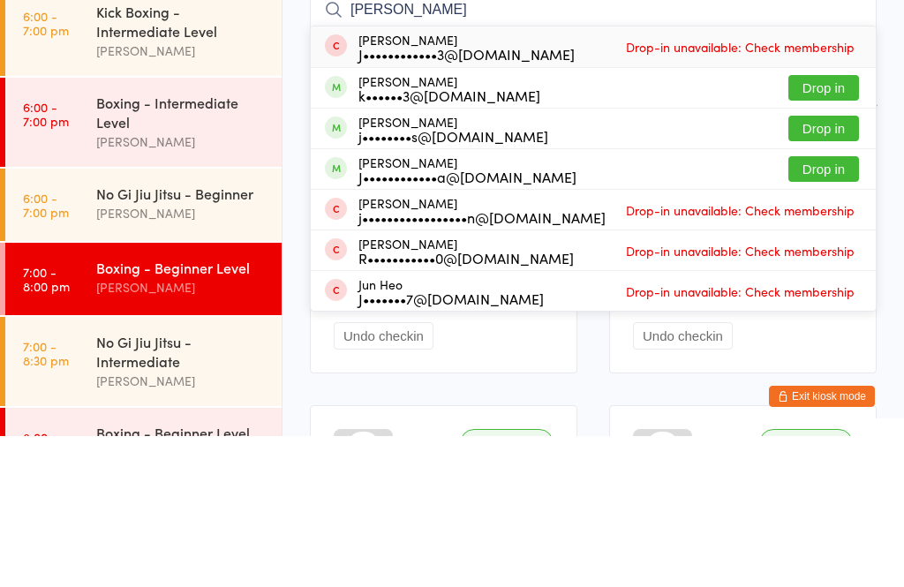
type input "[PERSON_NAME]"
click at [816, 307] on button "Drop in" at bounding box center [823, 320] width 71 height 26
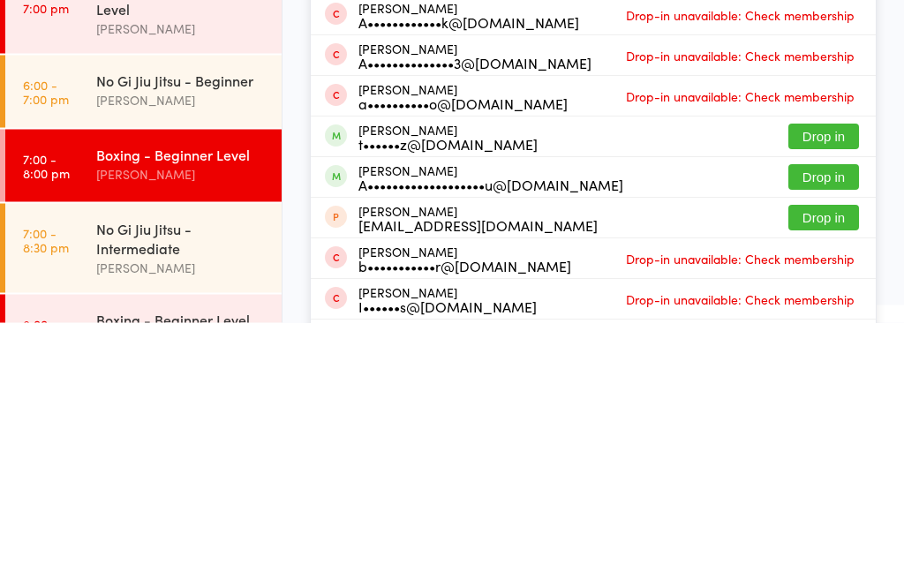
type input "anthon"
click at [821, 429] on button "Drop in" at bounding box center [823, 442] width 71 height 26
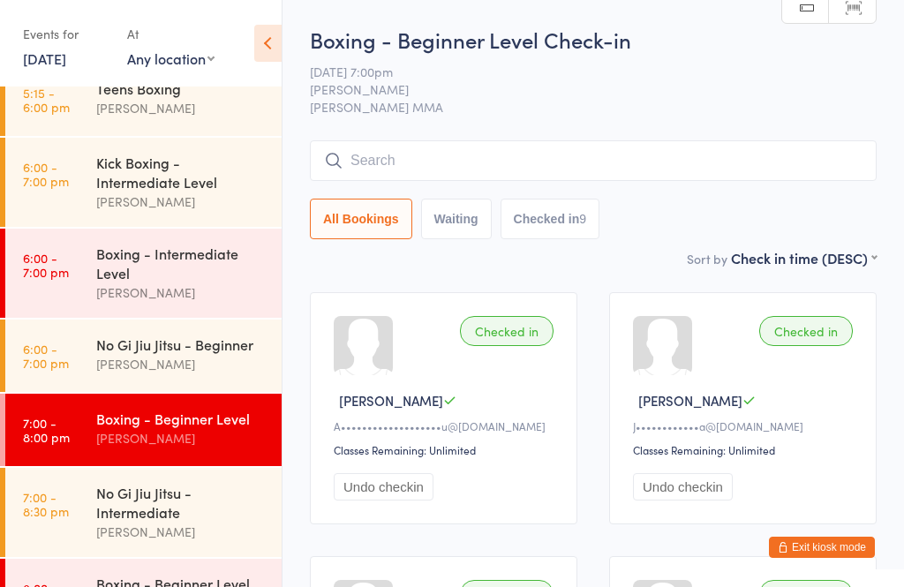
click at [484, 153] on input "search" at bounding box center [593, 160] width 567 height 41
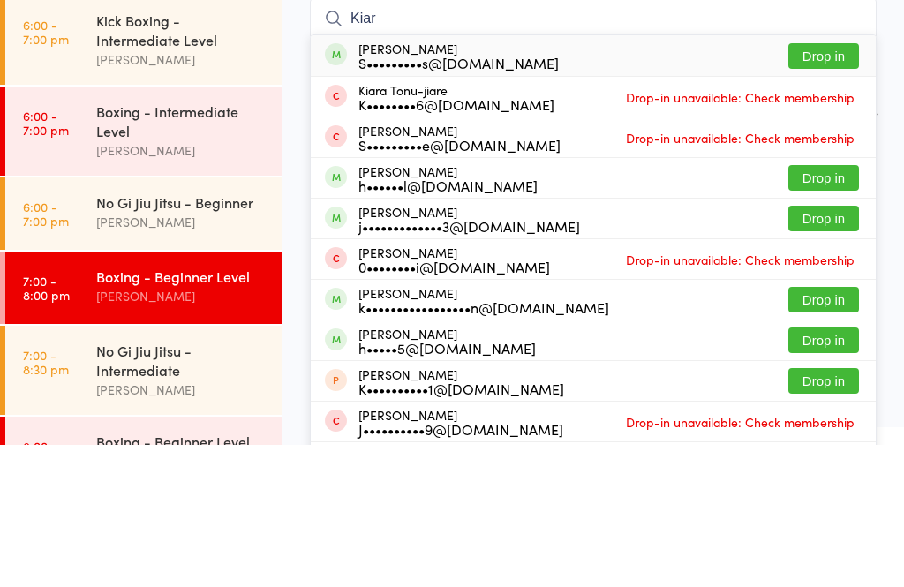
type input "Kiar"
click at [812, 185] on button "Drop in" at bounding box center [823, 198] width 71 height 26
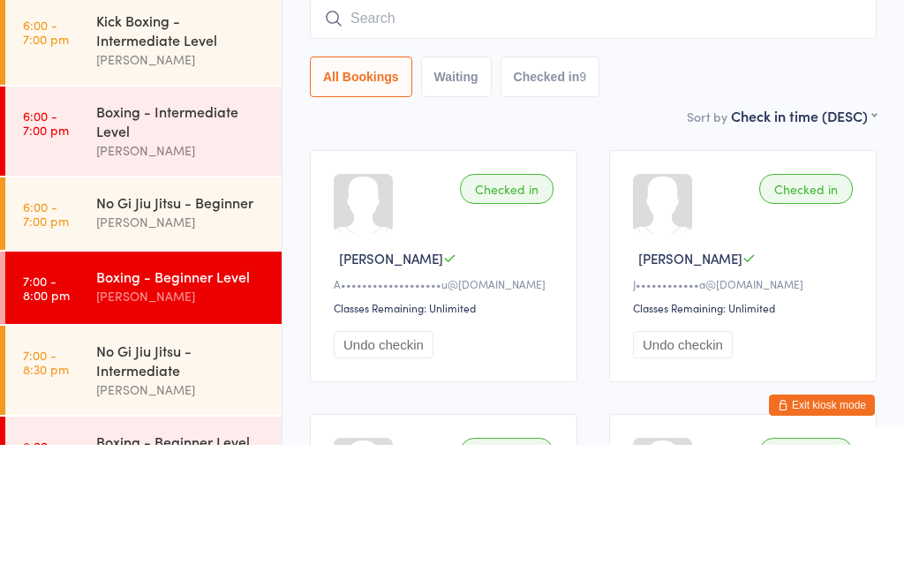
scroll to position [142, 0]
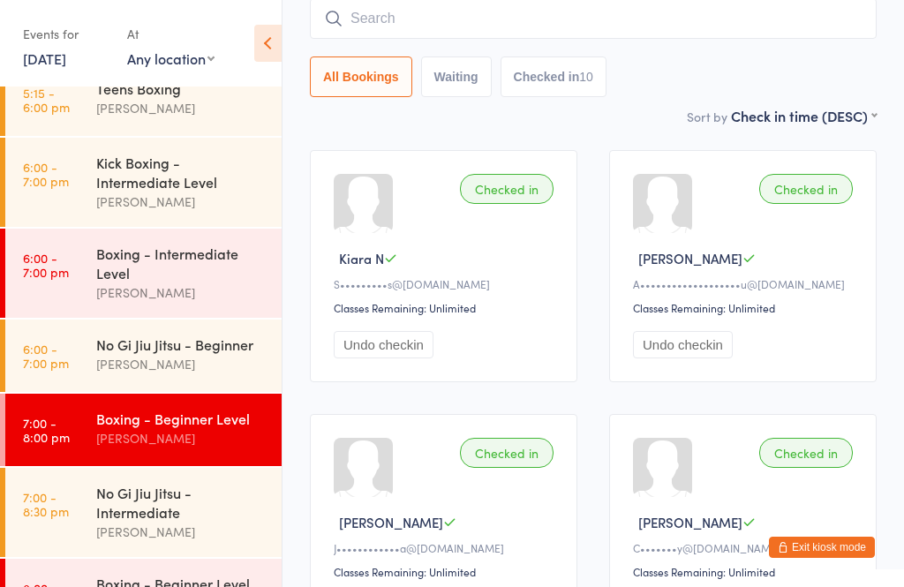
click at [399, 29] on input "search" at bounding box center [593, 18] width 567 height 41
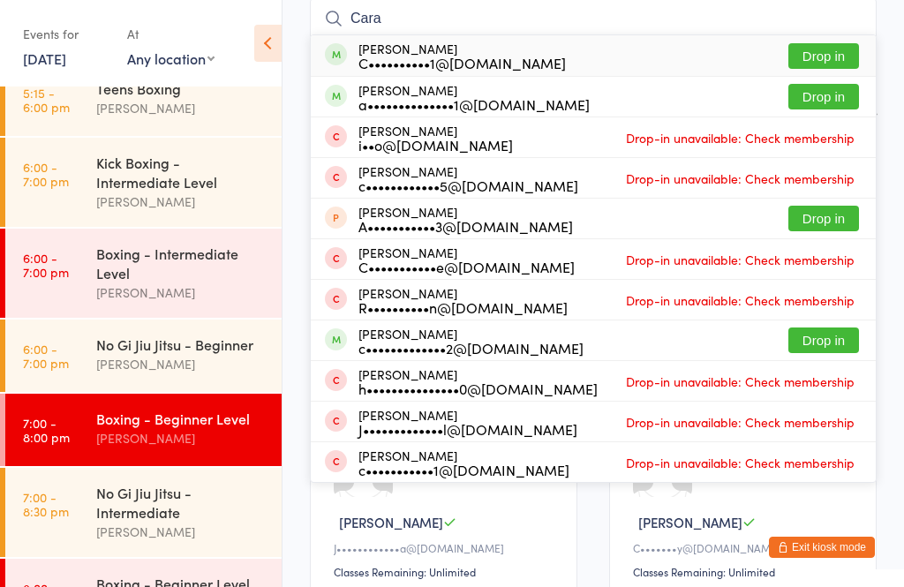
type input "Cara"
click at [514, 70] on div "C••••••••••1@[DOMAIN_NAME]" at bounding box center [461, 63] width 207 height 14
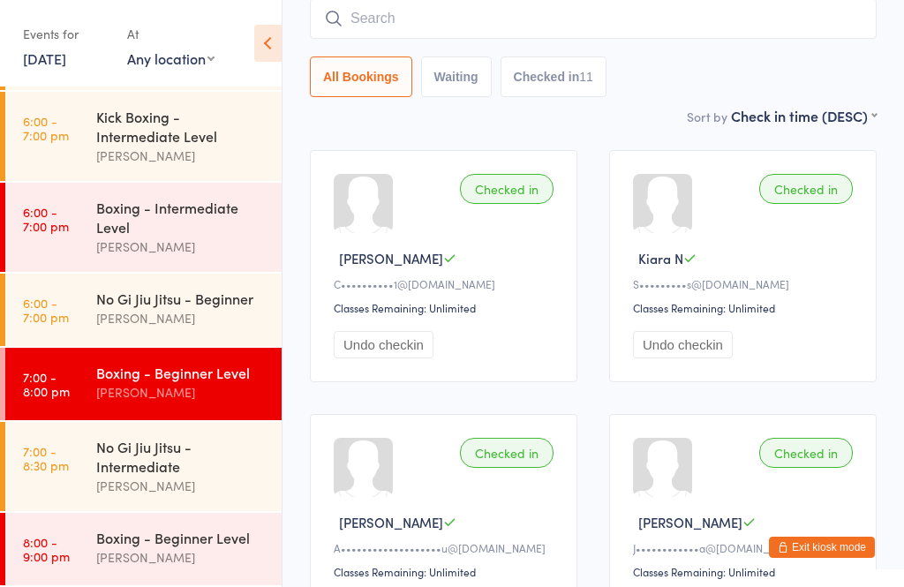
scroll to position [228, 0]
